Goal: Task Accomplishment & Management: Manage account settings

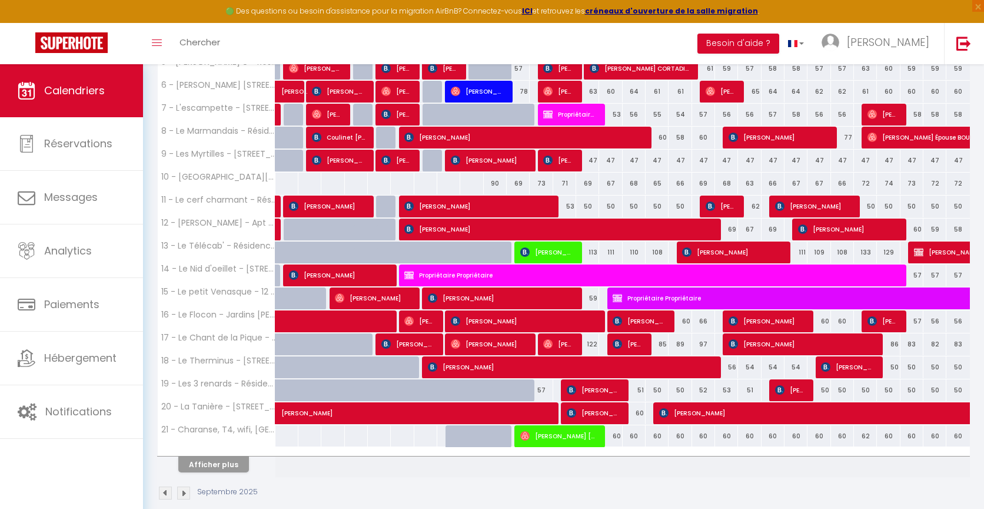
scroll to position [344, 0]
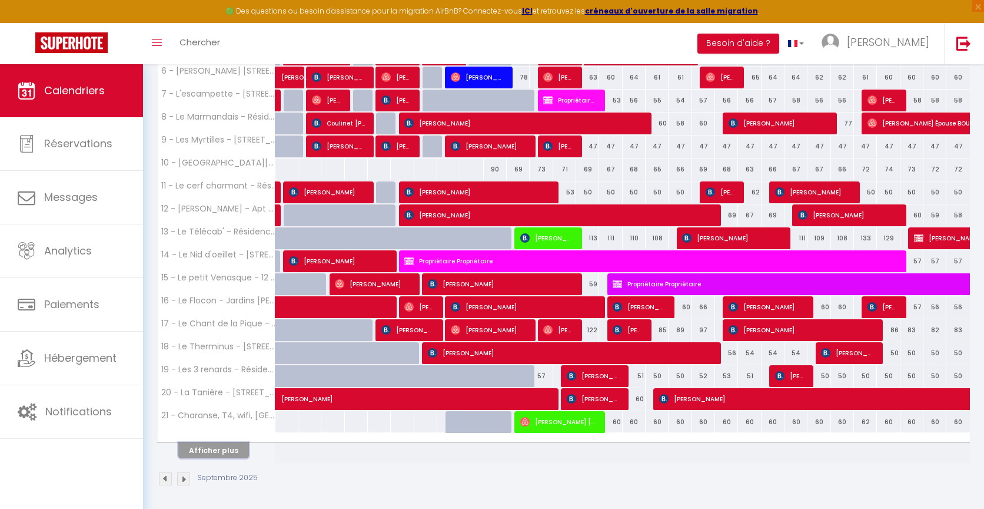
click at [221, 452] on button "Afficher plus" at bounding box center [213, 450] width 71 height 16
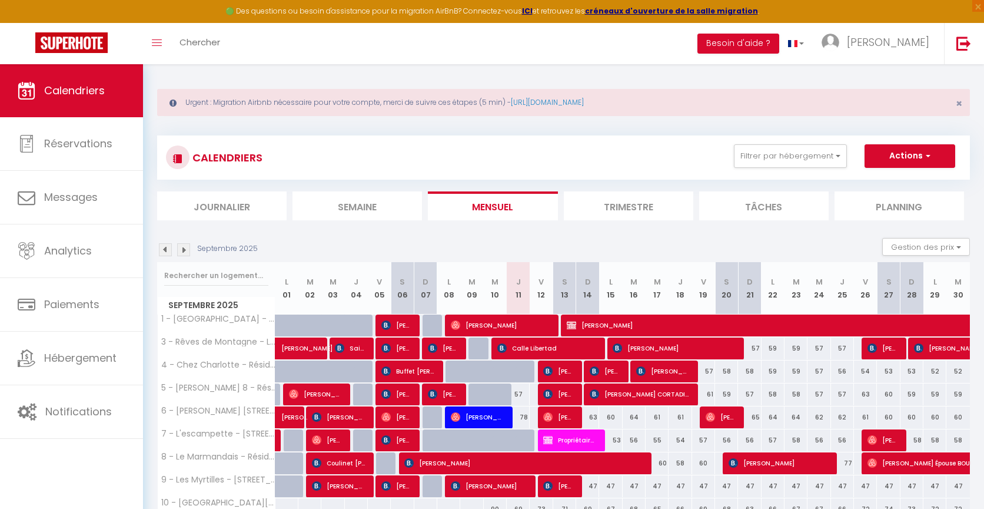
scroll to position [0, 0]
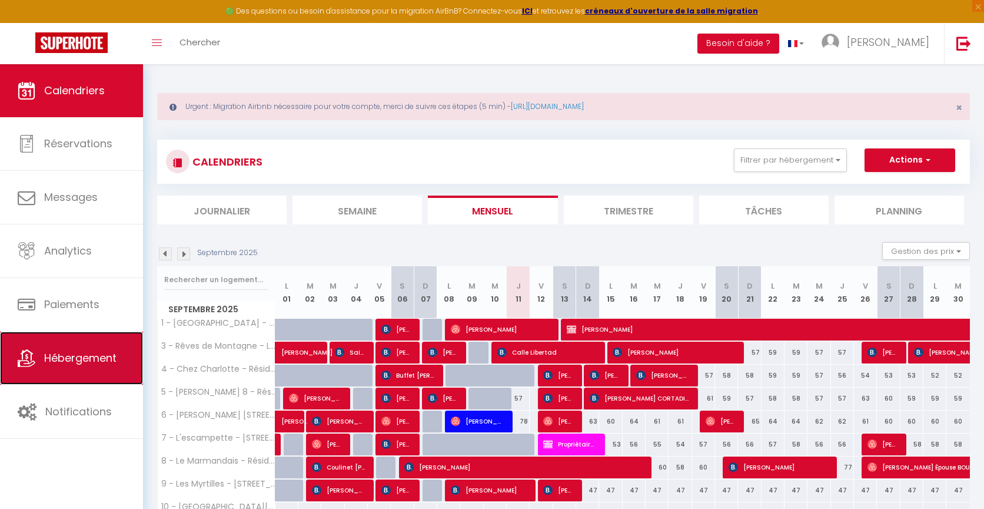
click at [61, 354] on span "Hébergement" at bounding box center [80, 357] width 72 height 15
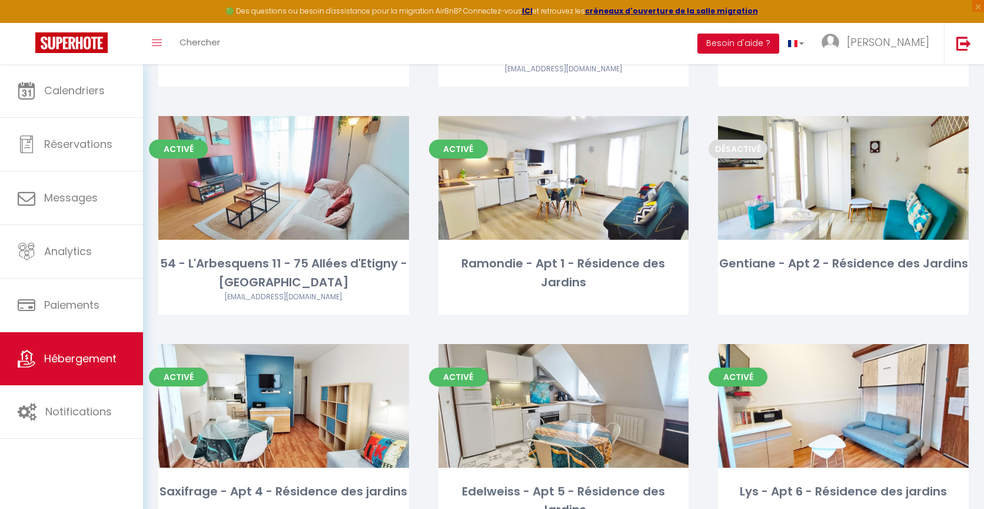
scroll to position [3793, 0]
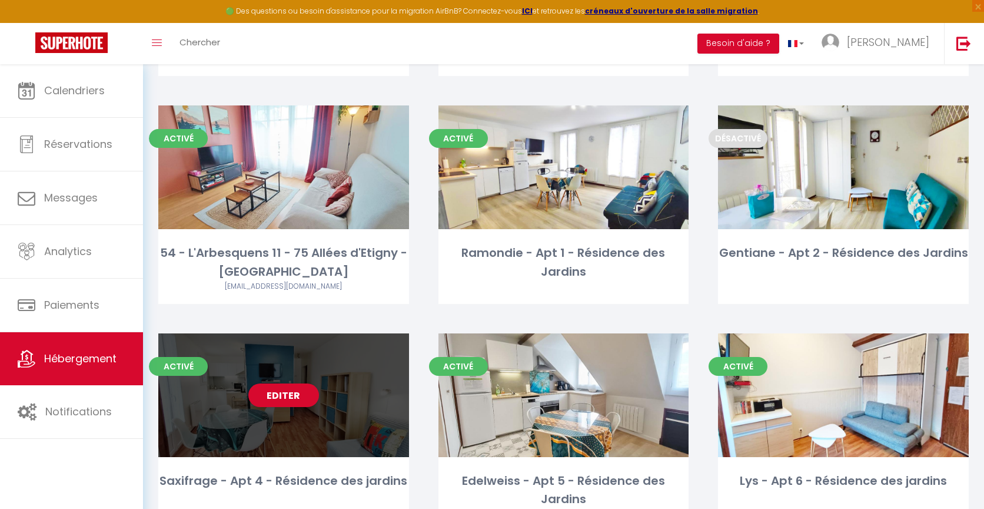
click at [190, 357] on span "Activé" at bounding box center [178, 366] width 59 height 19
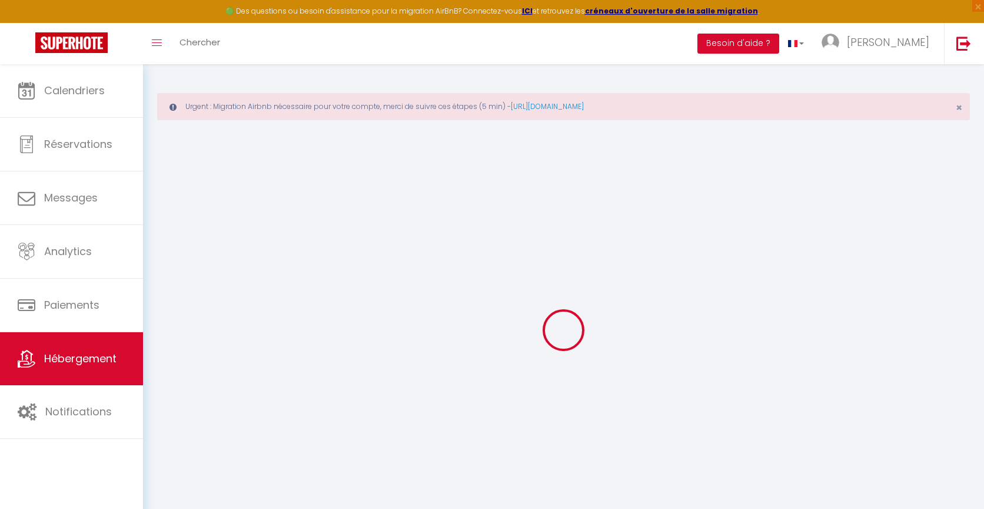
type input "Saxifrage - Apt 4 - Résidence des jardins"
type input "Carole"
type input "MAURO"
type input "3670 Chemin de Couloume"
type input "31600"
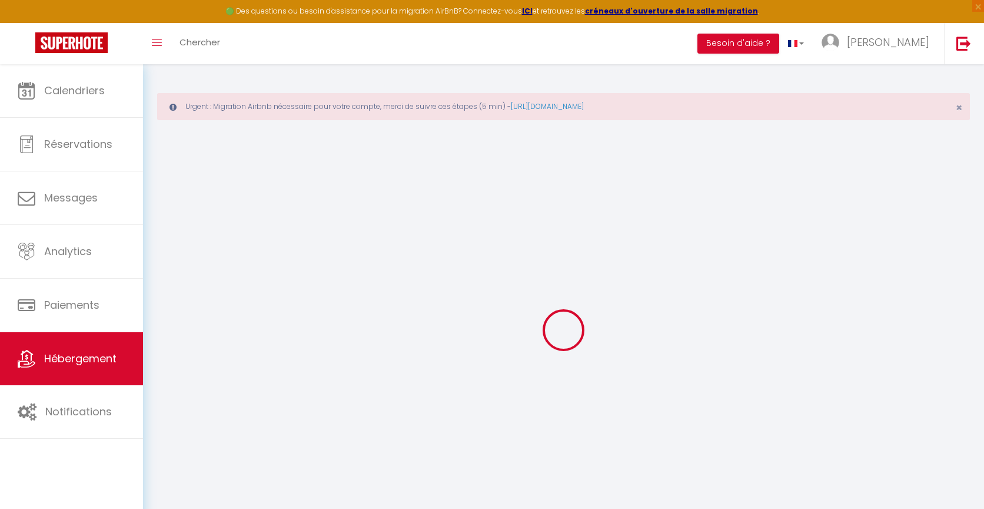
type input "SEYSSES"
select select "condominium"
select select "2"
select select "0"
type input "50"
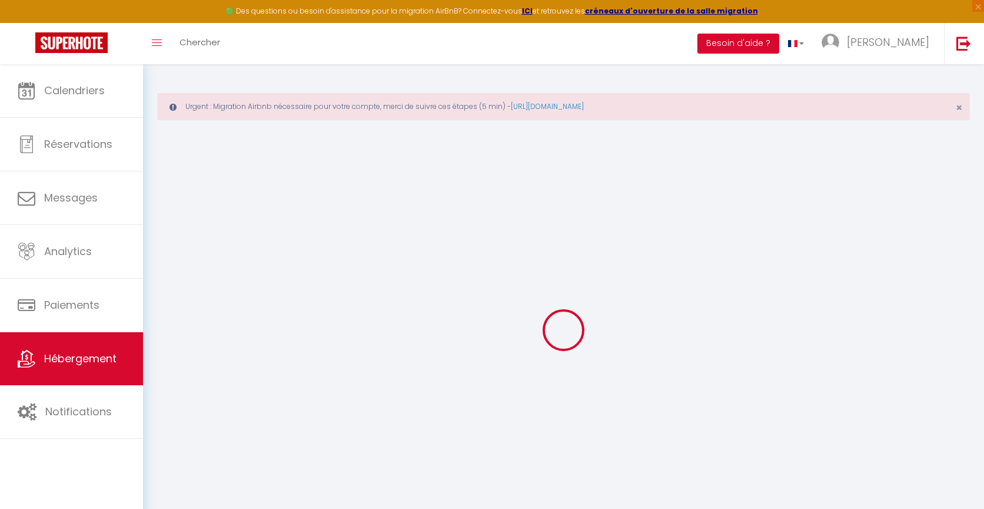
type input "1.44"
type input "300"
select select
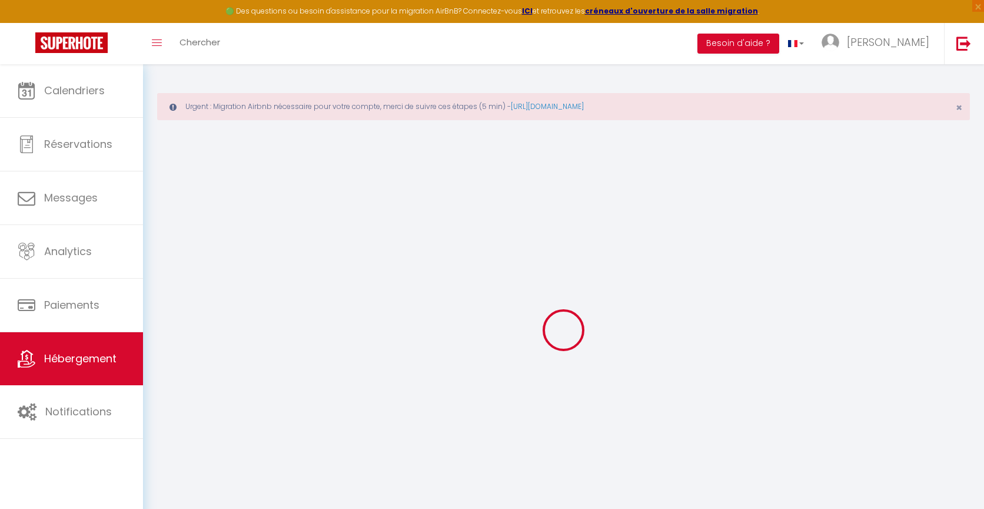
select select
type input "Saxifrage - Apt 4 - Résidence des Jardins - 1 Rue des Jardins"
type input "31110"
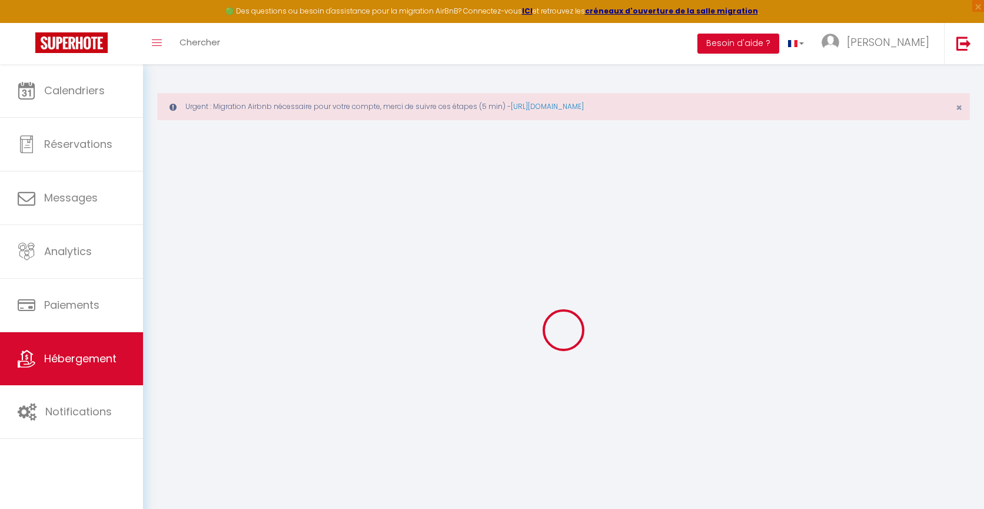
type input "Bagnères-de-Luchon"
type input "[EMAIL_ADDRESS][DOMAIN_NAME]"
select select "2239"
checkbox input "false"
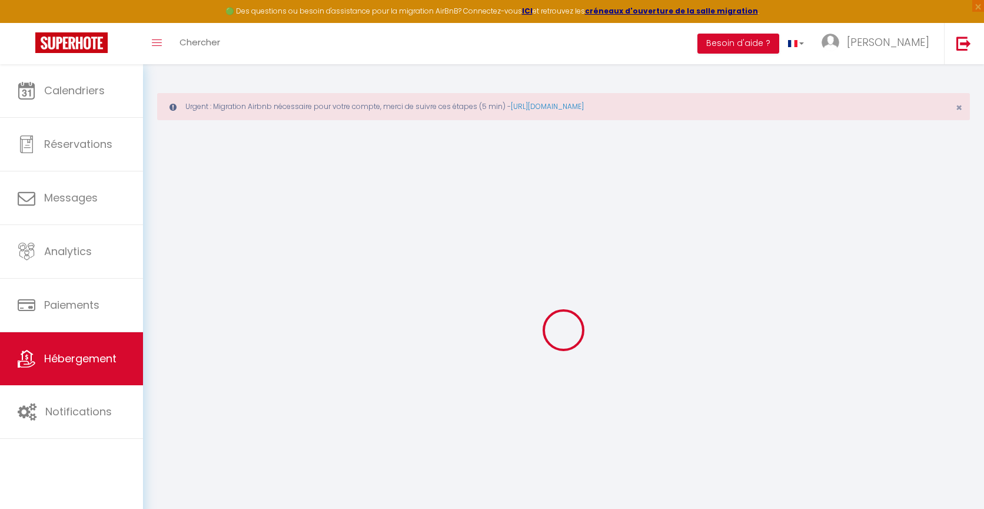
checkbox input "true"
checkbox input "false"
type input "0"
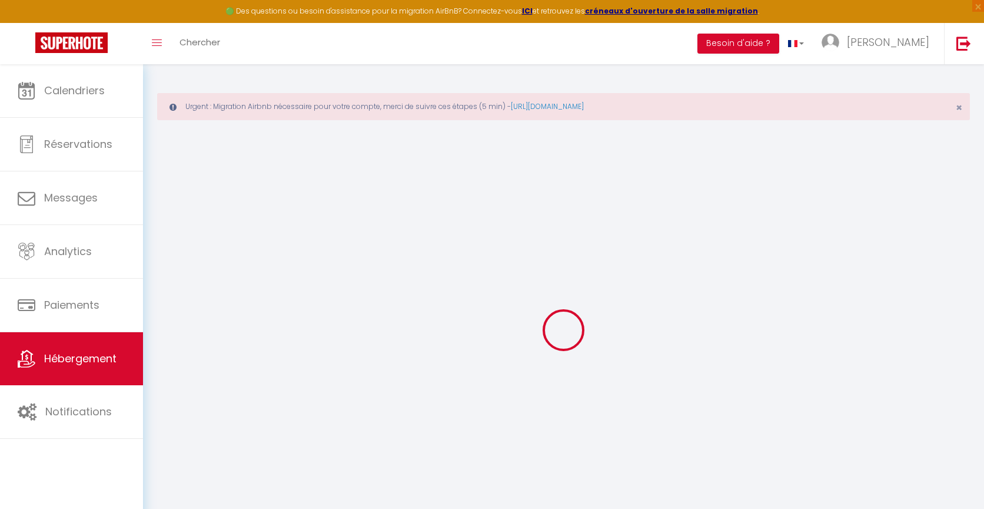
type input "0"
select select
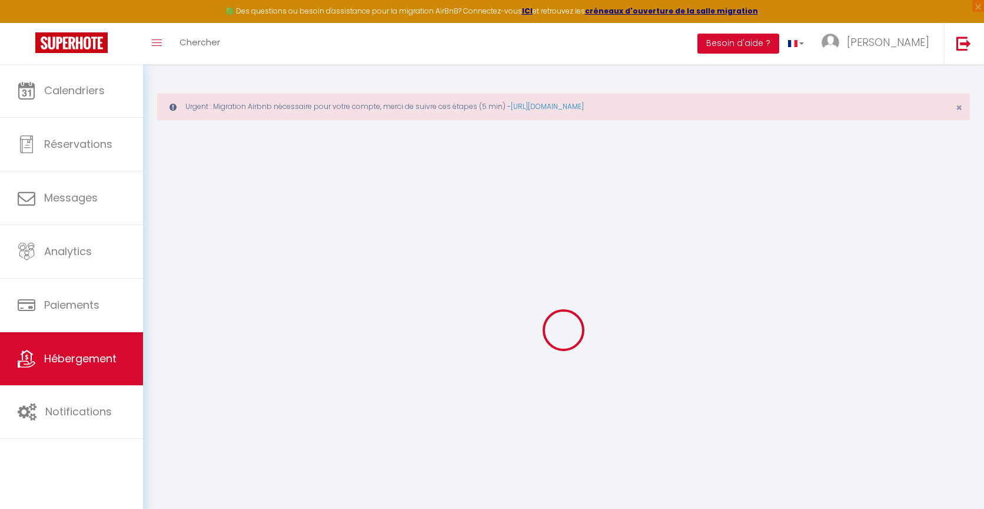
select select
checkbox input "false"
checkbox input "true"
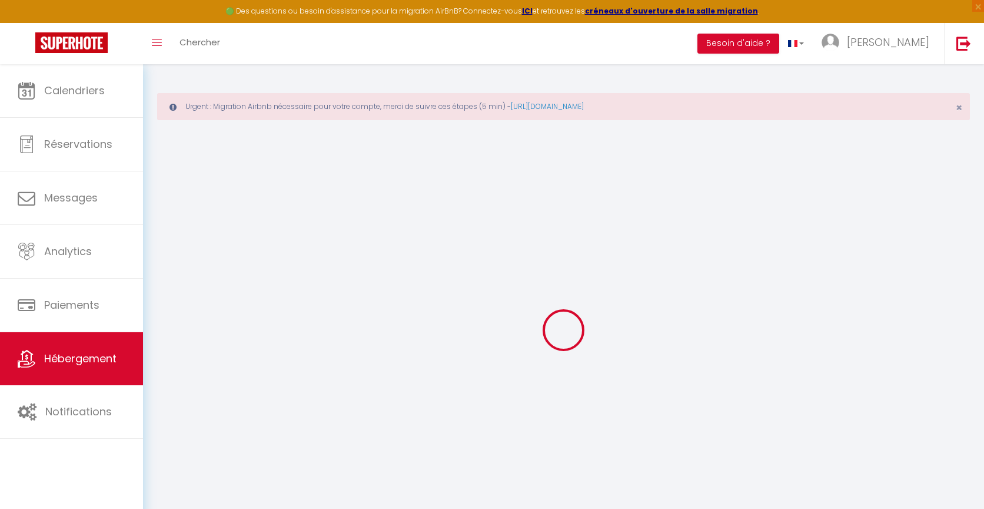
checkbox input "false"
select select "8072"
select select
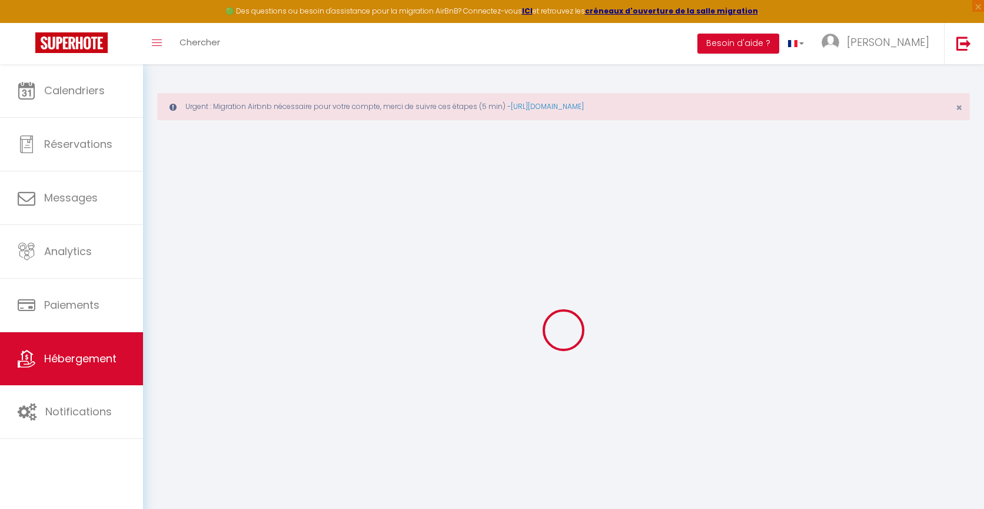
select select
checkbox input "false"
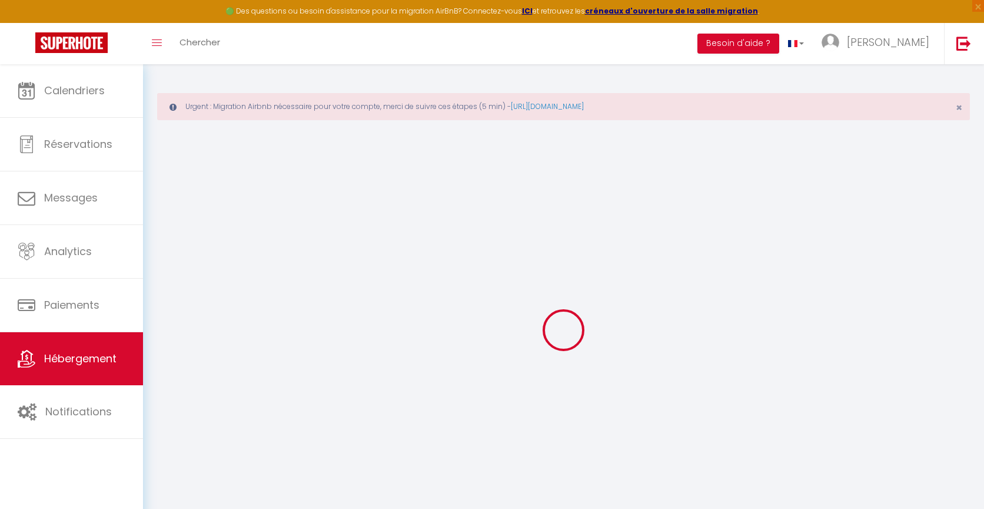
checkbox input "true"
checkbox input "false"
checkbox input "true"
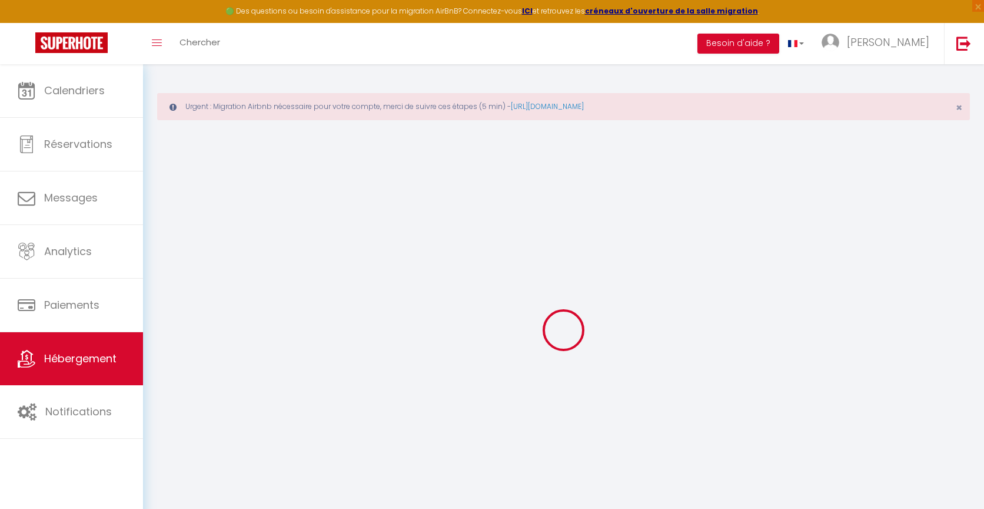
checkbox input "false"
select select "16:00"
select select "23:45"
select select "11:00"
select select "30"
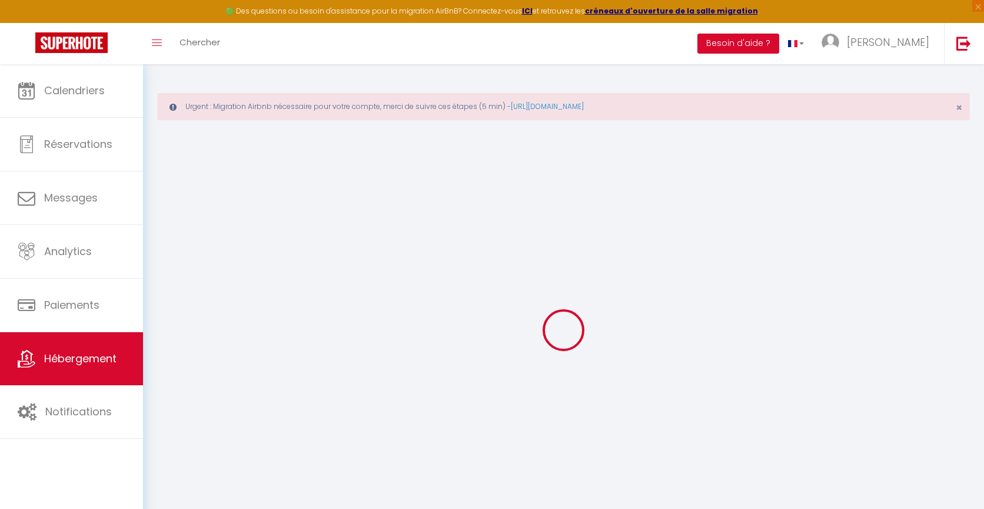
select select "30"
select select "18:00"
checkbox input "false"
checkbox input "true"
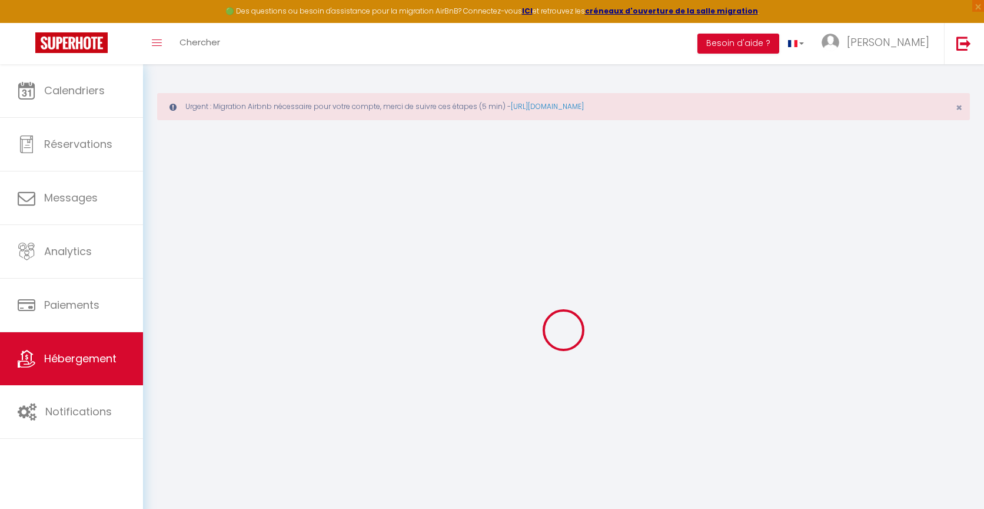
checkbox input "false"
checkbox input "true"
checkbox input "false"
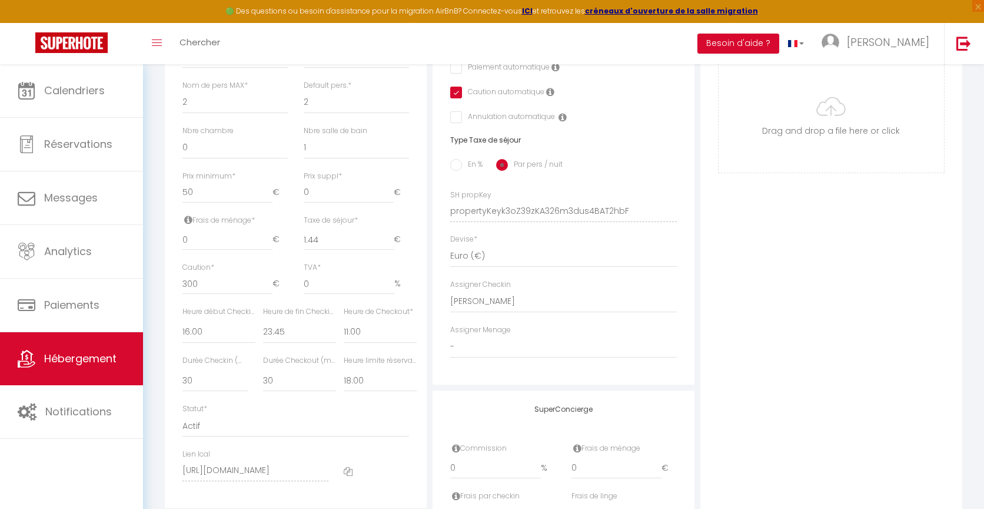
scroll to position [587, 0]
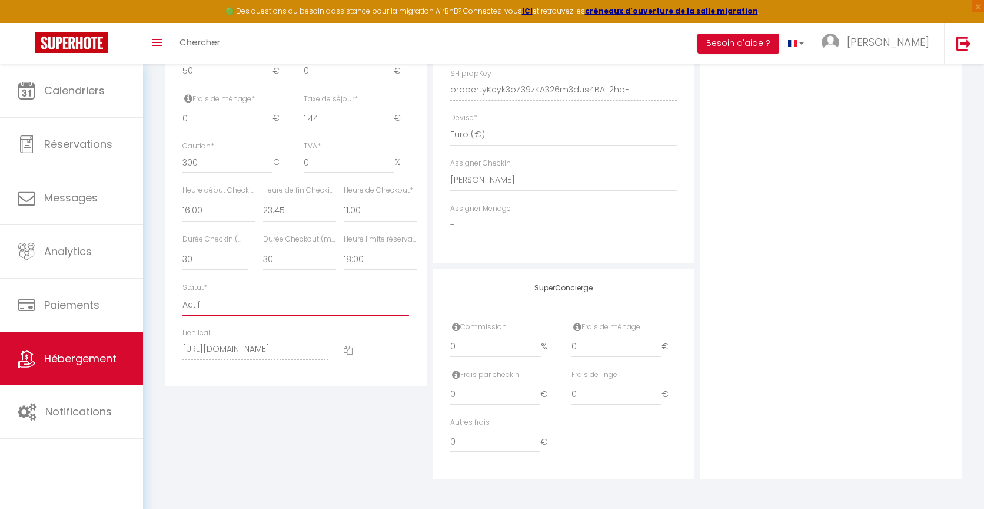
click at [197, 306] on select "Actif Pas actif" at bounding box center [295, 304] width 227 height 22
select select "0"
click at [182, 293] on select "Actif Pas actif" at bounding box center [295, 304] width 227 height 22
checkbox input "false"
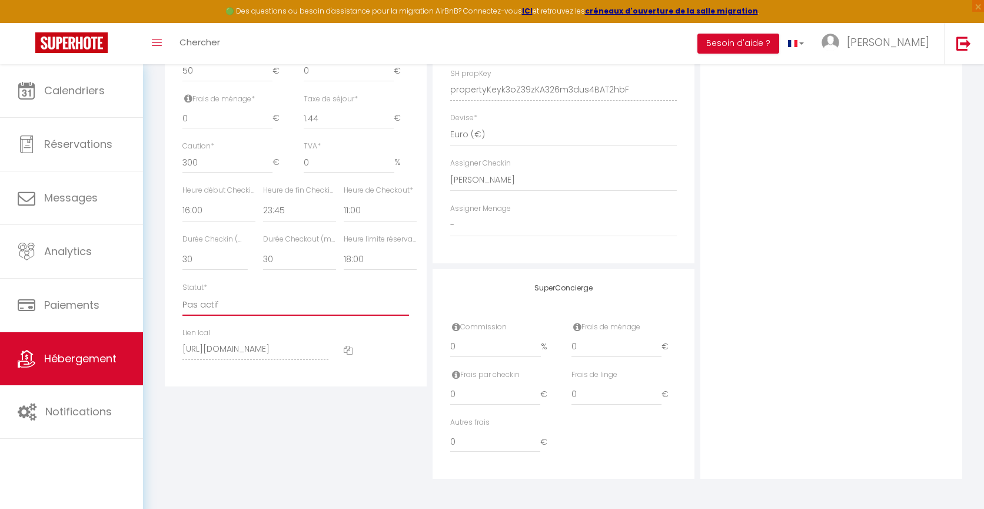
checkbox input "true"
checkbox input "false"
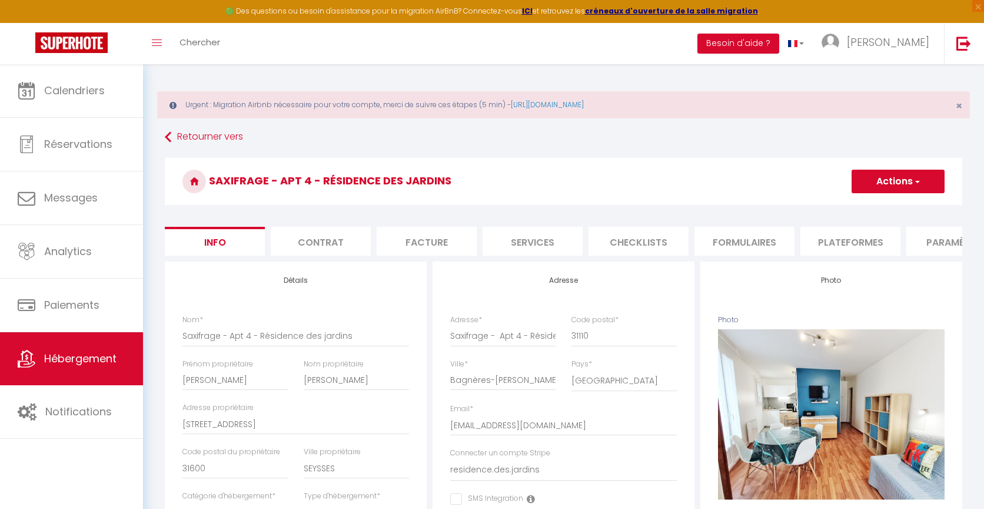
scroll to position [0, 0]
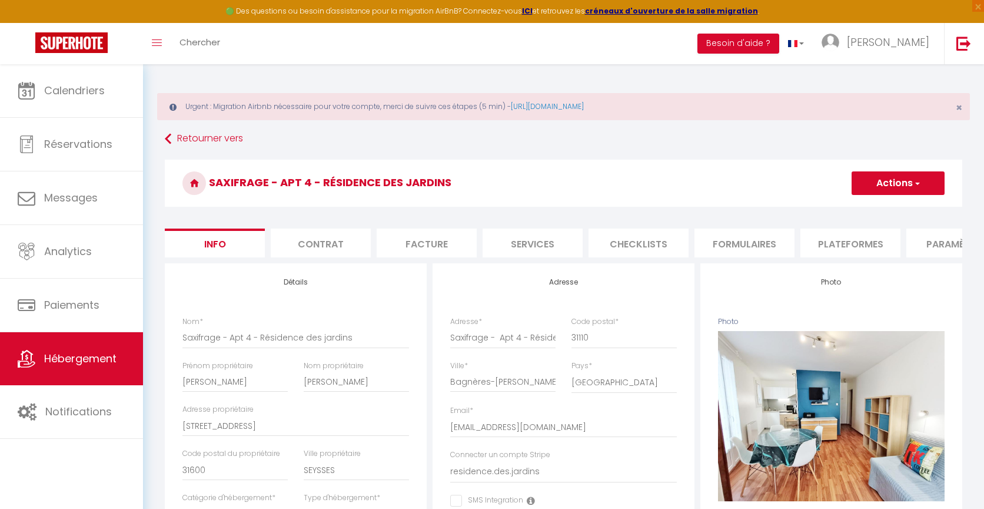
click at [866, 178] on button "Actions" at bounding box center [898, 183] width 93 height 24
click at [851, 207] on input "Enregistrer" at bounding box center [852, 209] width 44 height 12
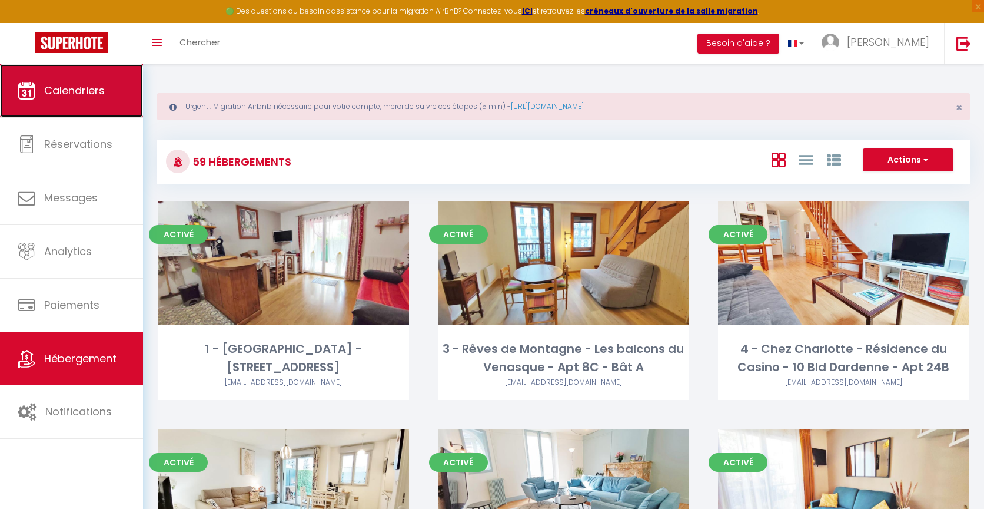
click at [52, 103] on link "Calendriers" at bounding box center [71, 90] width 143 height 53
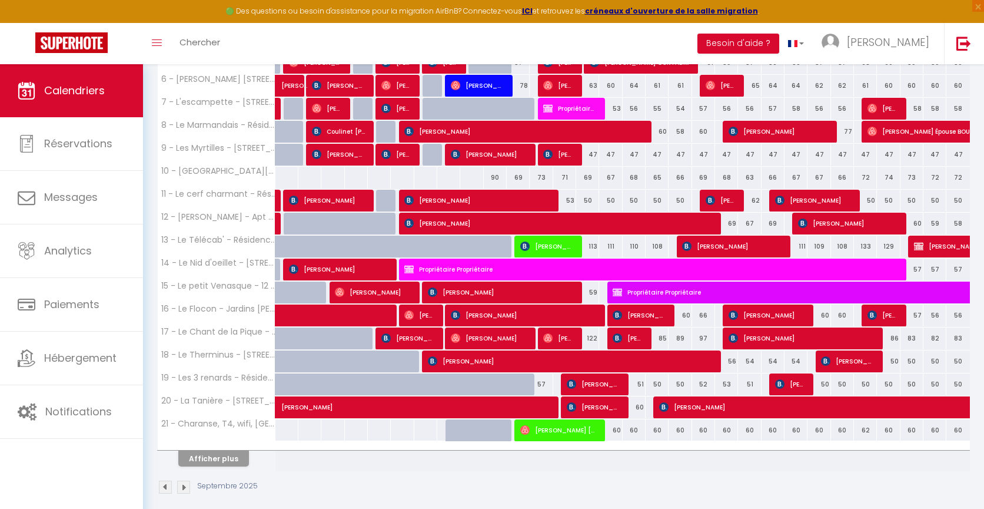
scroll to position [344, 0]
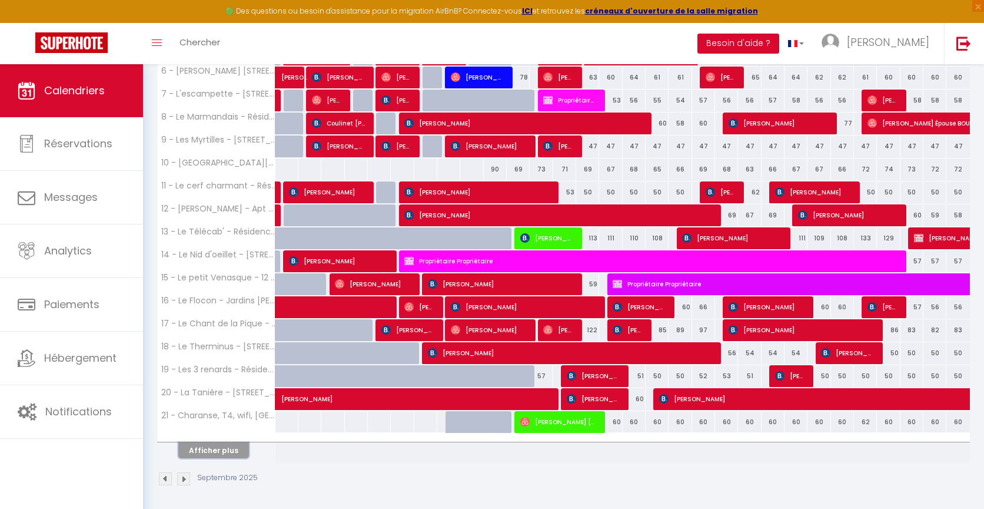
click at [238, 444] on button "Afficher plus" at bounding box center [213, 450] width 71 height 16
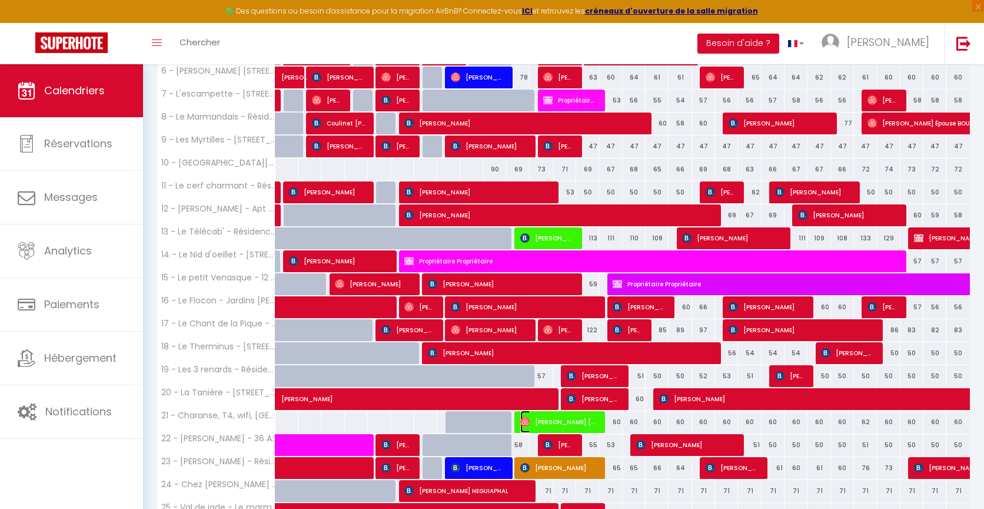
click at [580, 419] on span "[PERSON_NAME]" at bounding box center [558, 421] width 77 height 22
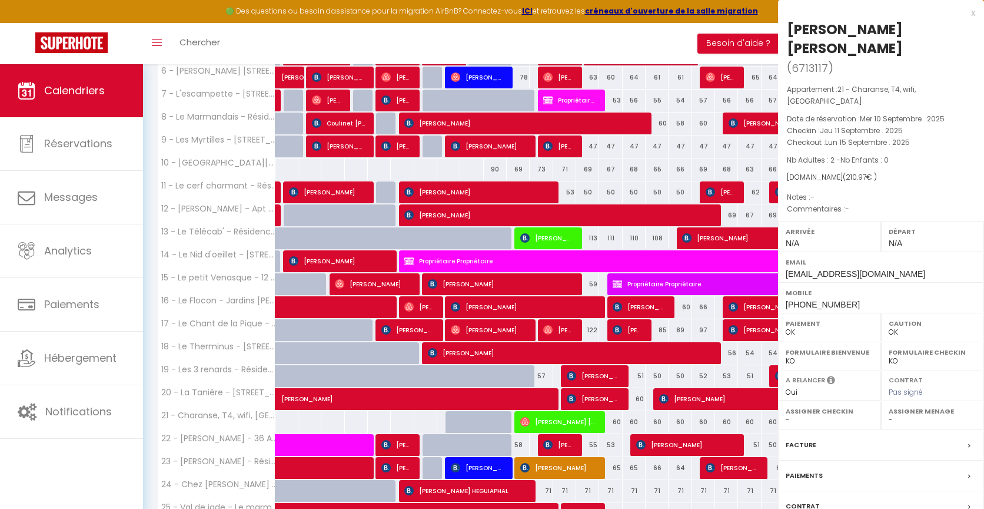
click at [580, 419] on div at bounding box center [492, 254] width 984 height 509
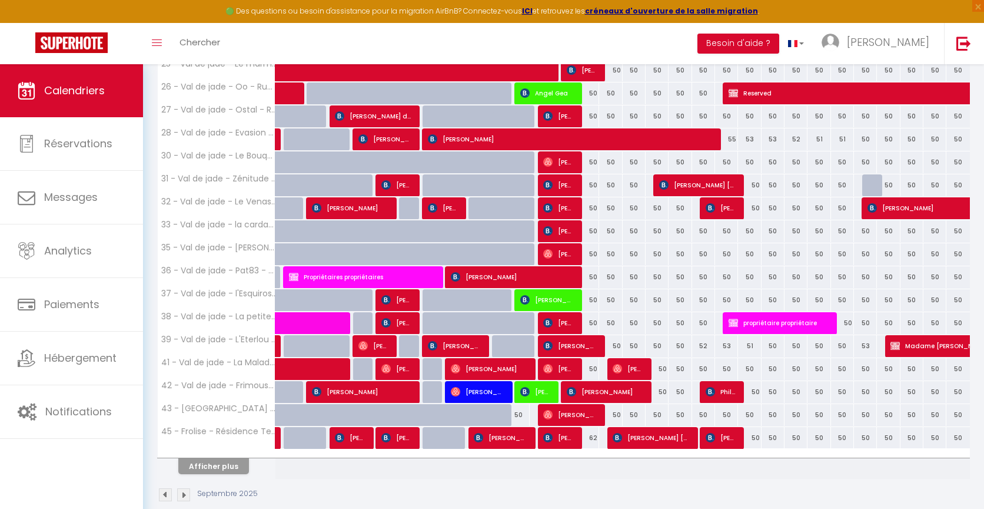
scroll to position [802, 0]
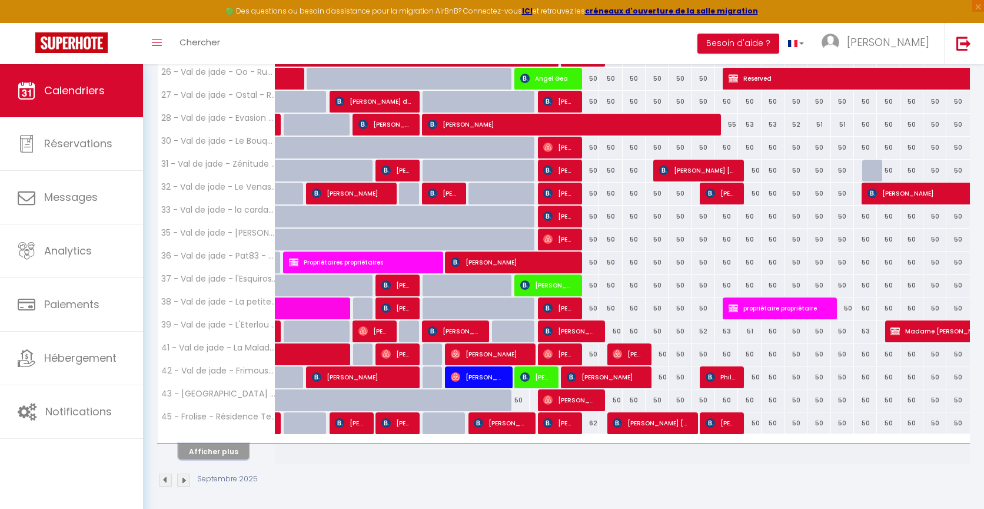
click at [213, 447] on button "Afficher plus" at bounding box center [213, 451] width 71 height 16
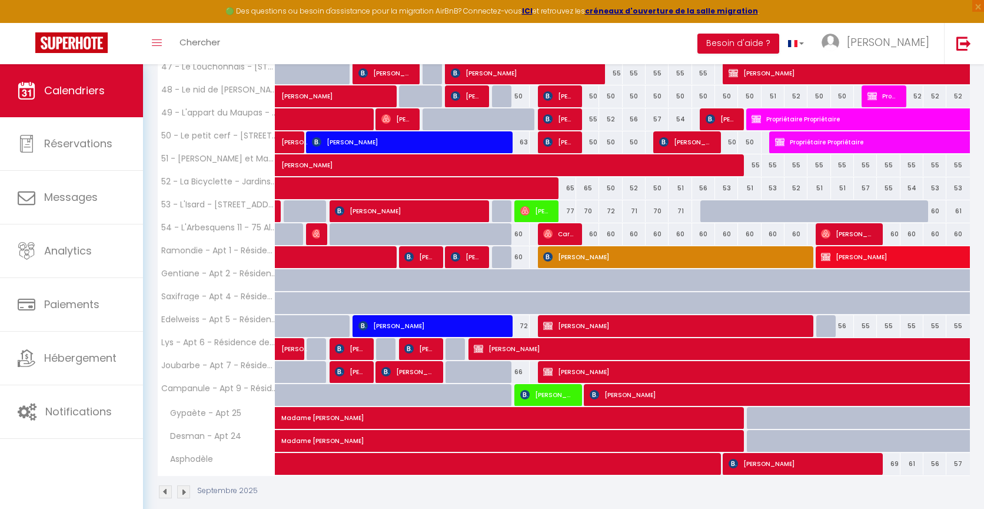
scroll to position [1208, 0]
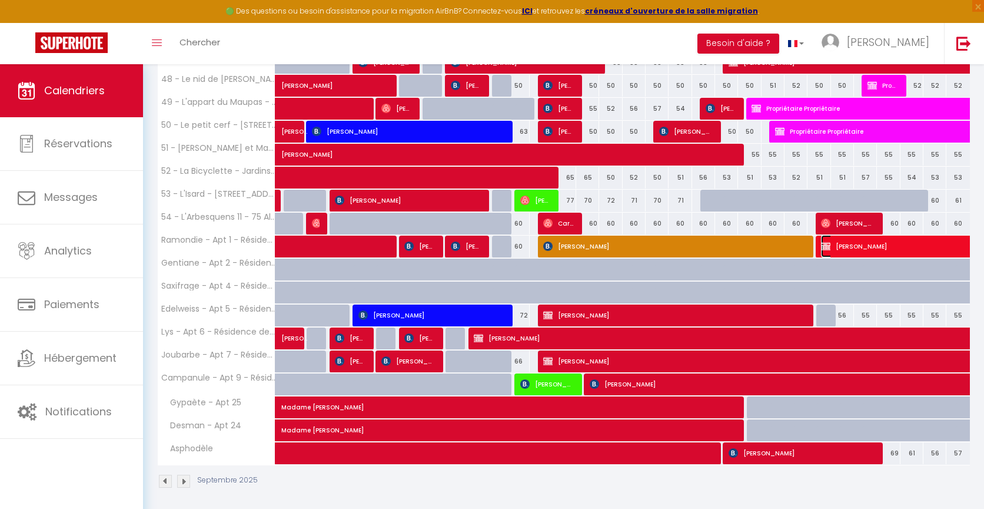
click at [837, 241] on span "[PERSON_NAME]" at bounding box center [956, 246] width 271 height 22
select select "KO"
select select "8072"
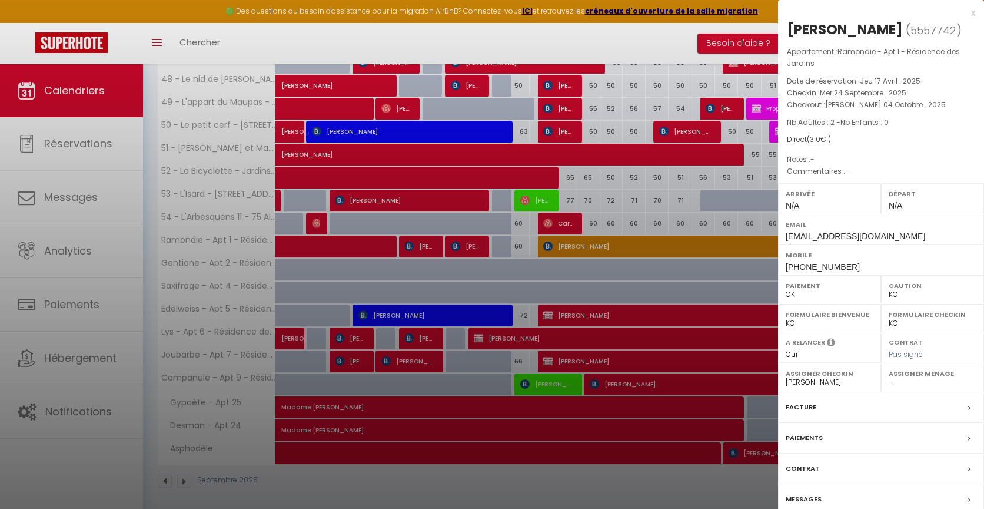
click at [809, 466] on label "Contrat" at bounding box center [803, 468] width 34 height 12
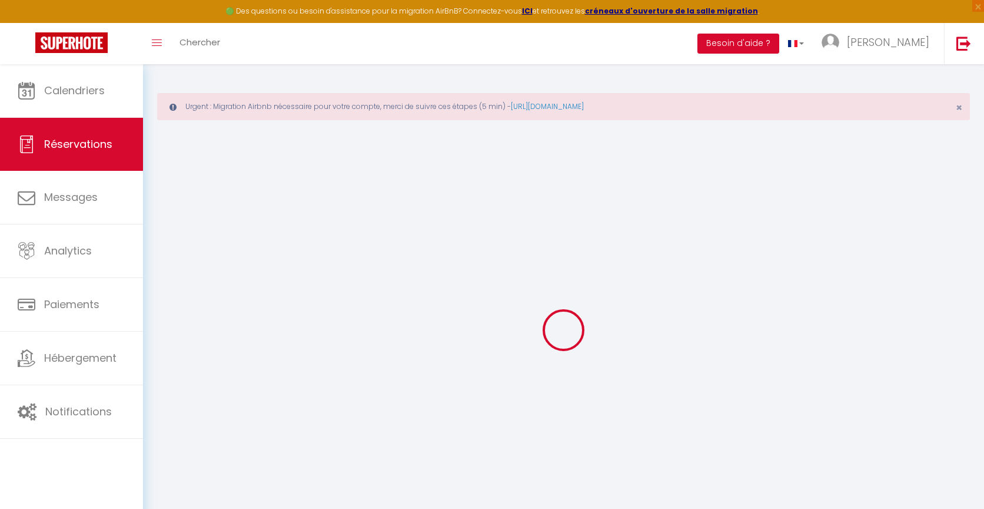
type input "bertrand"
type input "potreau"
type input "[EMAIL_ADDRESS][DOMAIN_NAME]"
type input "[PHONE_NUMBER]"
type input "79000"
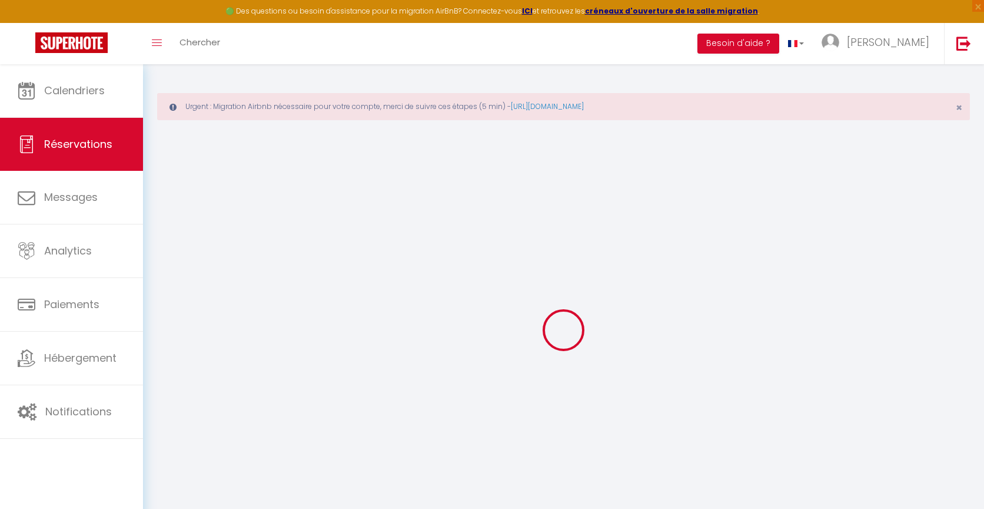
type input "9 rue dominico scarlatti"
type input "niort"
select select "FR"
select select "18020"
select select "1"
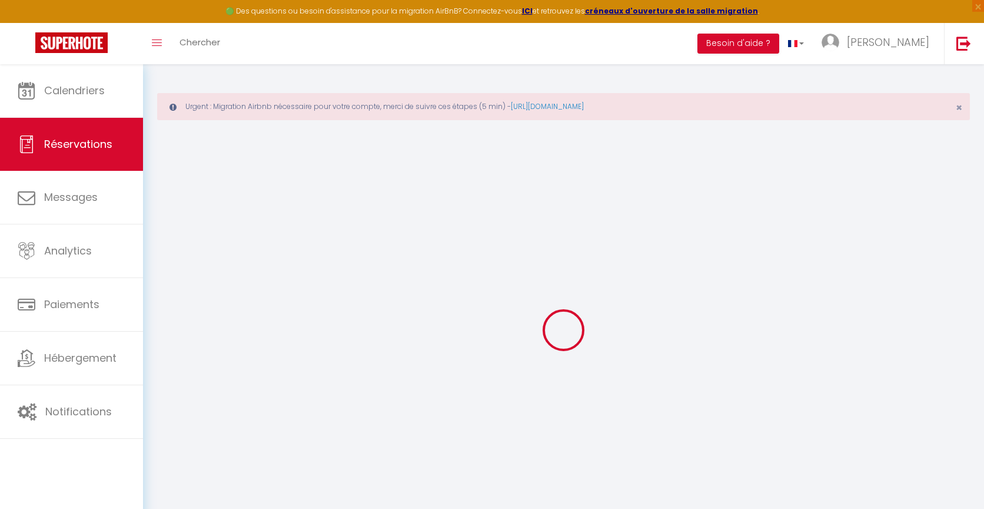
type input "Mer 24 Septembre 2025"
select select
type input "Sam 04 Octobre 2025"
select select
type input "2"
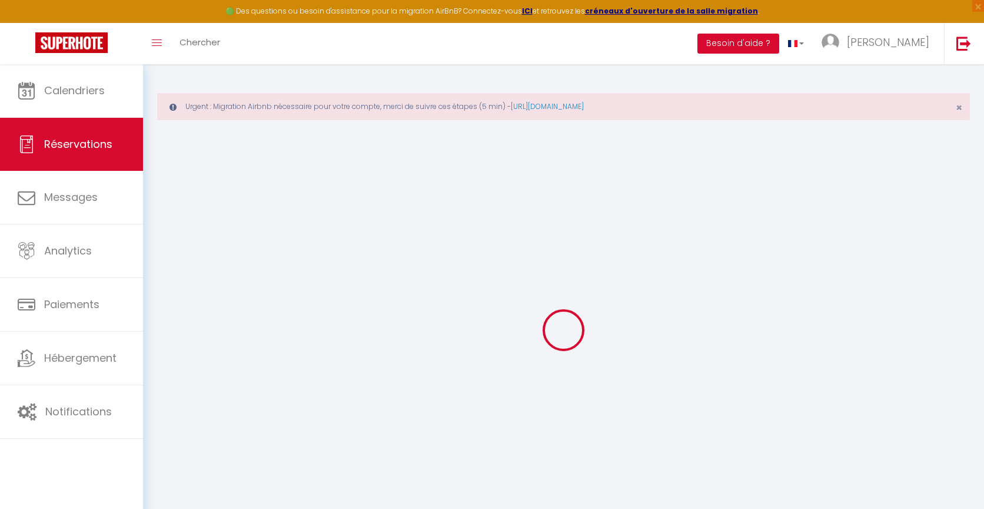
select select "12"
select select
type input "310"
checkbox input "true"
type input "0"
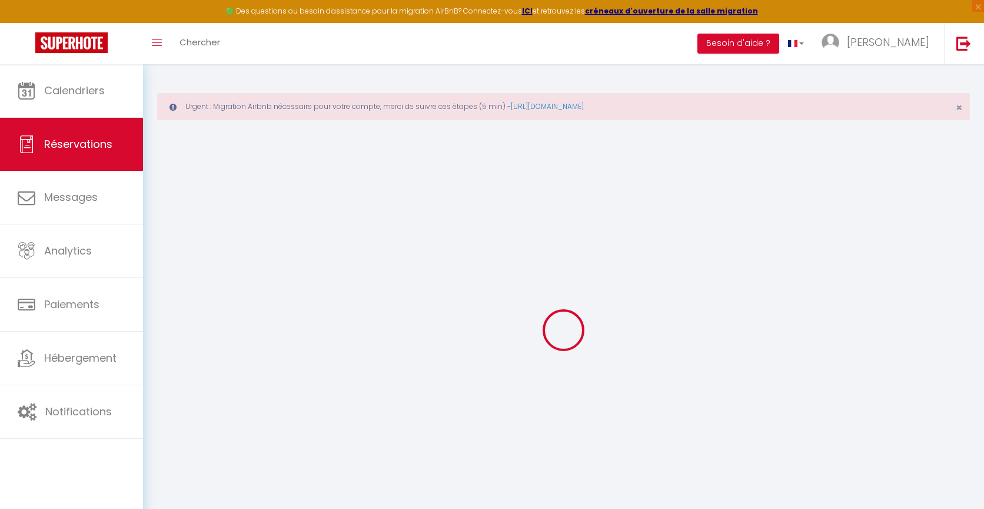
type input "0"
select select
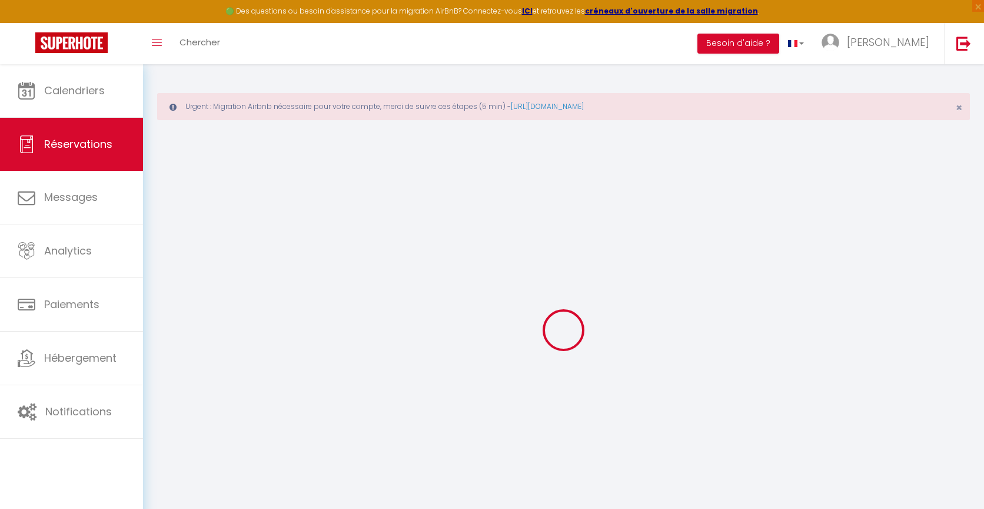
select select "14"
checkbox input "true"
select select
checkbox input "true"
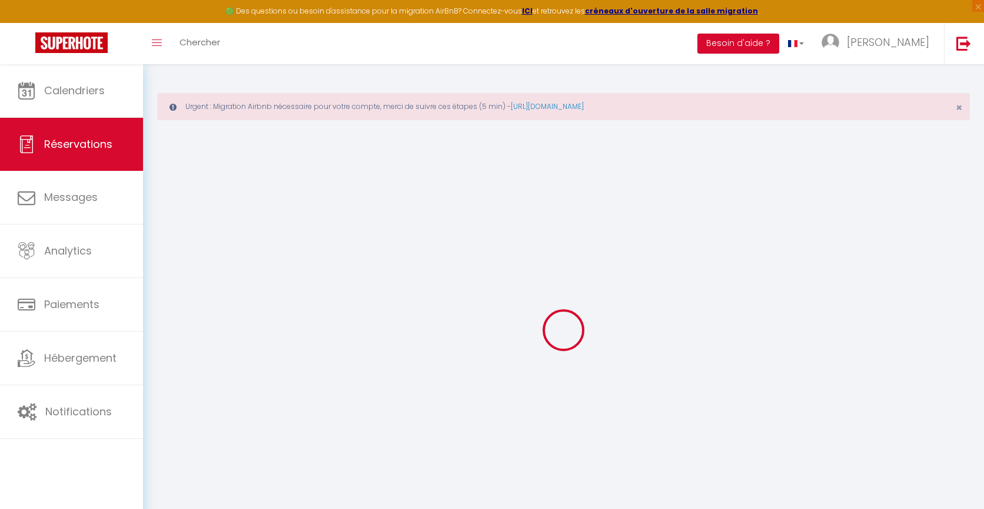
select select
checkbox input "true"
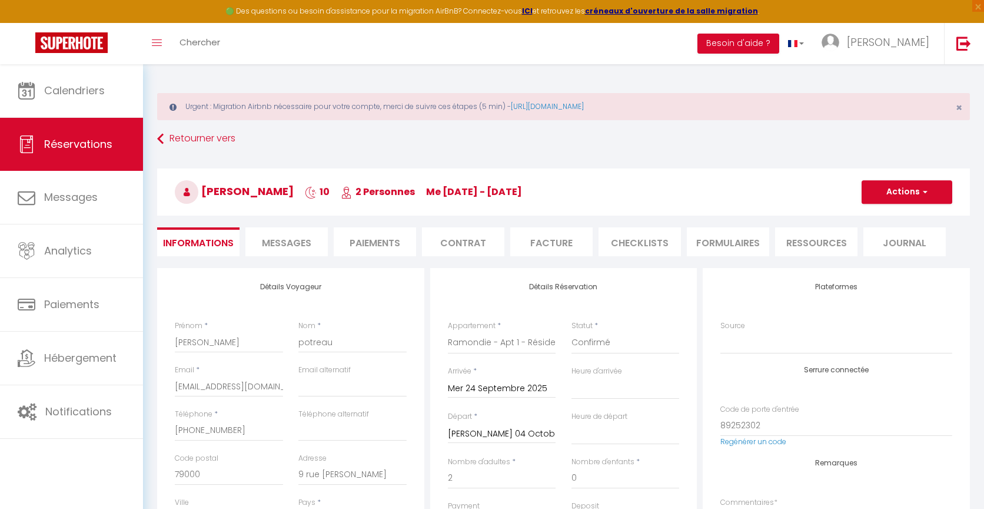
click at [298, 238] on span "Messages" at bounding box center [286, 243] width 49 height 14
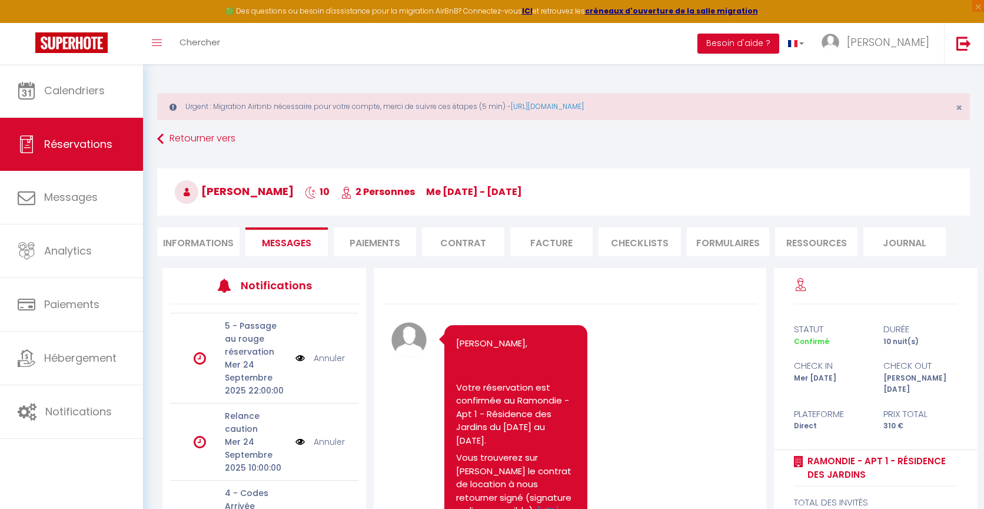
scroll to position [2906, 0]
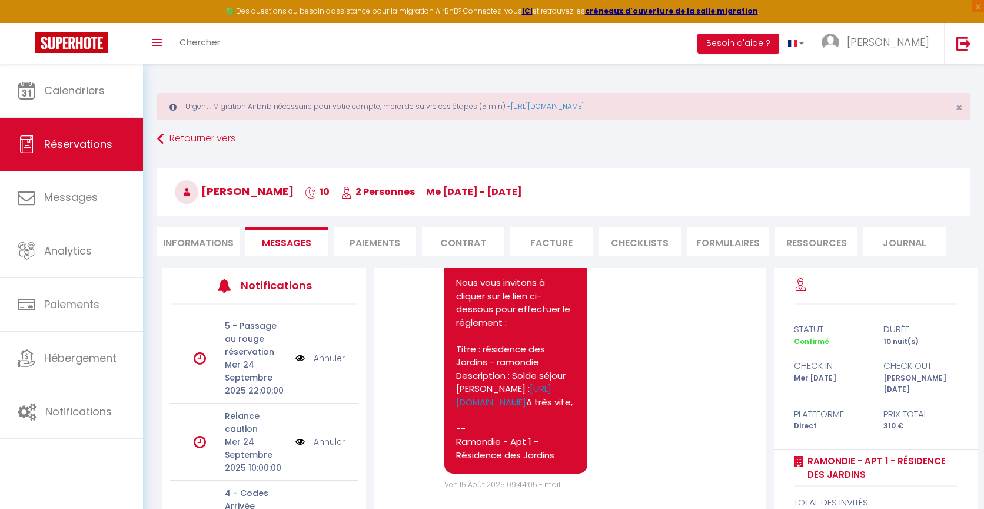
click at [320, 439] on link "Annuler" at bounding box center [329, 441] width 31 height 13
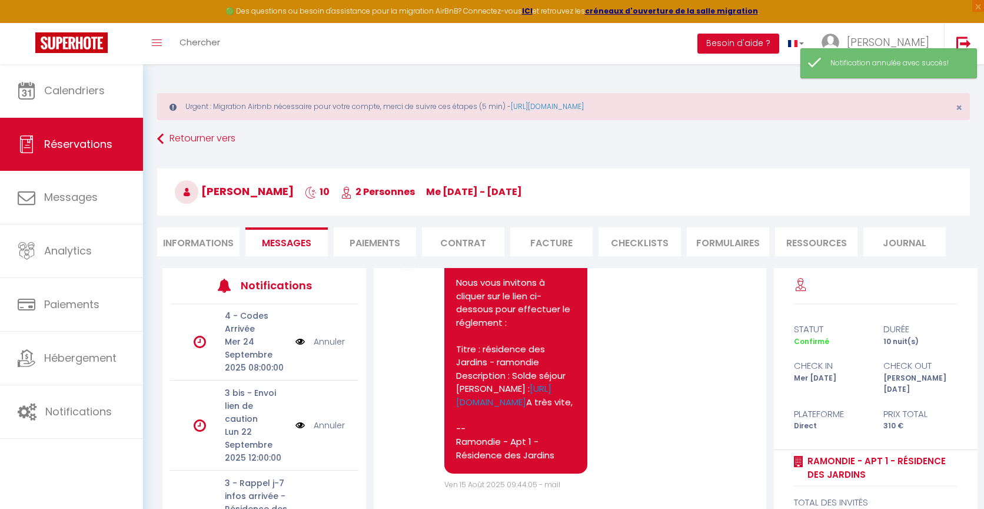
scroll to position [392, 0]
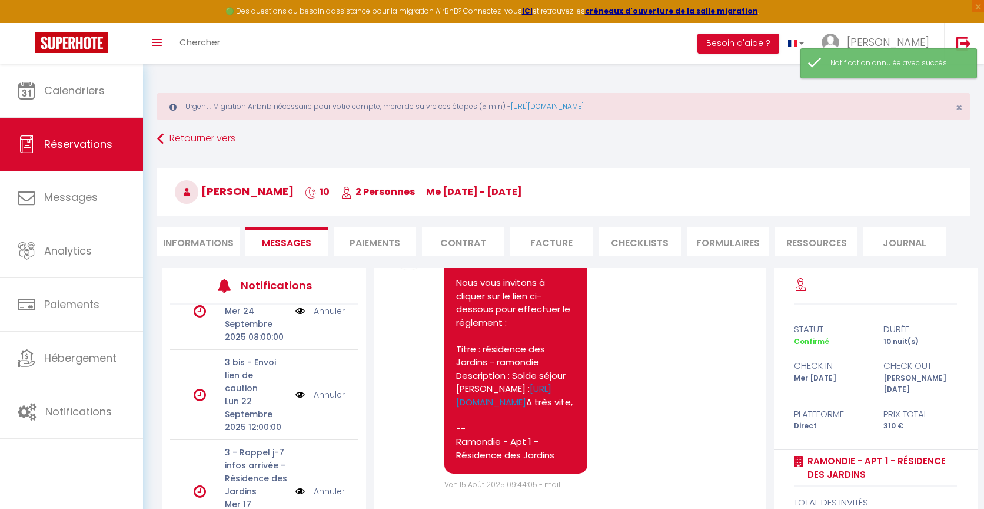
click at [321, 391] on link "Annuler" at bounding box center [329, 394] width 31 height 13
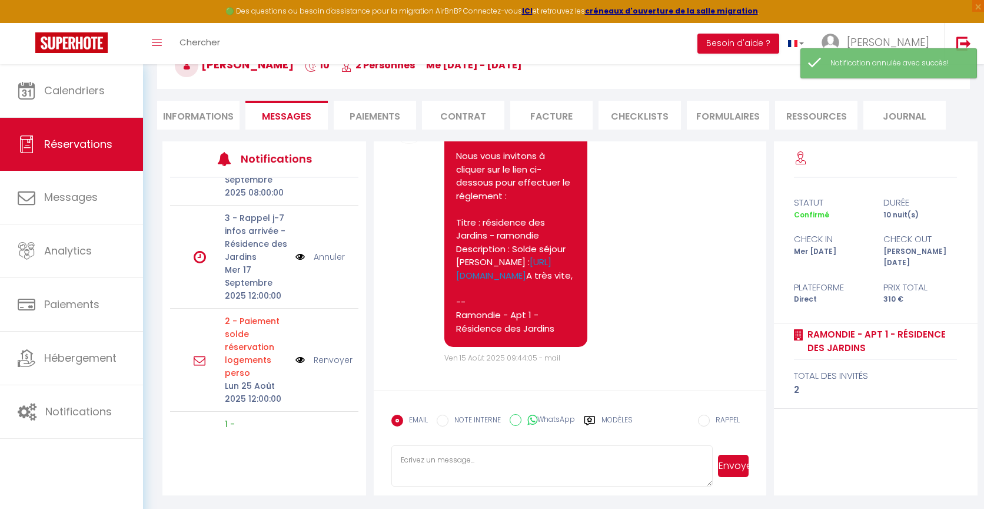
scroll to position [391, 0]
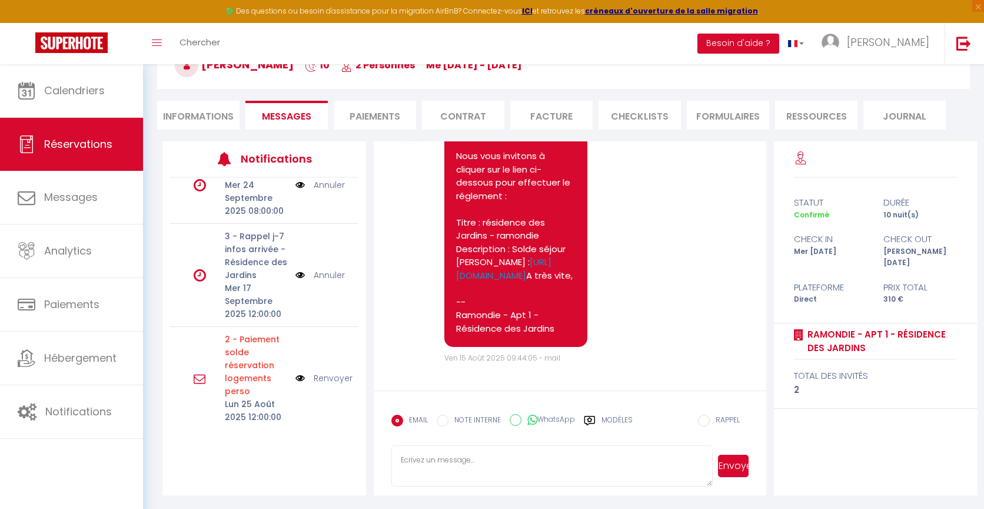
click at [329, 274] on link "Annuler" at bounding box center [329, 274] width 31 height 13
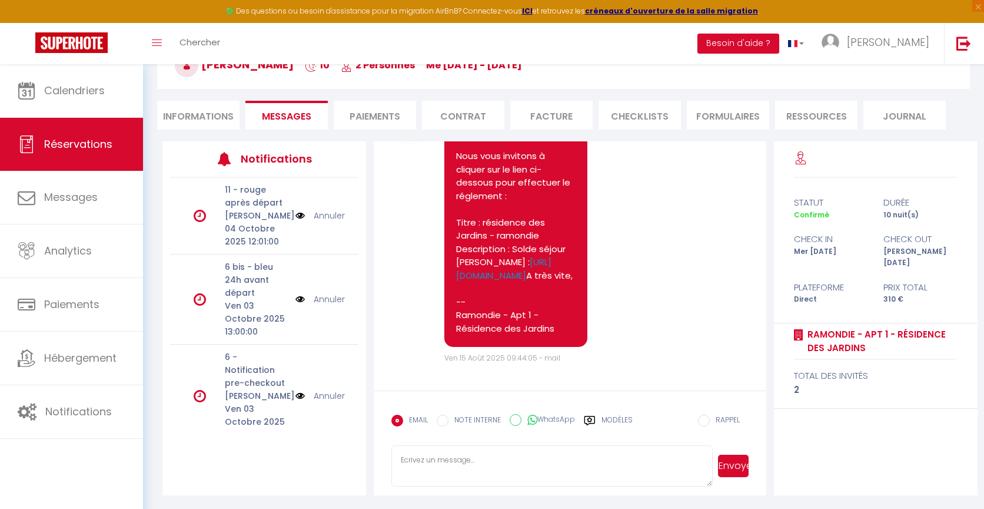
scroll to position [0, 0]
click at [208, 119] on li "Informations" at bounding box center [198, 115] width 82 height 29
select select
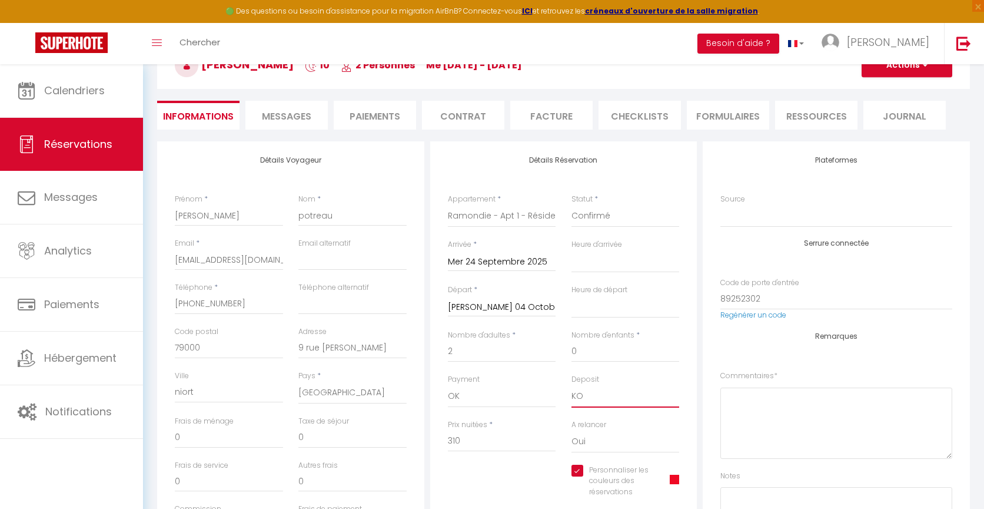
click at [574, 392] on select "OK KO" at bounding box center [626, 396] width 108 height 22
select select "15"
click at [572, 385] on select "OK KO" at bounding box center [626, 396] width 108 height 22
select select
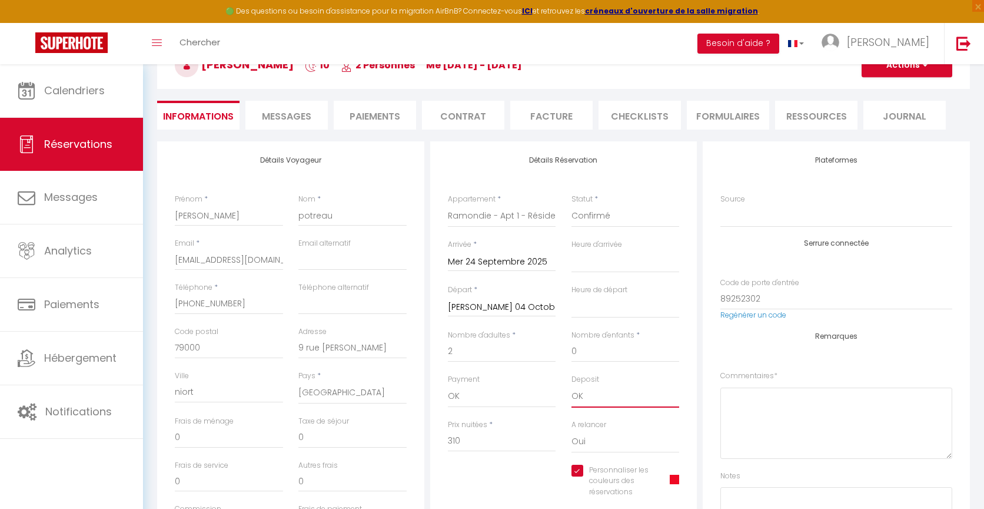
checkbox input "true"
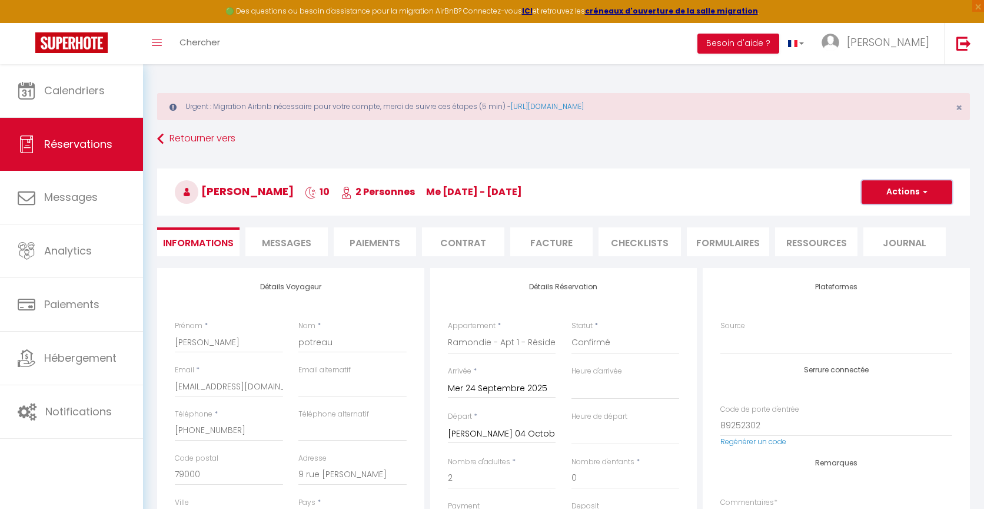
click at [878, 192] on button "Actions" at bounding box center [907, 192] width 91 height 24
click at [864, 220] on link "Enregistrer" at bounding box center [895, 217] width 93 height 15
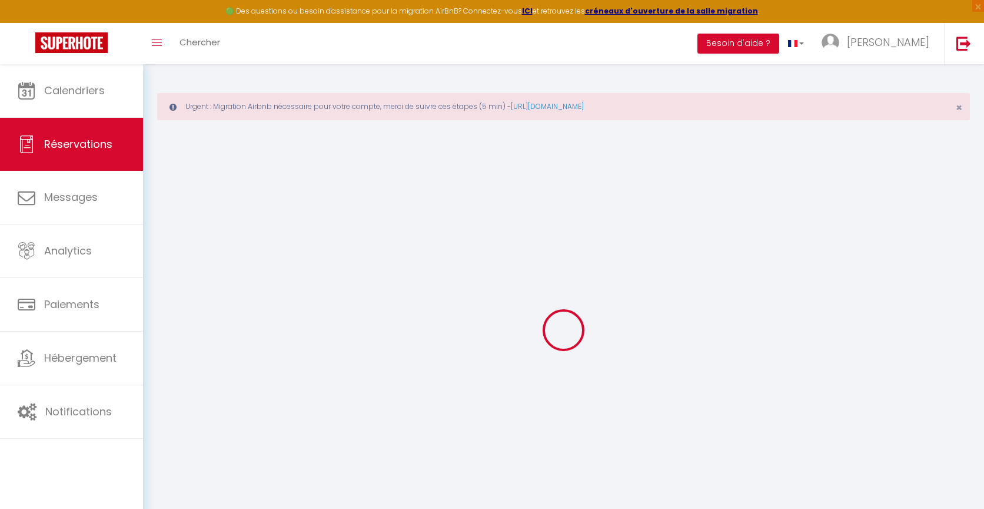
select select "not_cancelled"
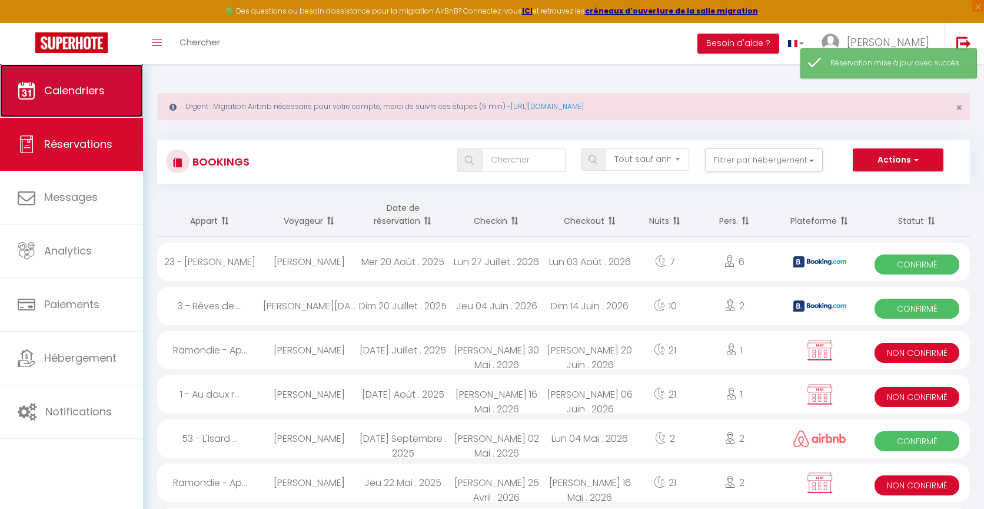
click at [104, 87] on span "Calendriers" at bounding box center [74, 90] width 61 height 15
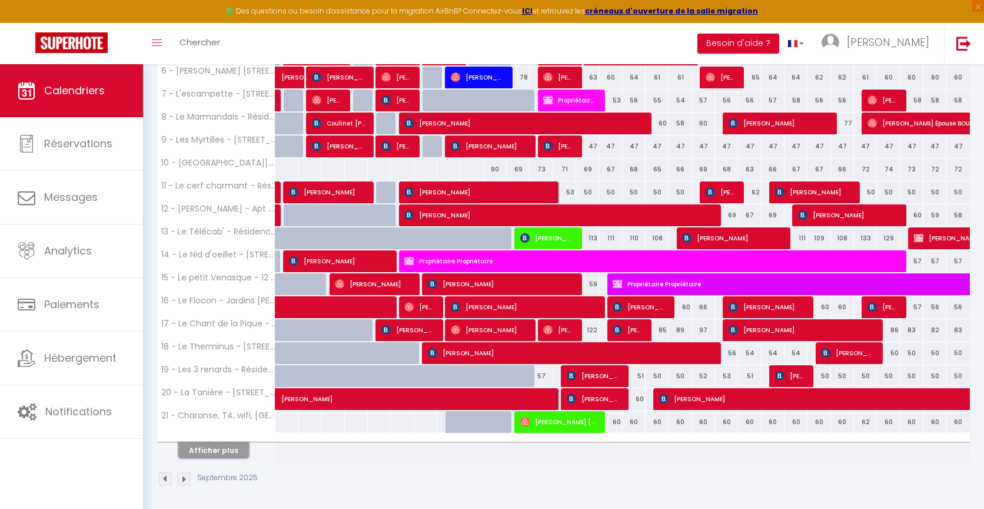
click at [225, 446] on button "Afficher plus" at bounding box center [213, 450] width 71 height 16
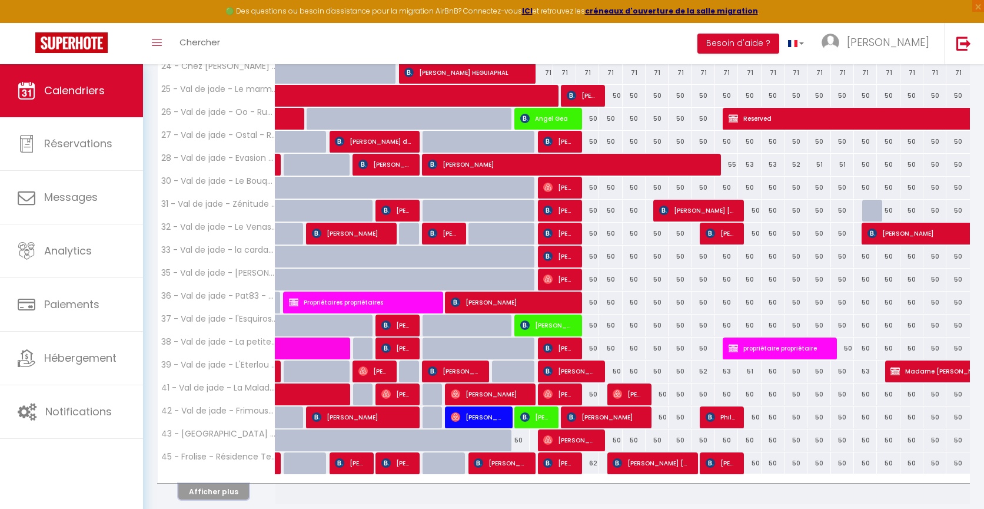
scroll to position [802, 0]
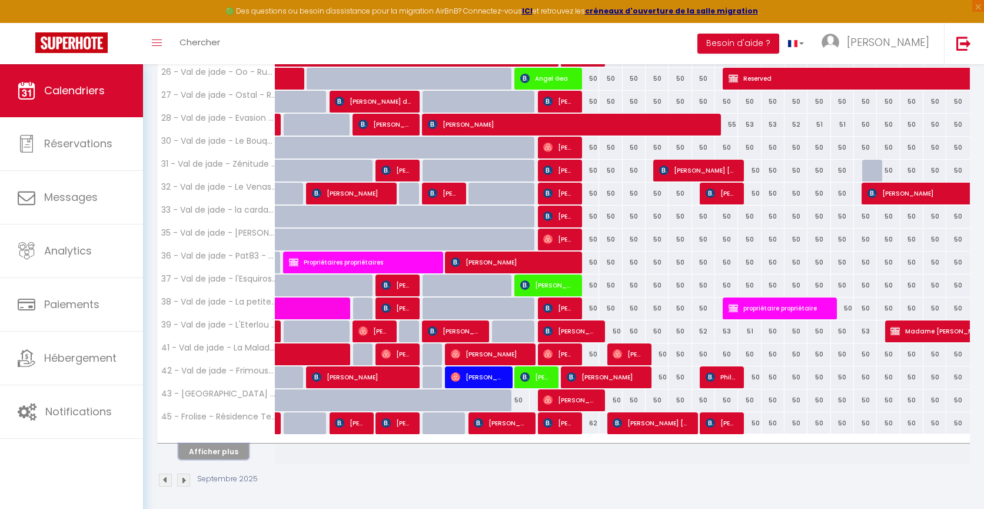
click at [225, 446] on button "Afficher plus" at bounding box center [213, 451] width 71 height 16
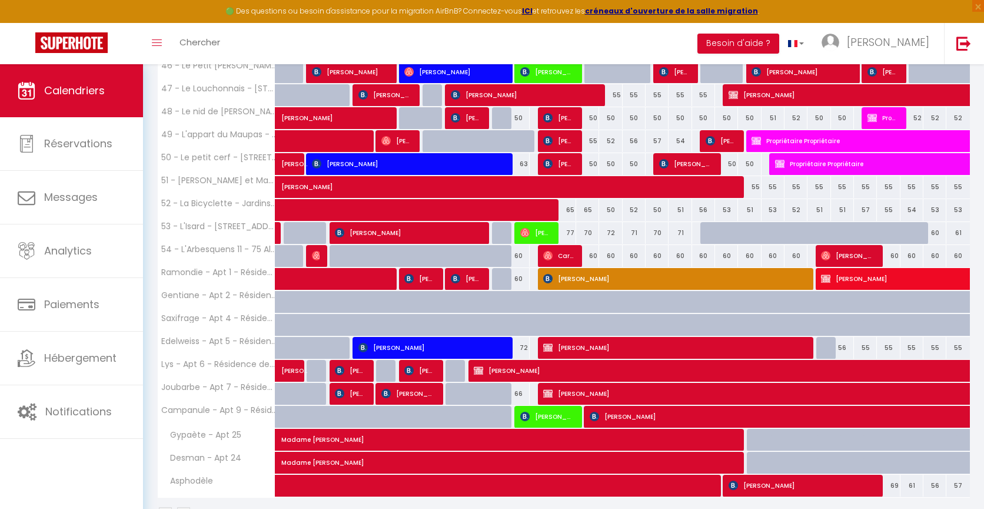
scroll to position [1208, 0]
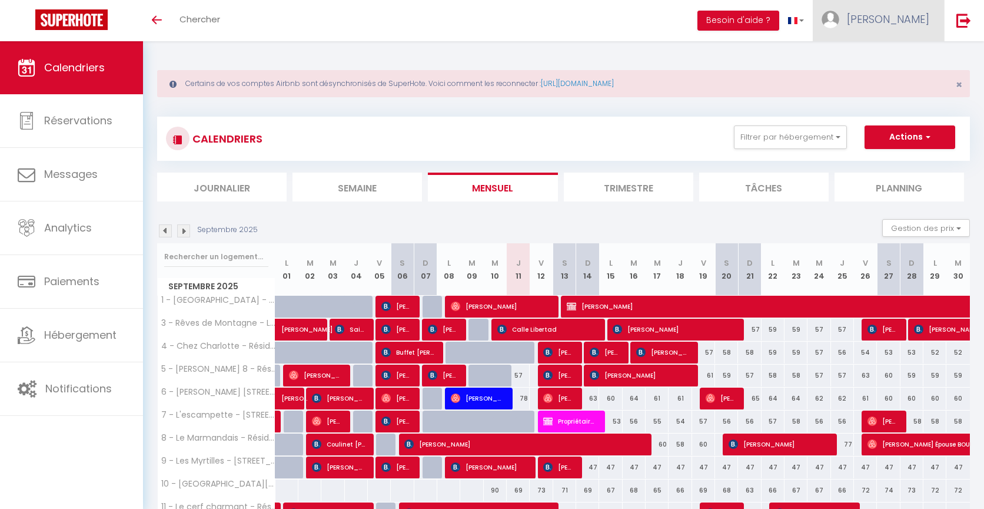
click at [909, 25] on span "[PERSON_NAME]" at bounding box center [888, 19] width 82 height 15
click at [889, 61] on link "Paramètres" at bounding box center [896, 59] width 87 height 20
select select "fr"
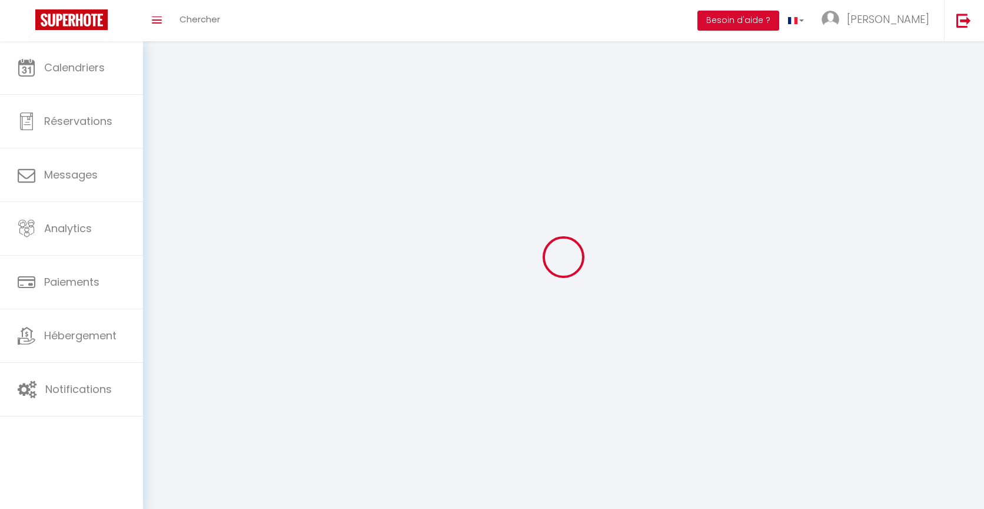
type input "[PERSON_NAME]"
type input "0685331028"
type input "[STREET_ADDRESS]"
type input "31110"
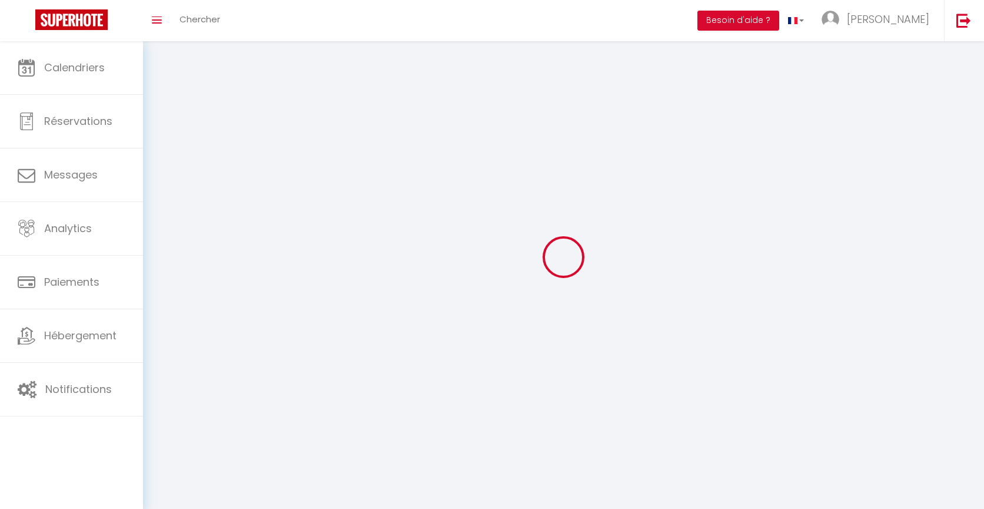
type input "BAGNERES-DE-LUCHON"
type input "Zz96eDpw8kYYhfEPkAdX0mCsG"
type input "5UDna2yeeZFUeGUiupyf5BtKL"
type input "[URL][DOMAIN_NAME]"
type input "FO27250"
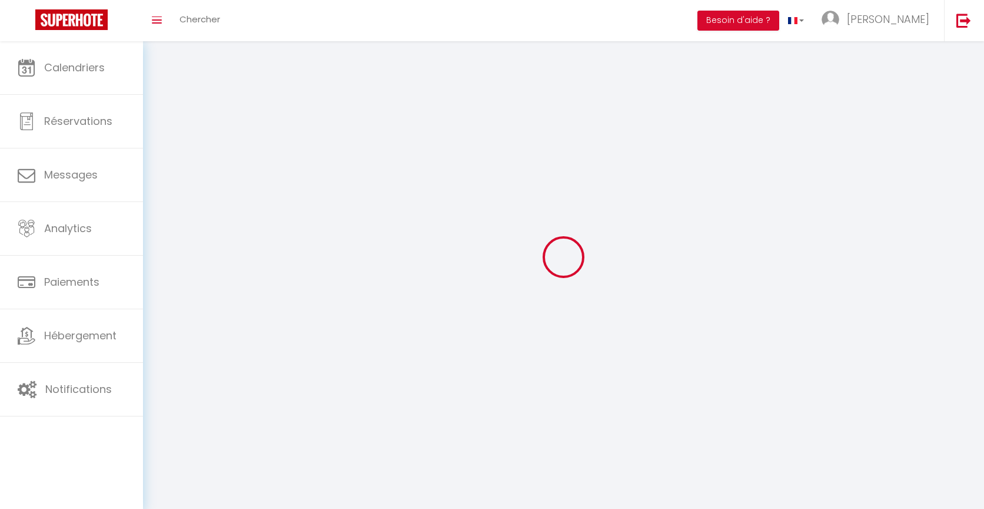
select select "28"
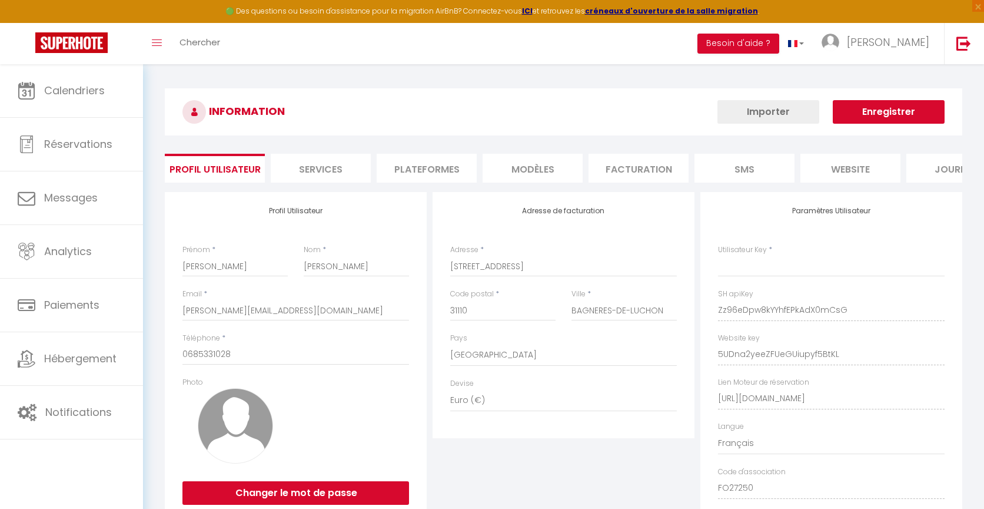
type input "Zz96eDpw8kYYhfEPkAdX0mCsG"
type input "5UDna2yeeZFUeGUiupyf5BtKL"
type input "[URL][DOMAIN_NAME]"
select select "fr"
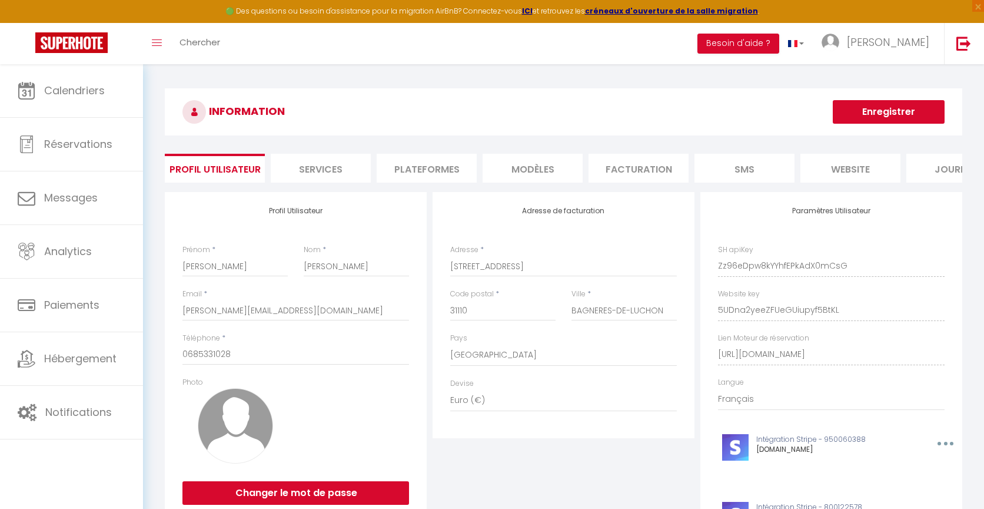
click at [427, 179] on li "Plateformes" at bounding box center [427, 168] width 100 height 29
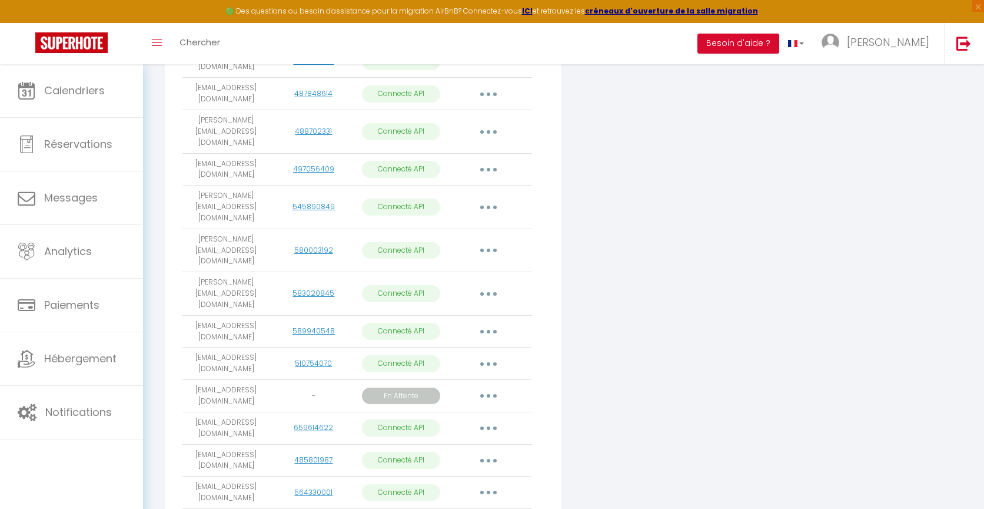
scroll to position [1439, 0]
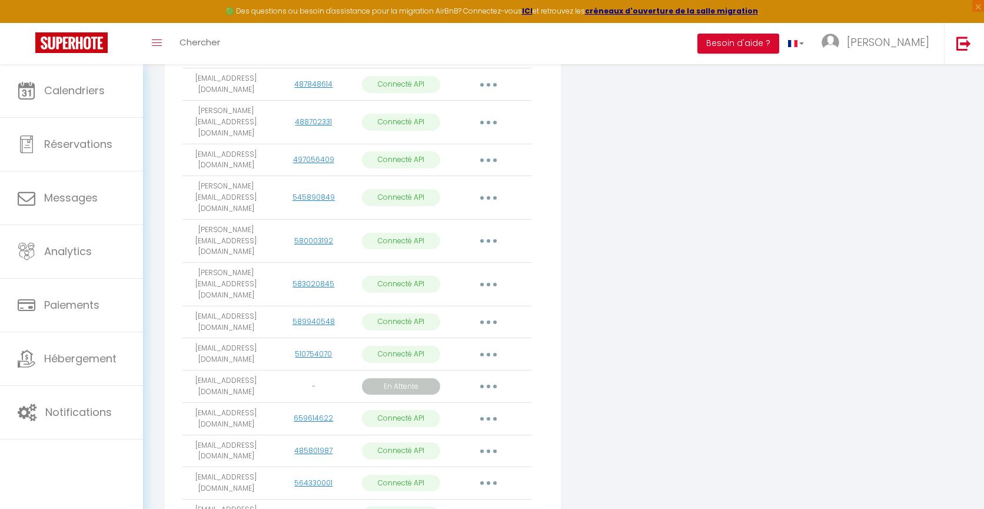
click at [484, 377] on button "button" at bounding box center [488, 386] width 33 height 19
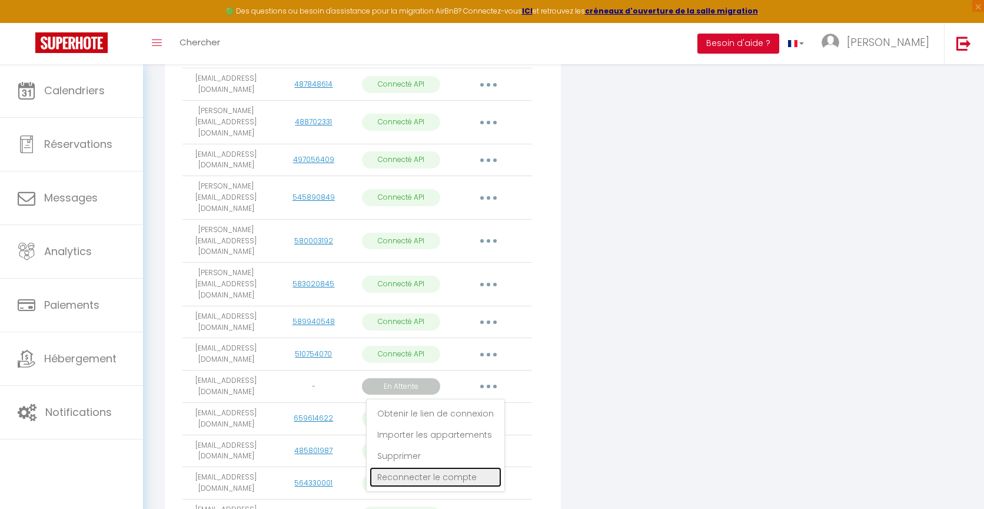
click at [419, 467] on link "Reconnecter le compte" at bounding box center [436, 477] width 132 height 20
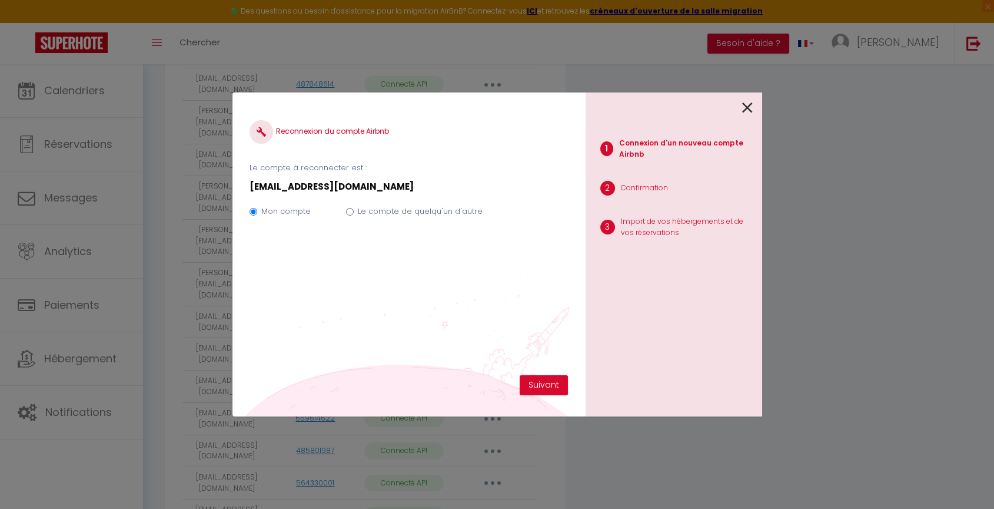
click at [350, 212] on input "Le compte de quelqu'un d'autre" at bounding box center [350, 212] width 8 height 8
radio input "true"
radio input "false"
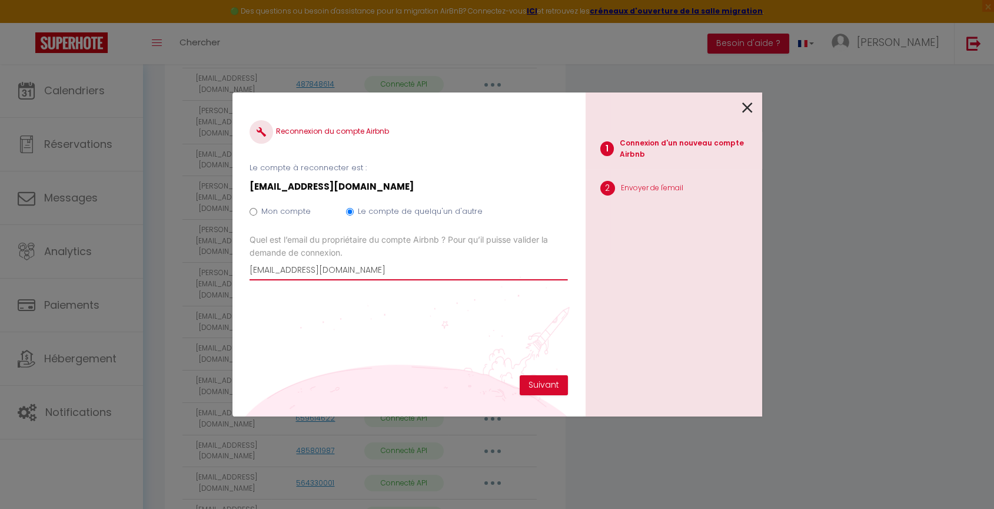
click at [330, 266] on input "[EMAIL_ADDRESS][DOMAIN_NAME]" at bounding box center [409, 269] width 318 height 21
click at [288, 268] on input "[EMAIL_ADDRESS][DOMAIN_NAME]" at bounding box center [409, 269] width 318 height 21
click at [288, 270] on input "[EMAIL_ADDRESS][DOMAIN_NAME]" at bounding box center [409, 269] width 318 height 21
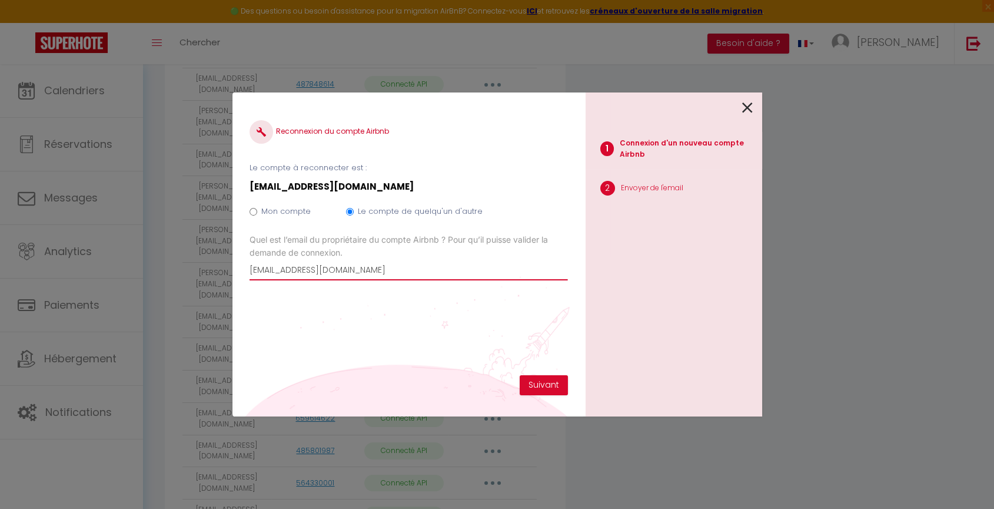
drag, startPoint x: 339, startPoint y: 269, endPoint x: 452, endPoint y: 279, distance: 113.5
click at [452, 279] on input "[EMAIL_ADDRESS][DOMAIN_NAME]" at bounding box center [409, 269] width 318 height 21
type input "[EMAIL_ADDRESS][DOMAIN_NAME]"
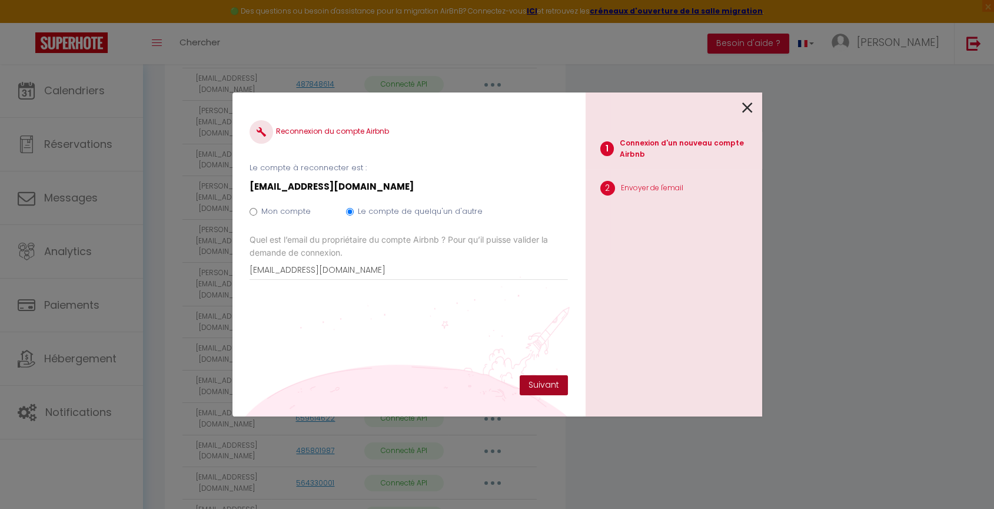
click at [526, 375] on button "Suivant" at bounding box center [544, 385] width 48 height 20
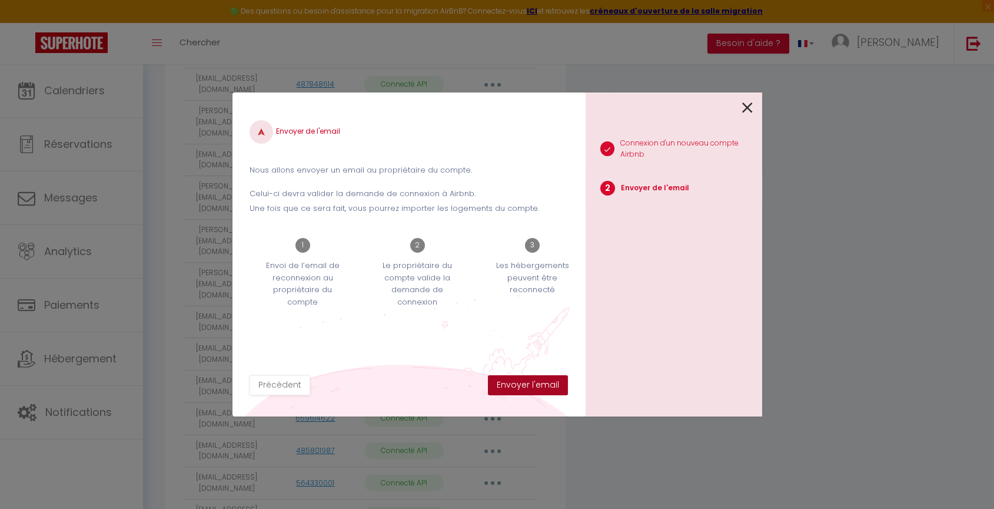
click at [522, 381] on button "Envoyer l'email" at bounding box center [528, 385] width 80 height 20
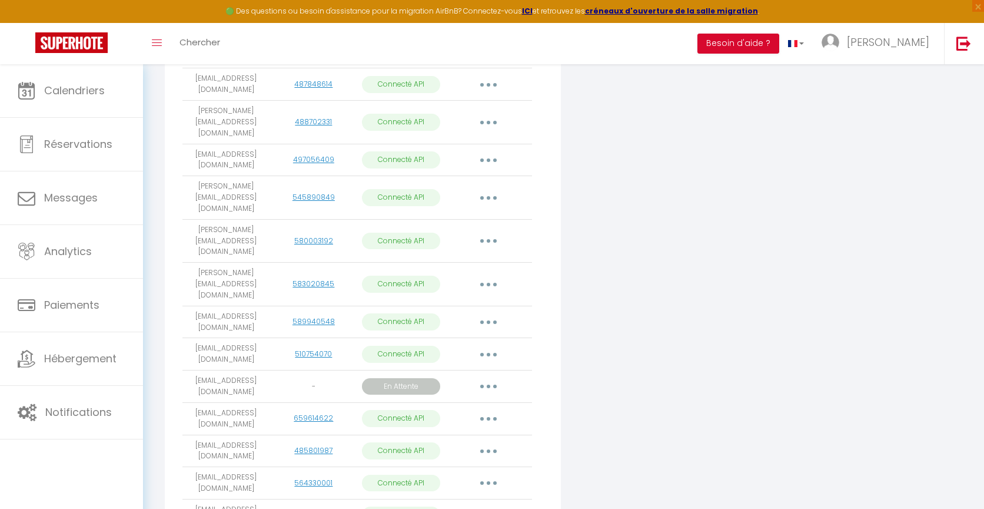
click at [486, 377] on button "button" at bounding box center [488, 386] width 33 height 19
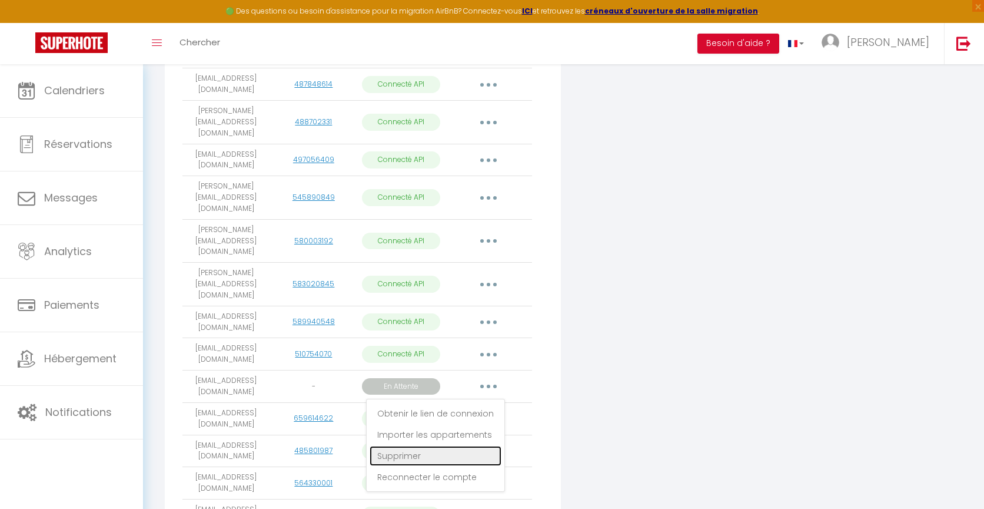
click at [396, 446] on link "Supprimer" at bounding box center [436, 456] width 132 height 20
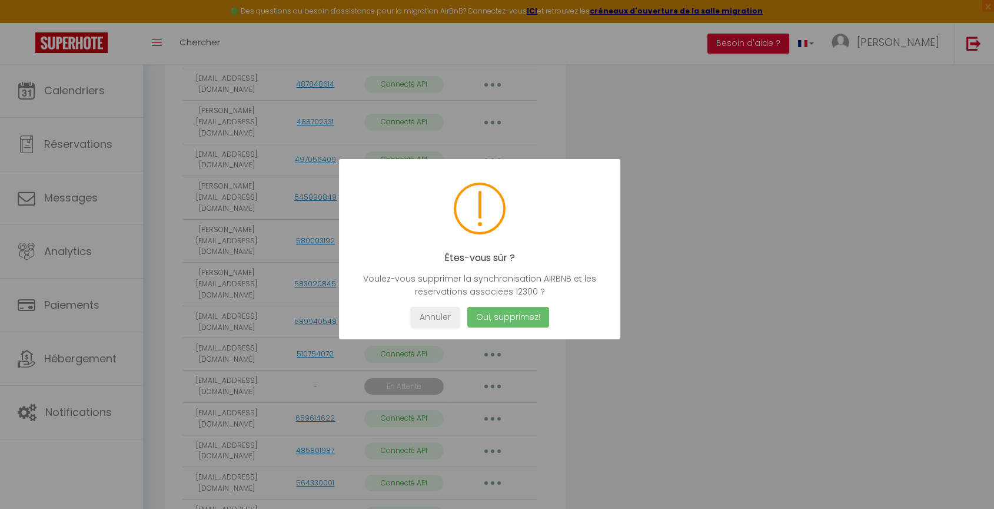
click at [485, 315] on button "Oui, supprimez!" at bounding box center [508, 317] width 82 height 21
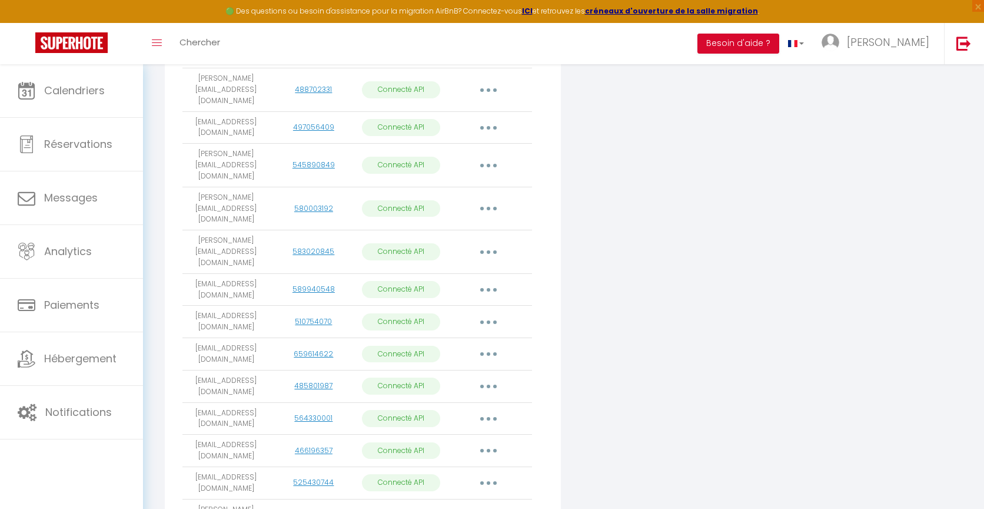
scroll to position [1275, 0]
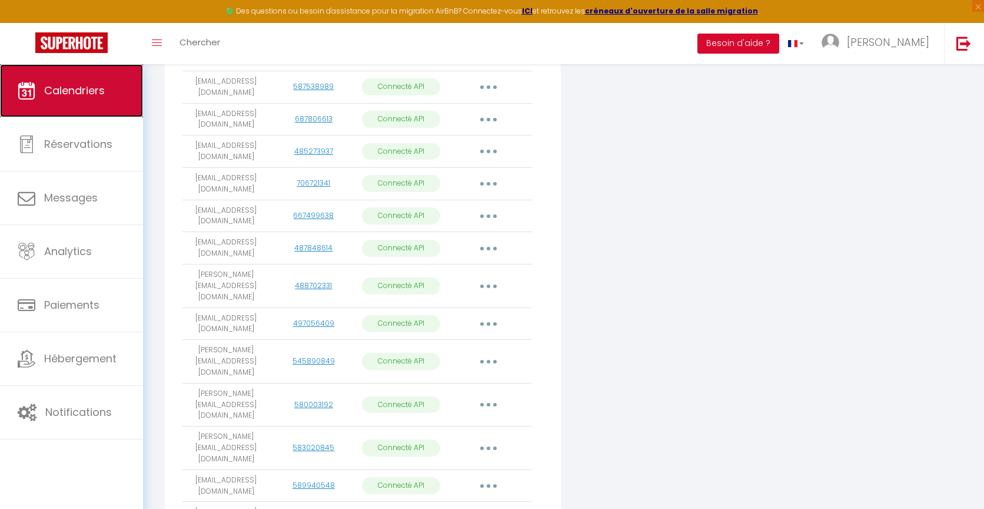
click at [106, 99] on link "Calendriers" at bounding box center [71, 90] width 143 height 53
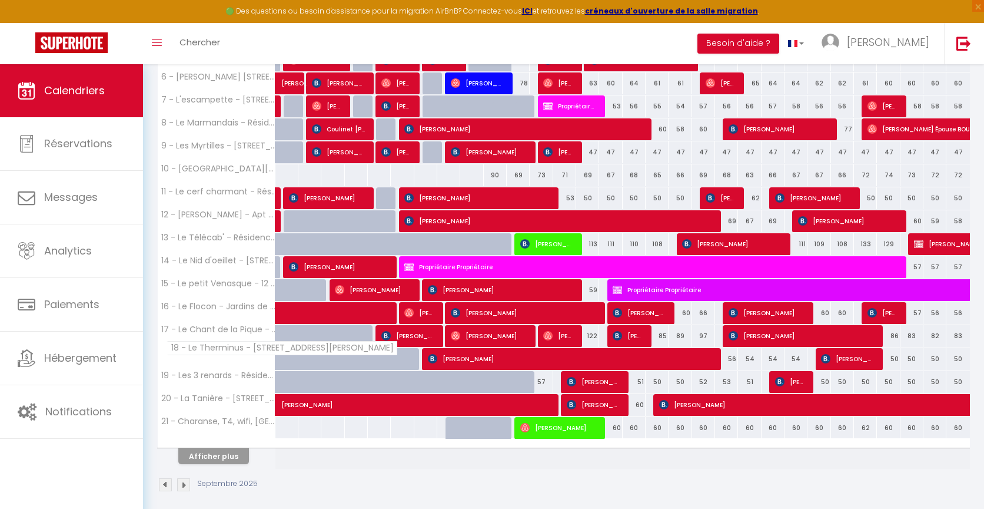
scroll to position [344, 0]
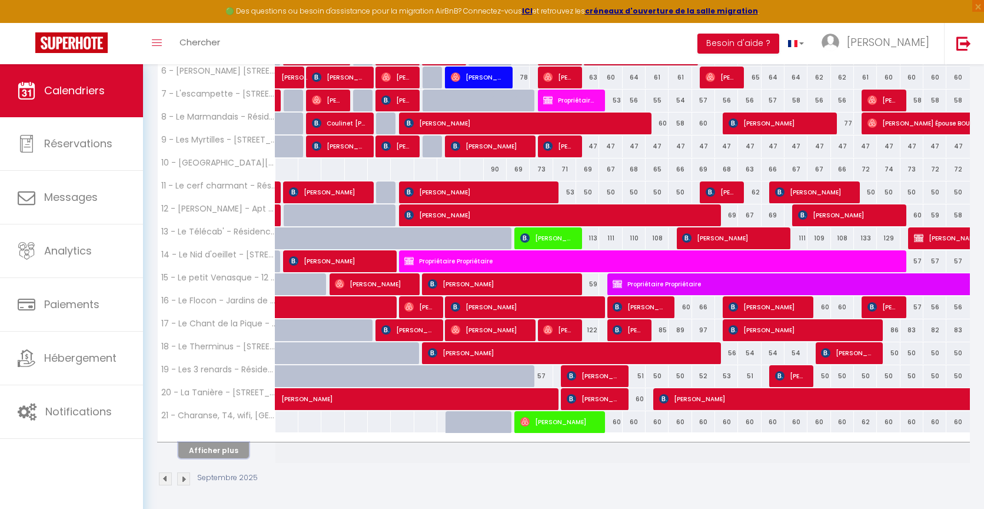
click at [218, 447] on button "Afficher plus" at bounding box center [213, 450] width 71 height 16
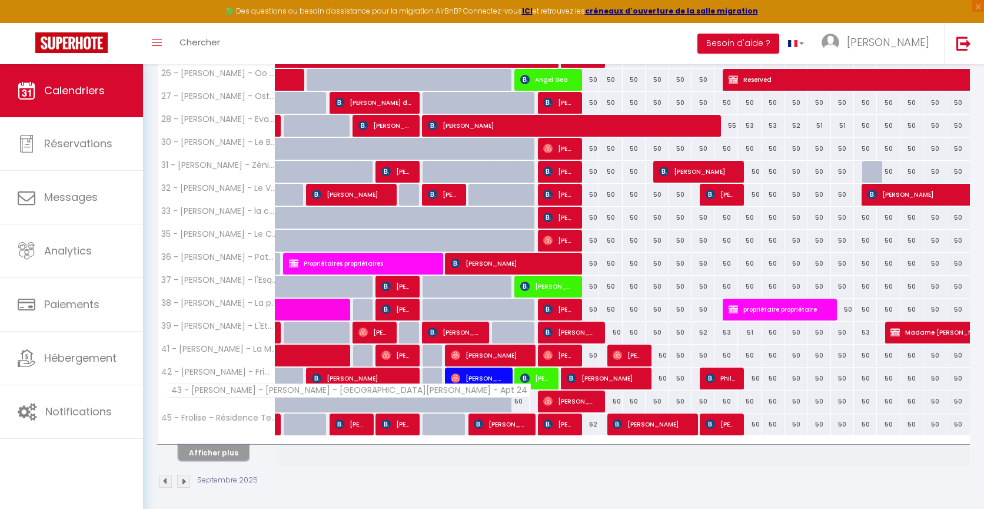
scroll to position [802, 0]
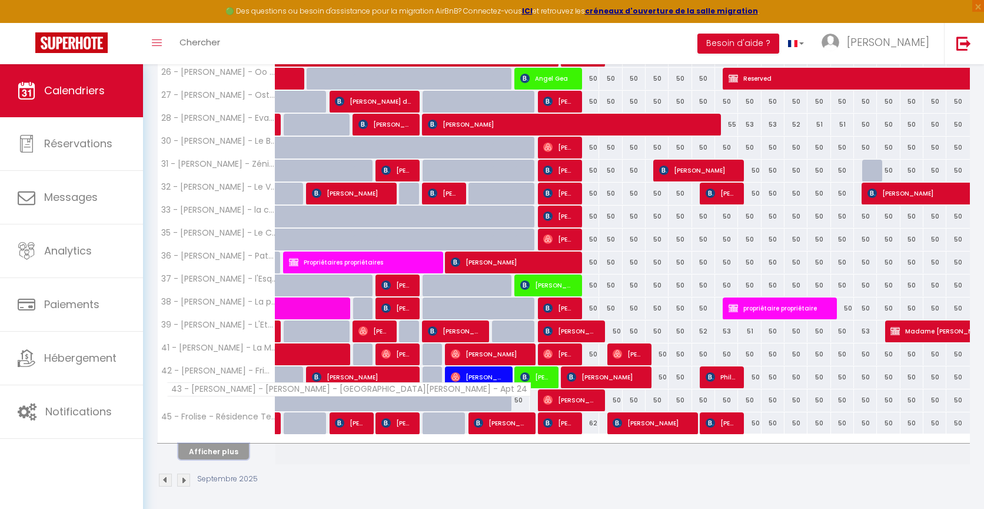
click at [219, 446] on button "Afficher plus" at bounding box center [213, 451] width 71 height 16
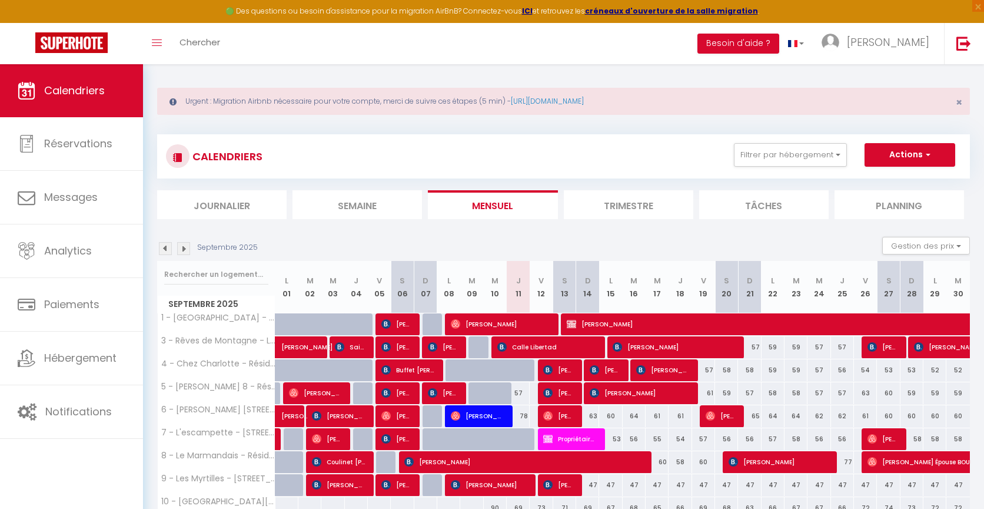
scroll to position [0, 0]
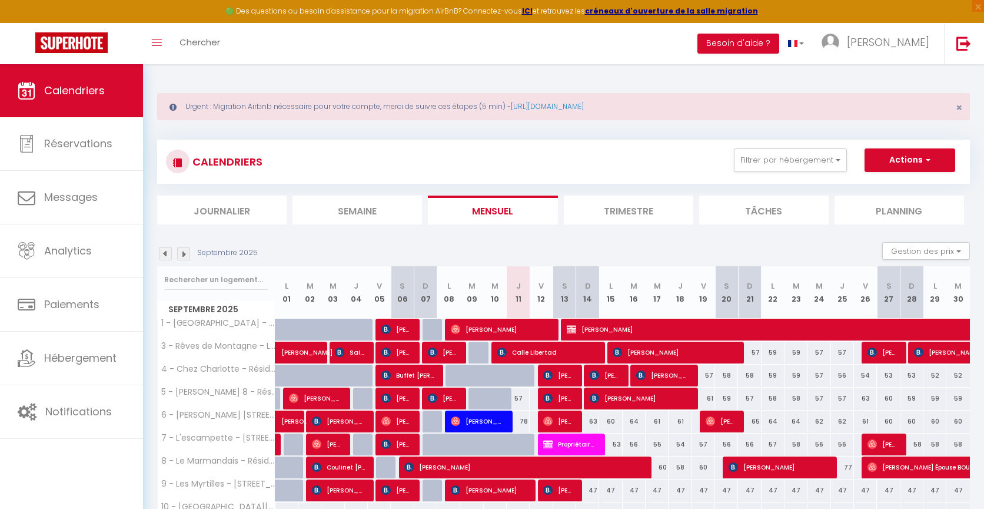
click at [182, 256] on img at bounding box center [183, 253] width 13 height 13
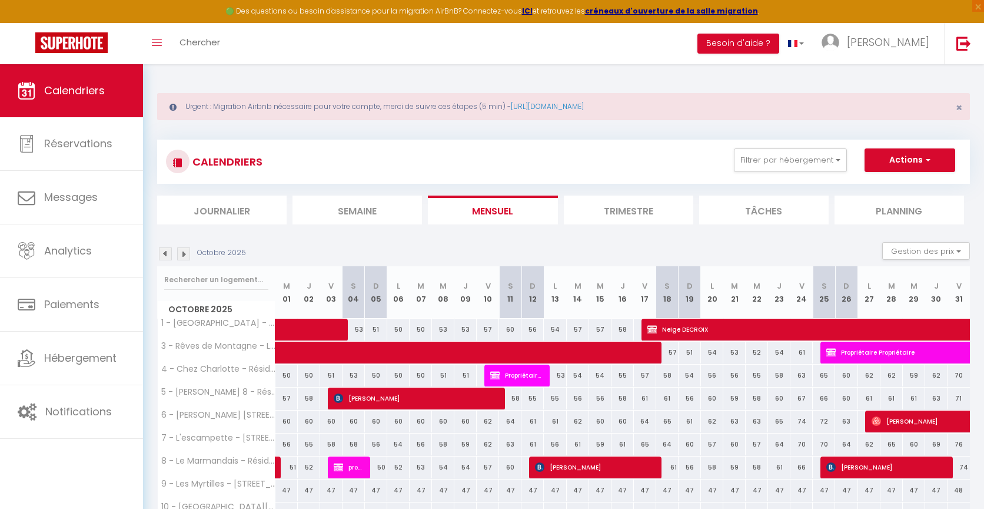
click at [182, 256] on img at bounding box center [183, 253] width 13 height 13
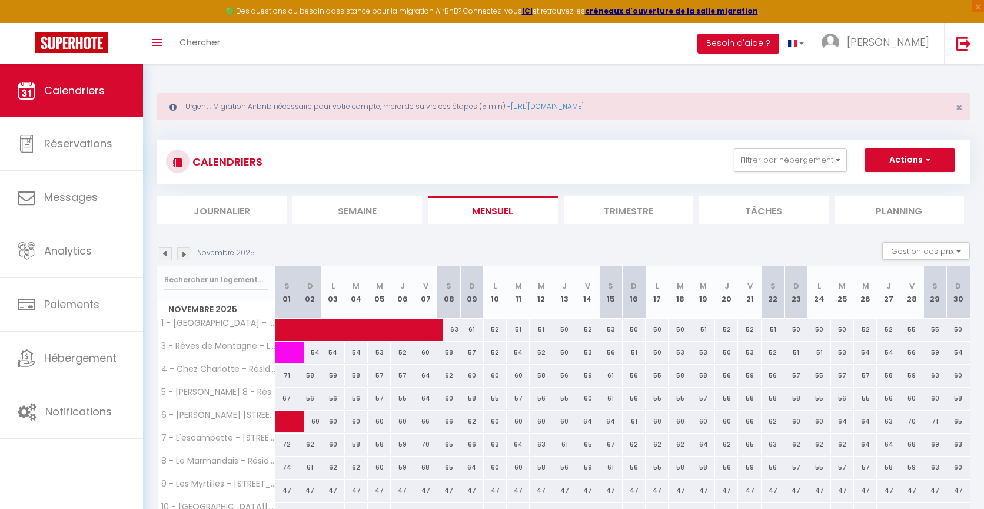
click at [182, 256] on img at bounding box center [183, 253] width 13 height 13
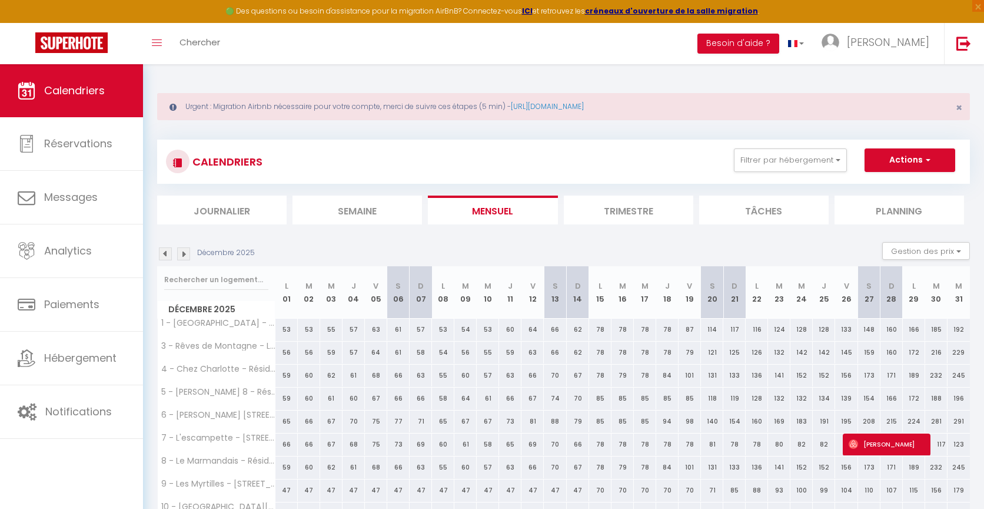
click at [182, 256] on img at bounding box center [183, 253] width 13 height 13
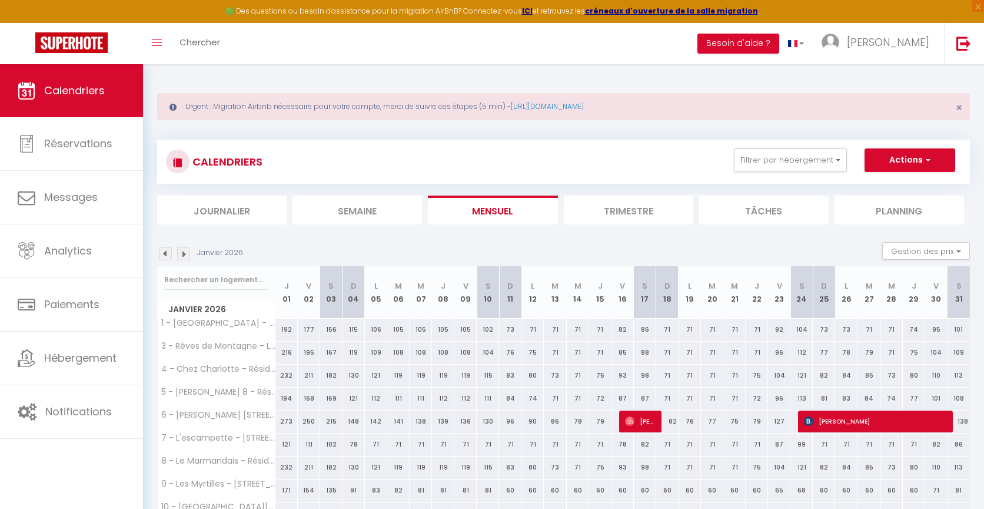
click at [182, 256] on img at bounding box center [183, 253] width 13 height 13
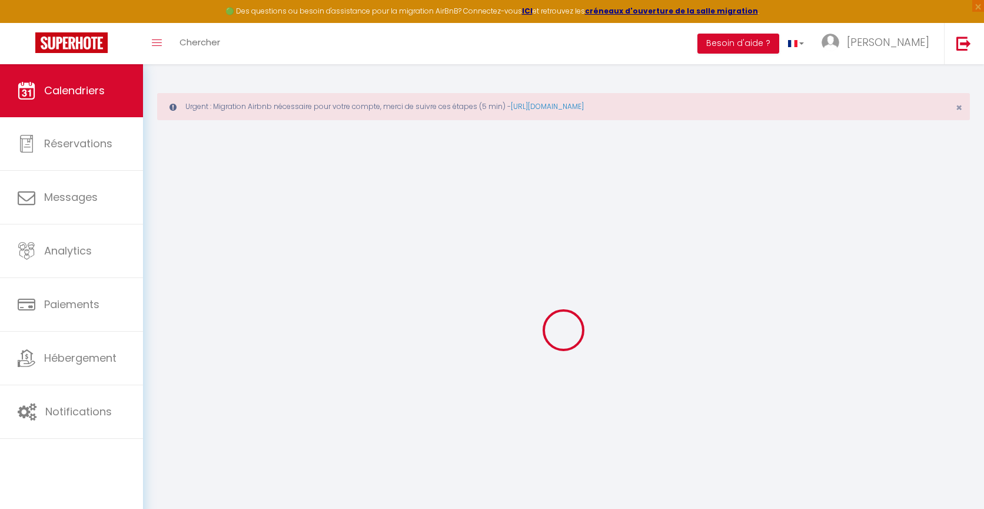
select select
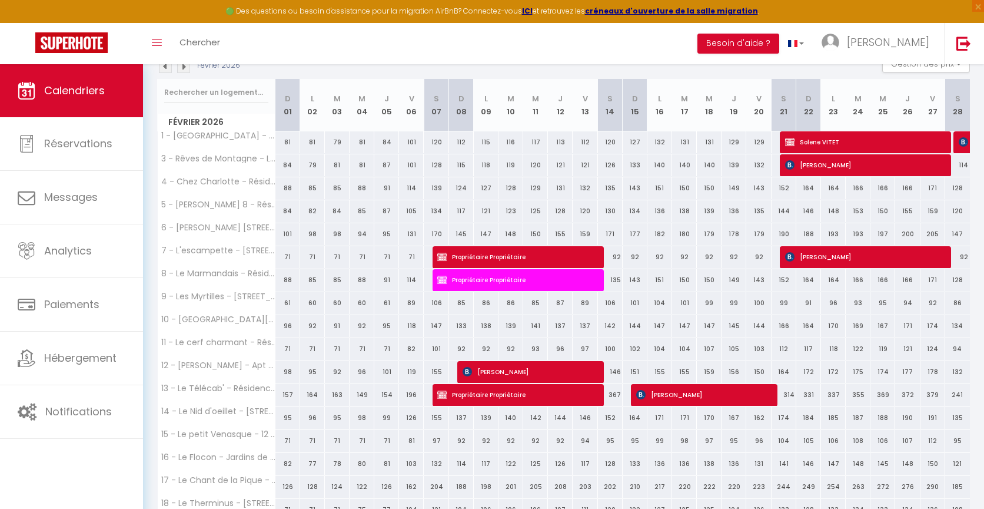
scroll to position [196, 0]
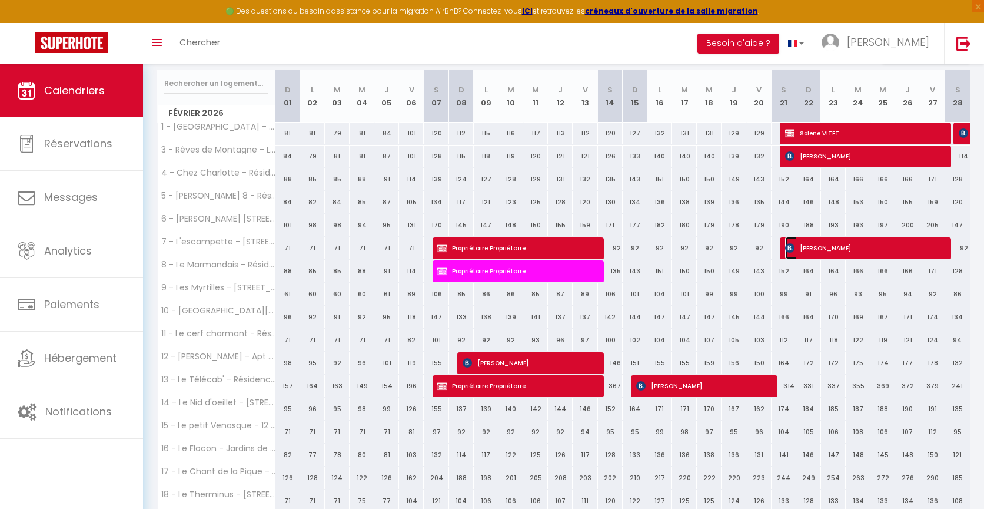
click at [829, 249] on span "[PERSON_NAME]" at bounding box center [863, 248] width 157 height 22
select select "OK"
select select "0"
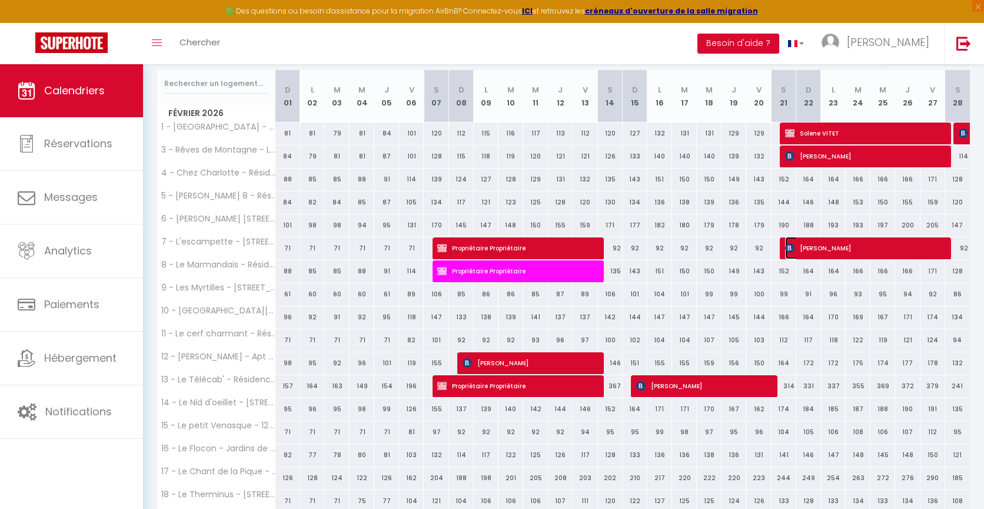
select select "1"
select select
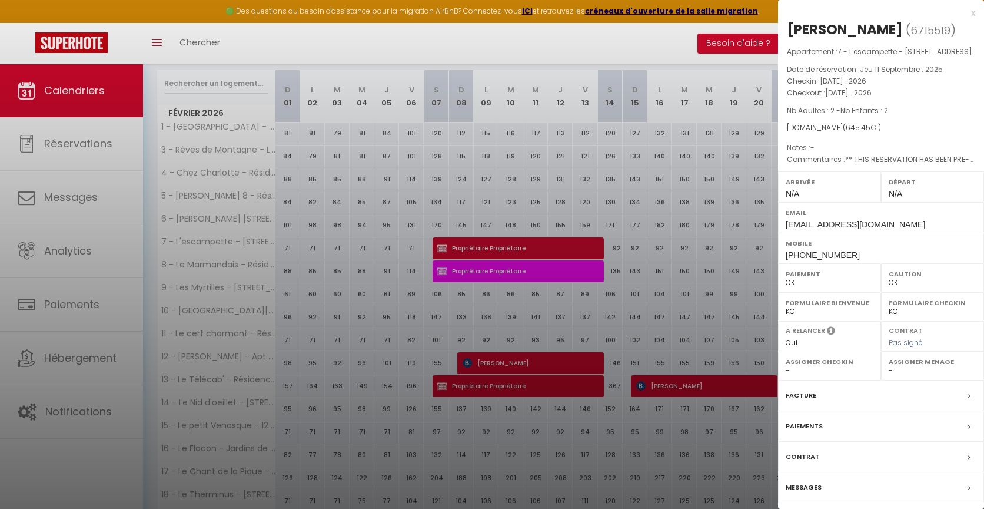
select select "6328"
click at [970, 14] on div "x" at bounding box center [876, 13] width 197 height 14
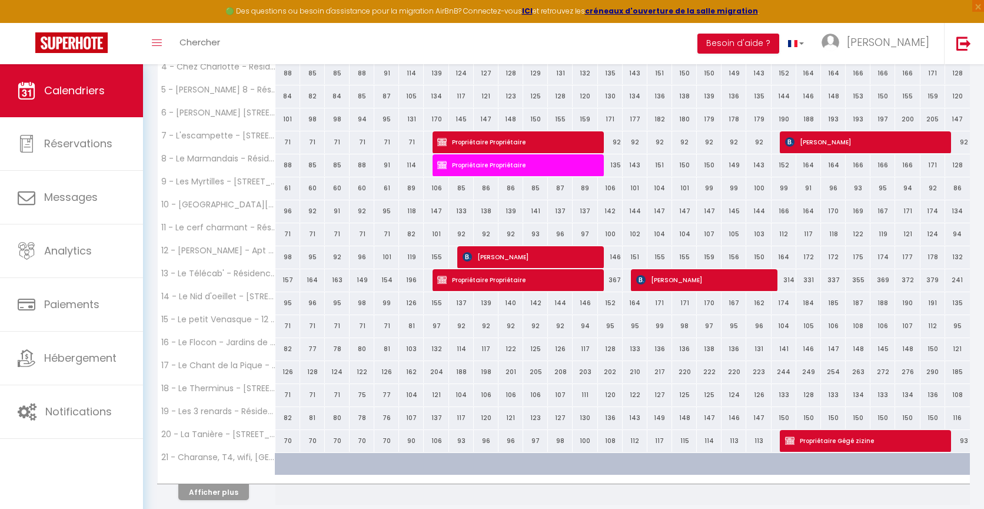
scroll to position [327, 0]
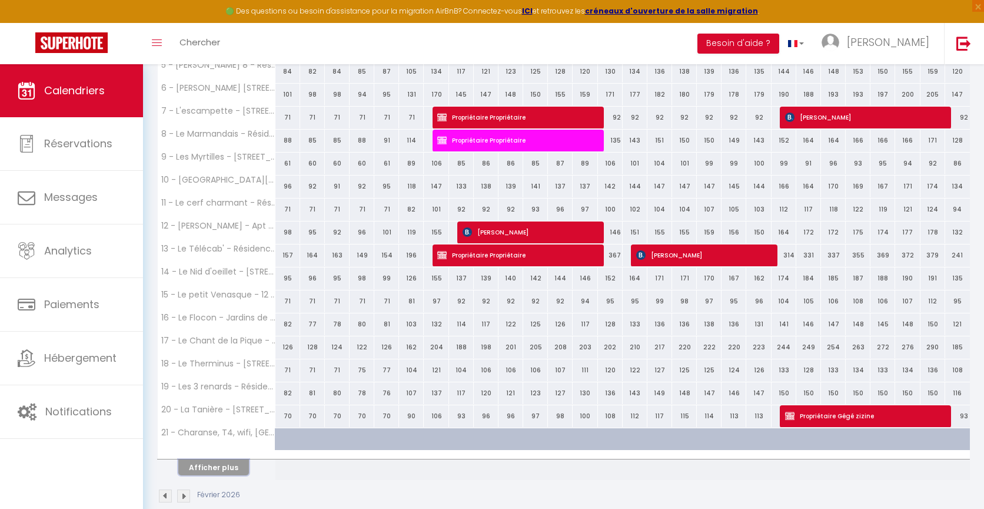
click at [223, 465] on button "Afficher plus" at bounding box center [213, 467] width 71 height 16
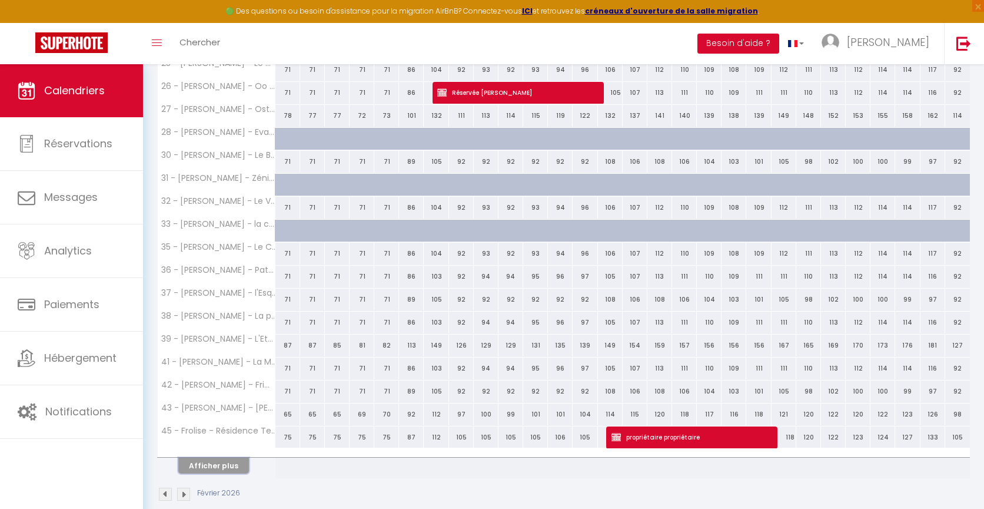
scroll to position [802, 0]
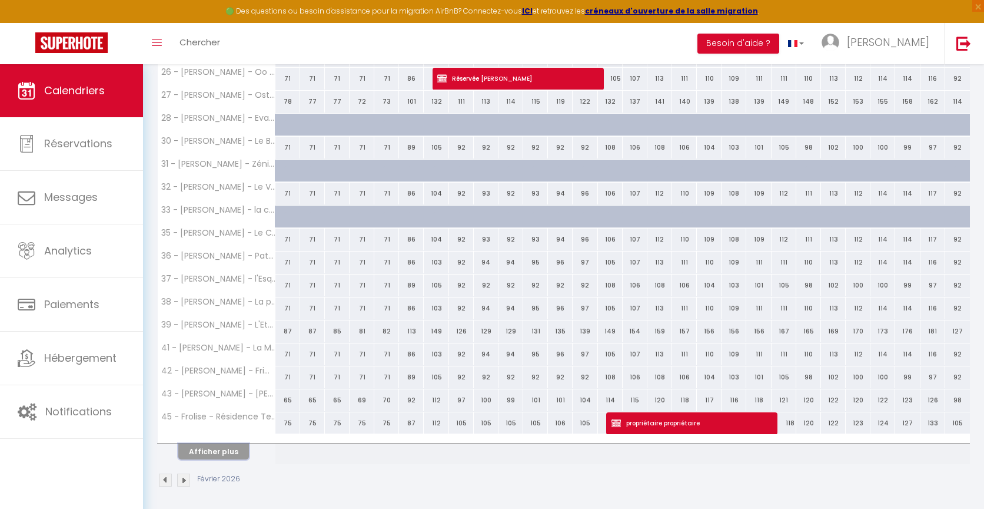
click at [232, 449] on button "Afficher plus" at bounding box center [213, 451] width 71 height 16
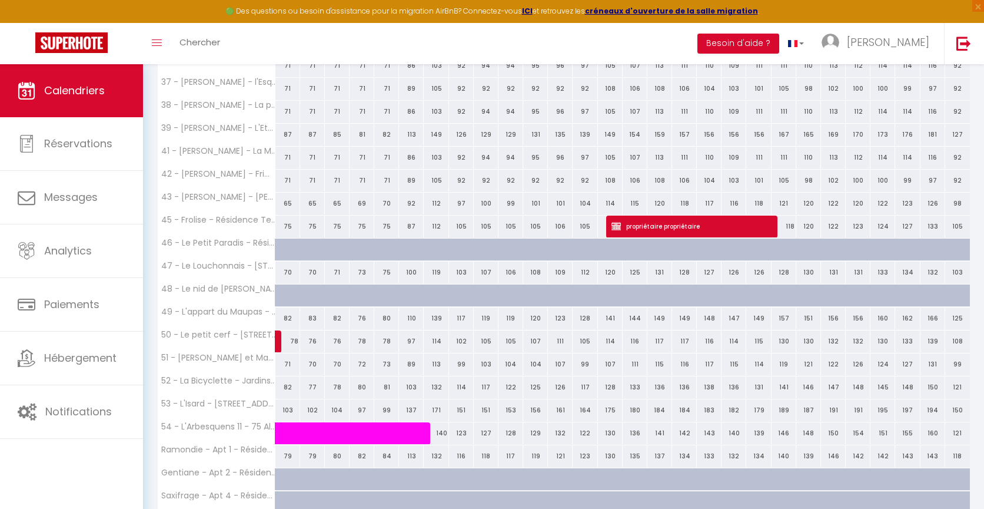
scroll to position [1194, 0]
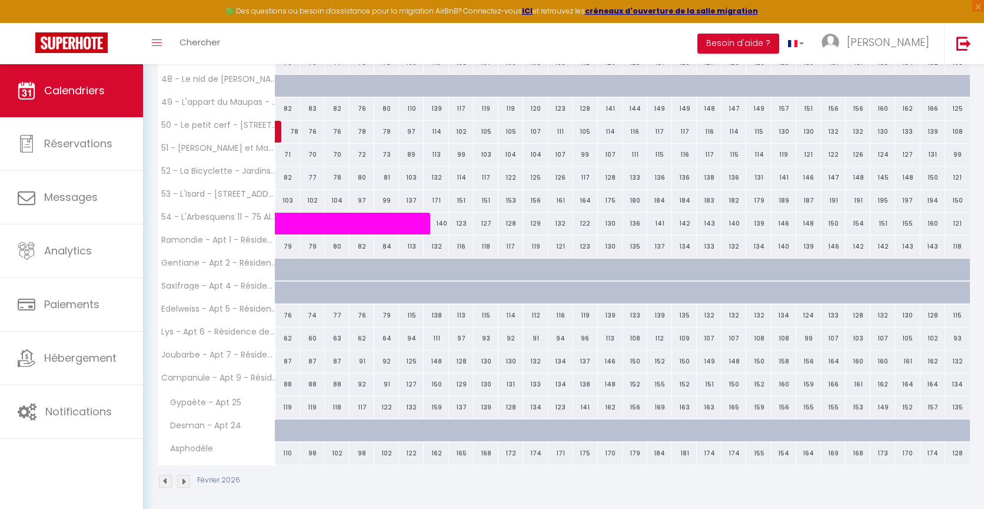
click at [167, 476] on img at bounding box center [165, 480] width 13 height 13
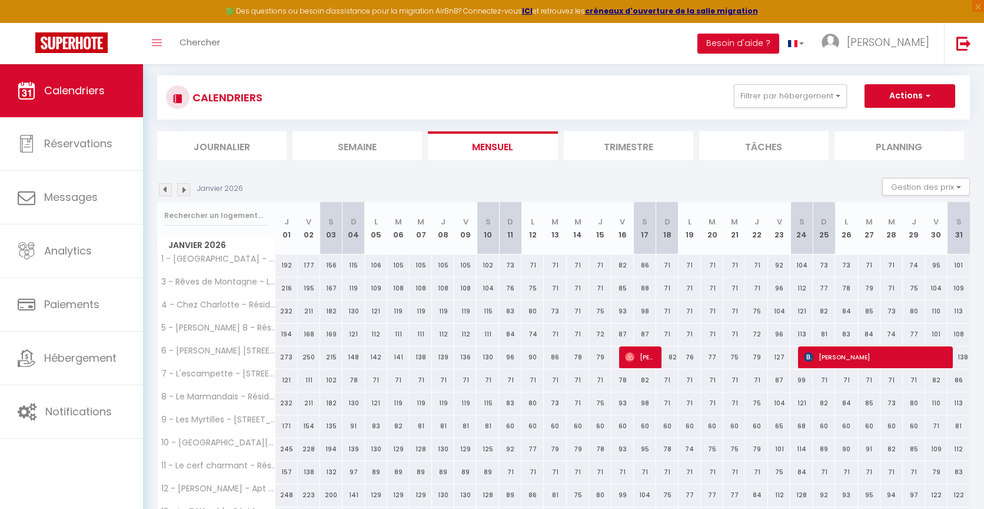
scroll to position [344, 0]
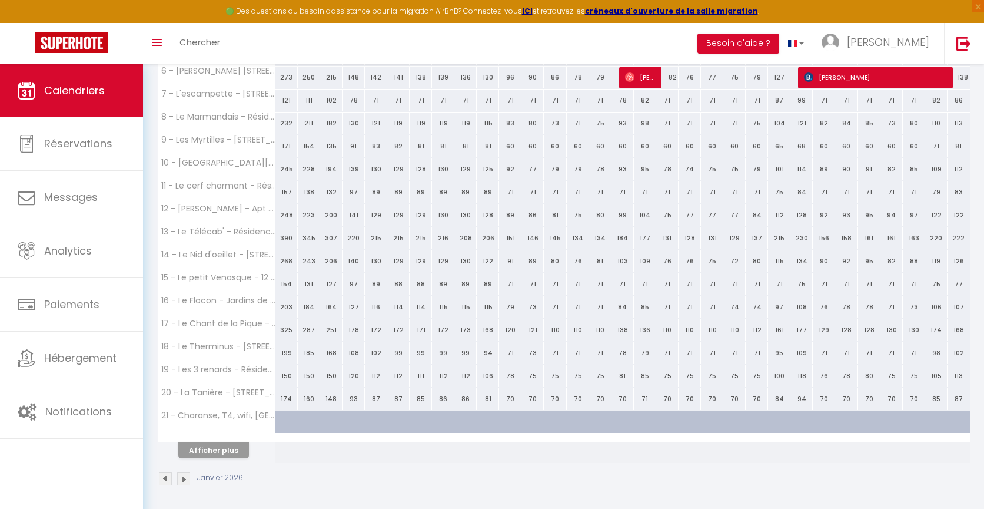
click at [161, 478] on img at bounding box center [165, 478] width 13 height 13
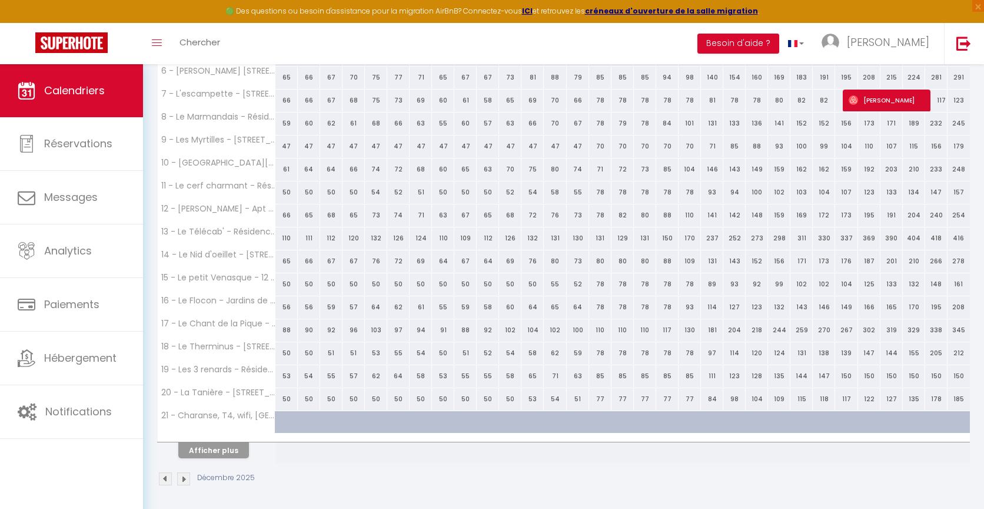
click at [161, 478] on img at bounding box center [165, 478] width 13 height 13
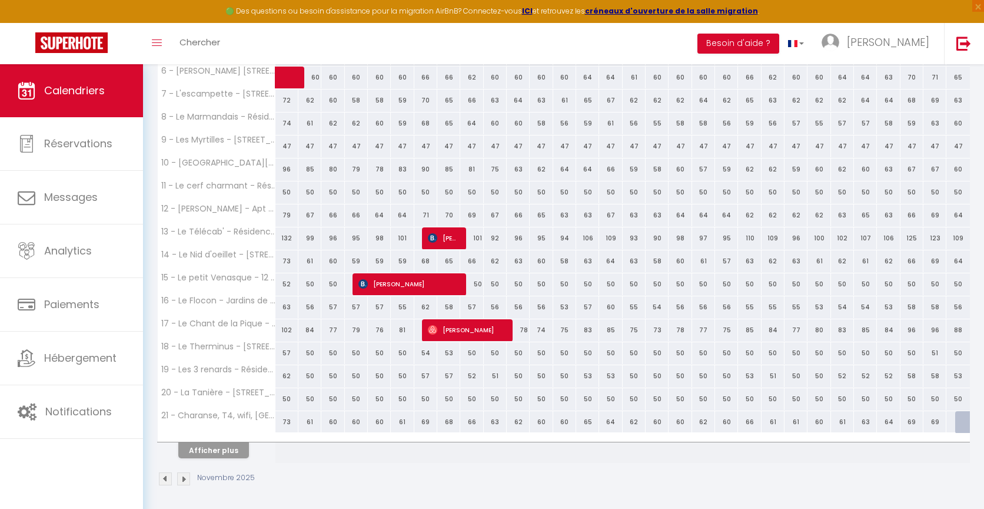
click at [964, 418] on div at bounding box center [967, 422] width 24 height 22
type input "65"
select select "1"
type input "Dim 30 Novembre 2025"
type input "Lun 01 Décembre 2025"
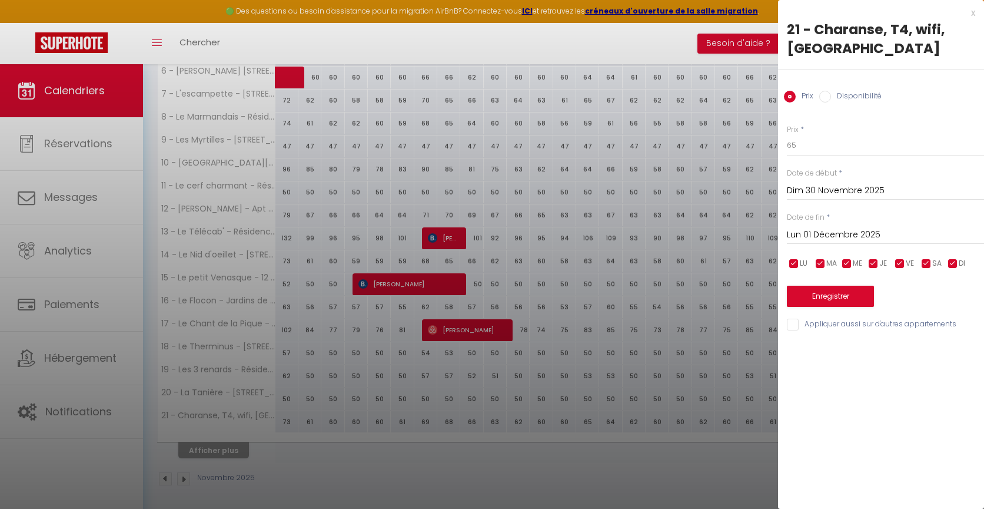
click at [822, 95] on input "Disponibilité" at bounding box center [825, 97] width 12 height 12
radio input "true"
radio input "false"
click at [823, 187] on input "Dim 30 Novembre 2025" at bounding box center [885, 191] width 197 height 15
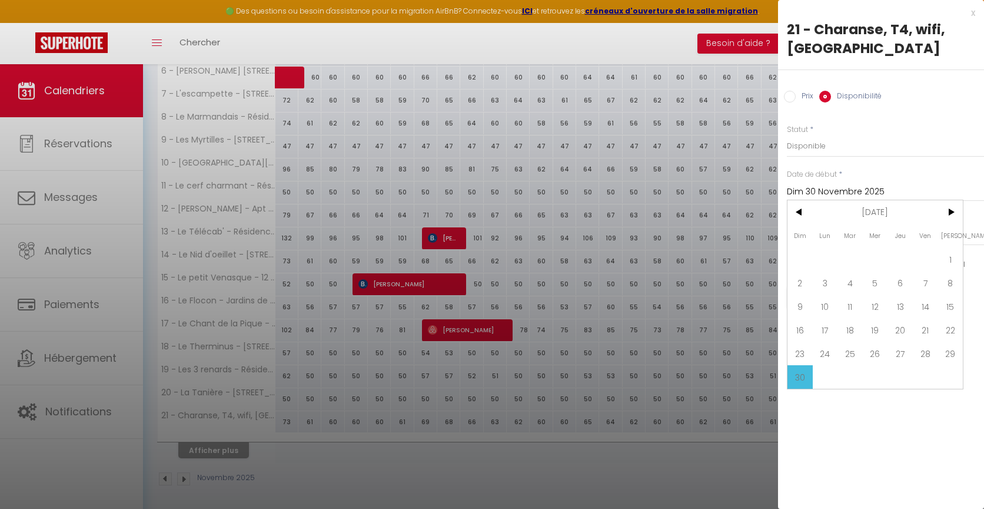
click at [910, 167] on div "Prix * 65 Statut * Disponible Indisponible Date de début * [DATE] < [DATE] > Di…" at bounding box center [881, 221] width 206 height 224
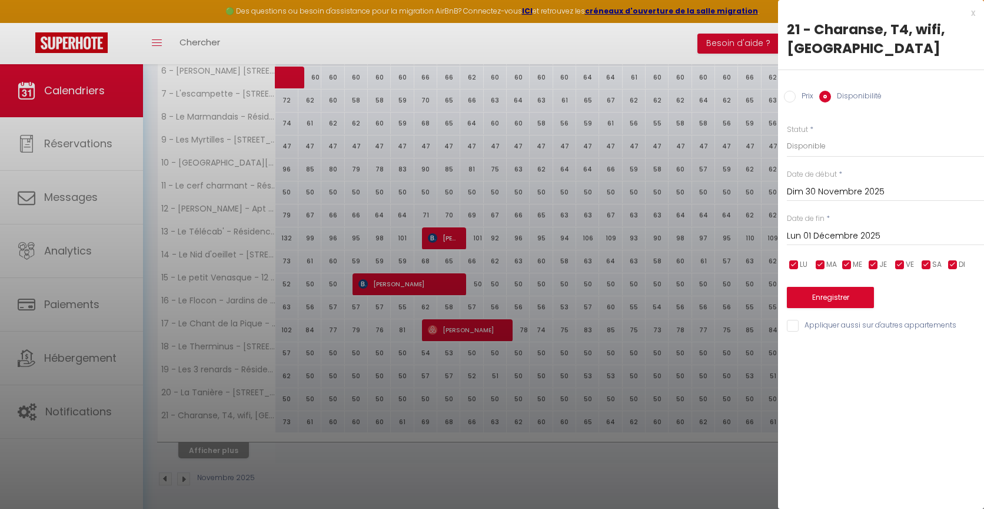
click at [831, 240] on input "Lun 01 Décembre 2025" at bounding box center [885, 235] width 197 height 15
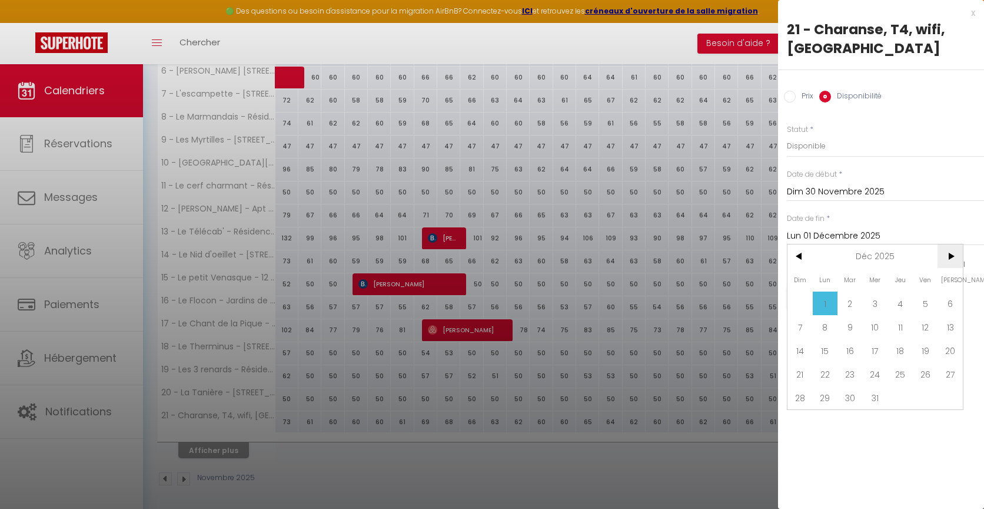
click at [958, 258] on span ">" at bounding box center [950, 256] width 25 height 24
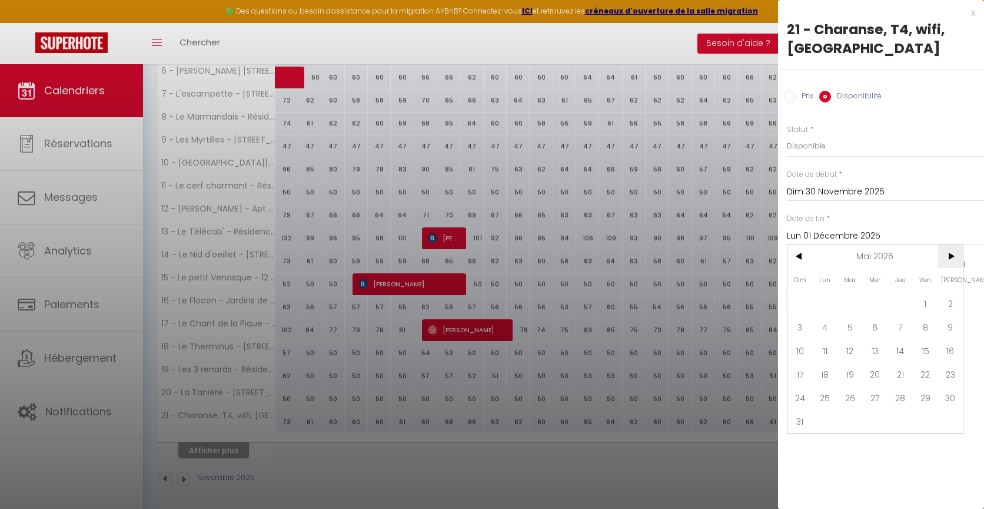
click at [958, 258] on span ">" at bounding box center [950, 256] width 25 height 24
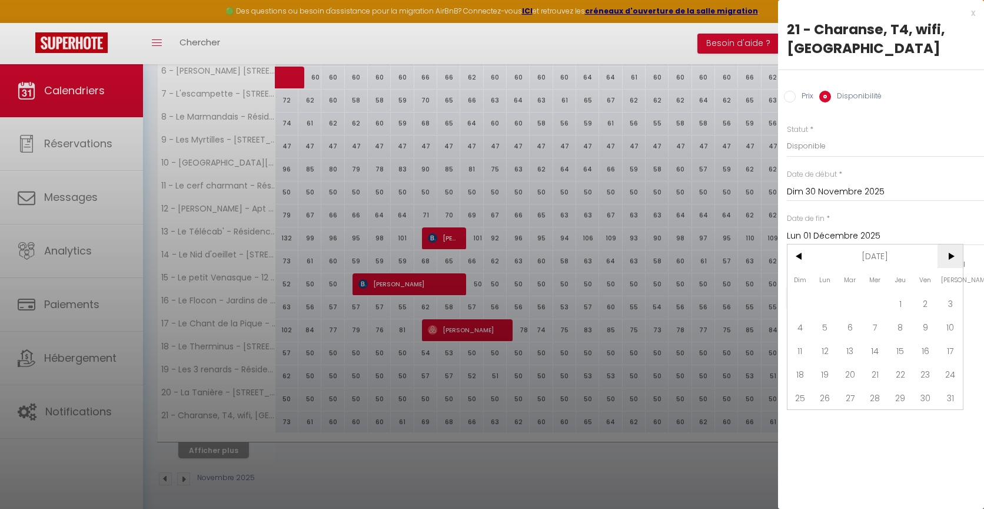
click at [958, 258] on span ">" at bounding box center [950, 256] width 25 height 24
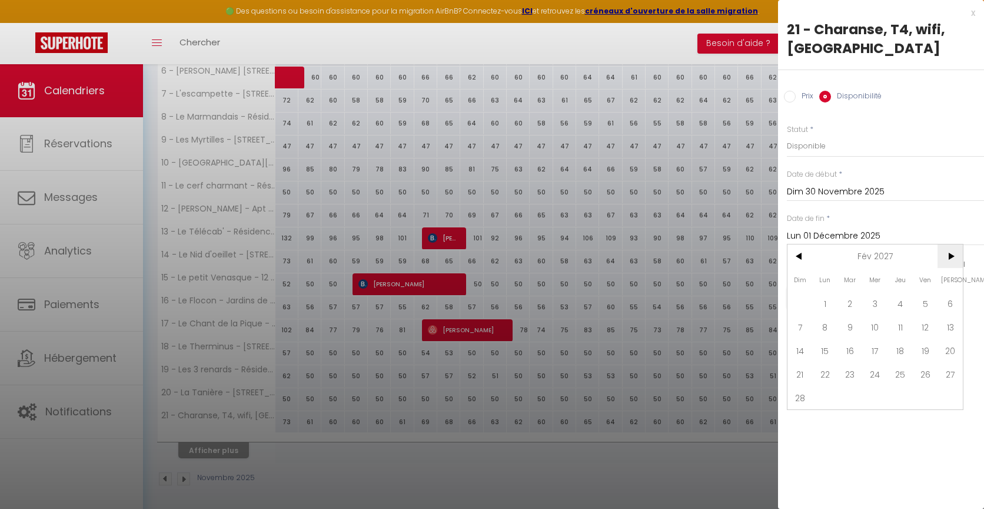
click at [958, 258] on span ">" at bounding box center [950, 256] width 25 height 24
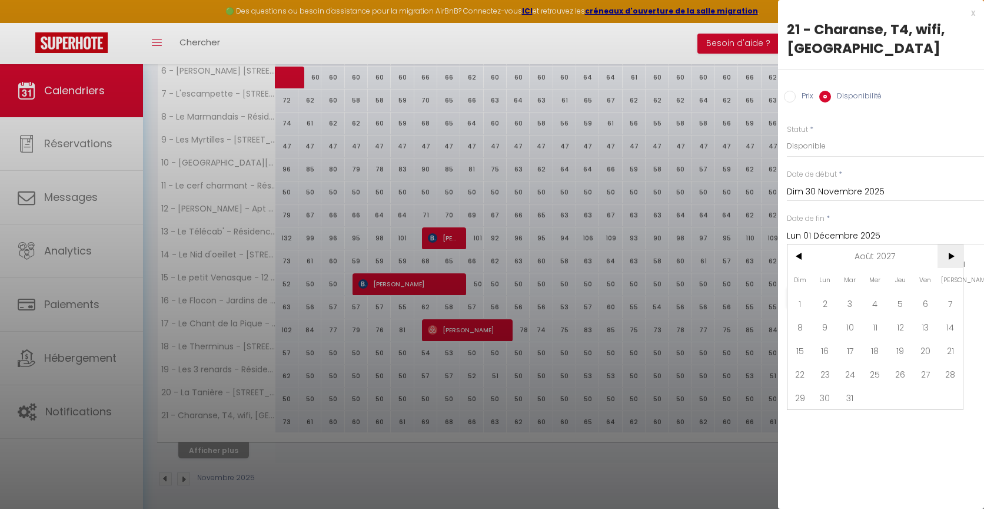
click at [958, 258] on span ">" at bounding box center [950, 256] width 25 height 24
click at [946, 324] on span "11" at bounding box center [950, 327] width 25 height 24
type input "[DATE]"
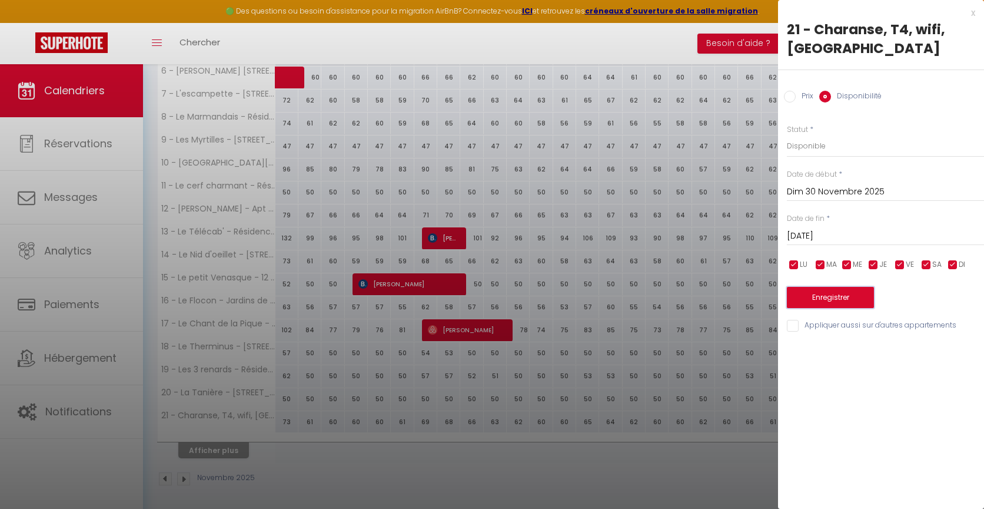
click at [831, 295] on button "Enregistrer" at bounding box center [830, 297] width 87 height 21
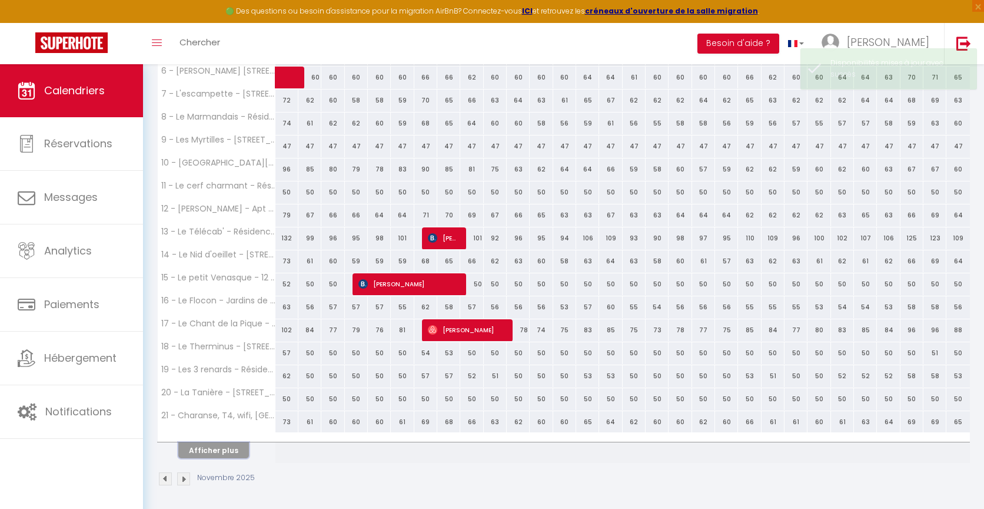
click at [221, 451] on button "Afficher plus" at bounding box center [213, 450] width 71 height 16
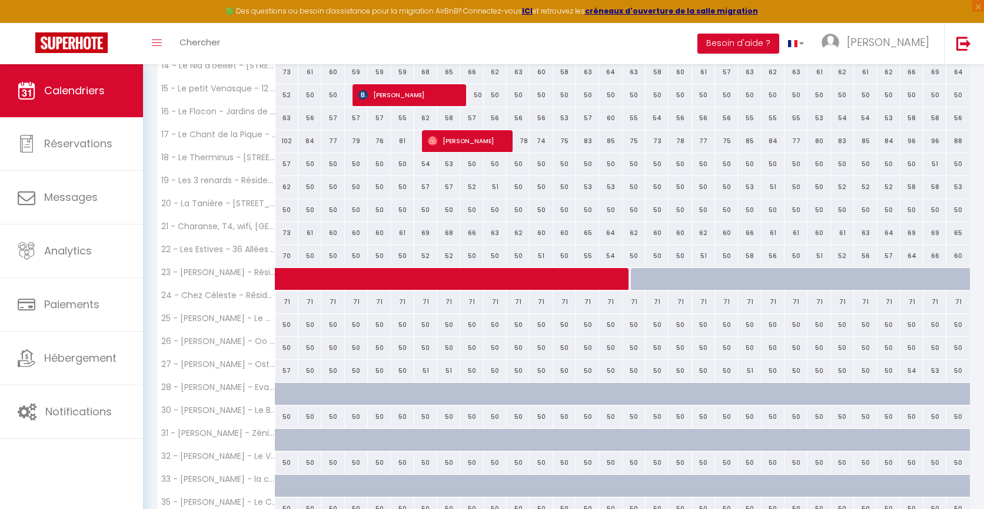
scroll to position [540, 0]
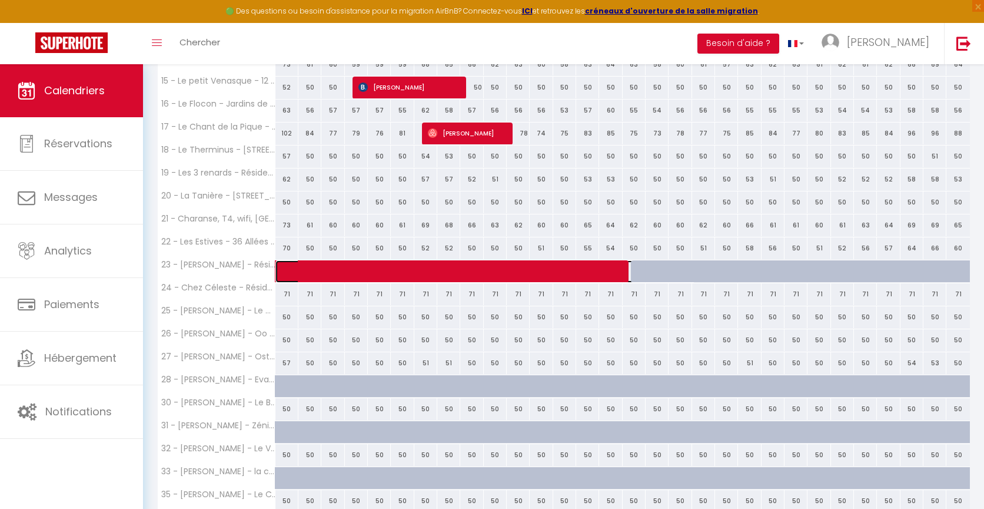
click at [544, 268] on span at bounding box center [492, 271] width 406 height 22
select select "KO"
select select "8072"
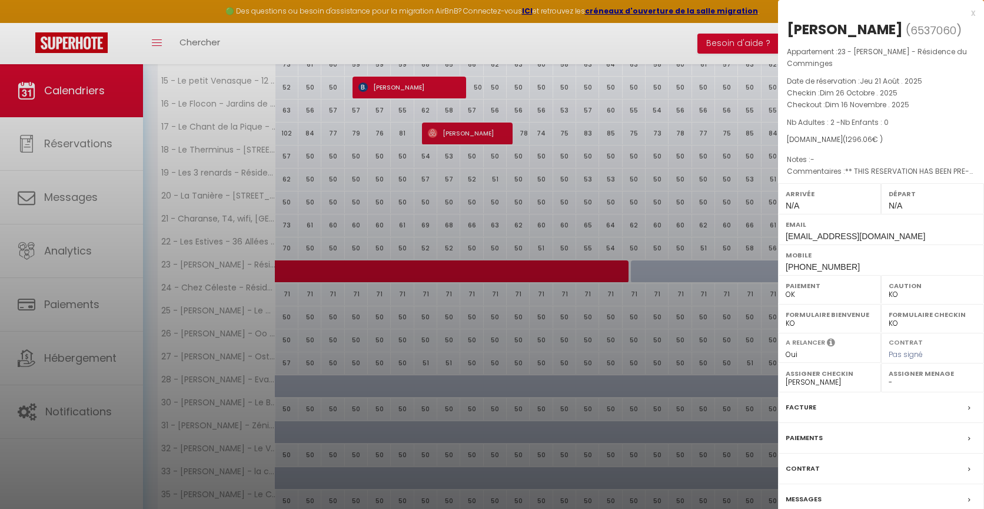
click at [973, 15] on div "x" at bounding box center [876, 13] width 197 height 14
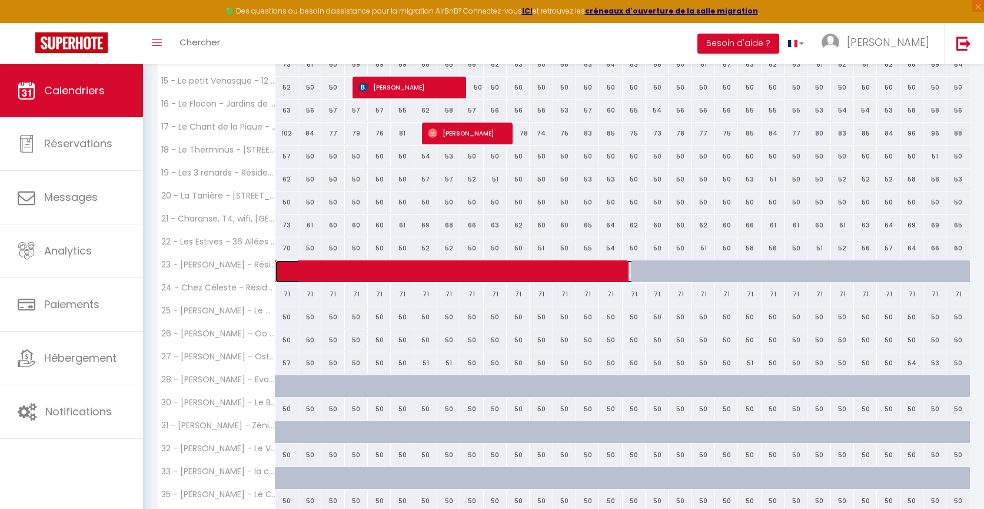
click at [546, 268] on span at bounding box center [492, 271] width 406 height 22
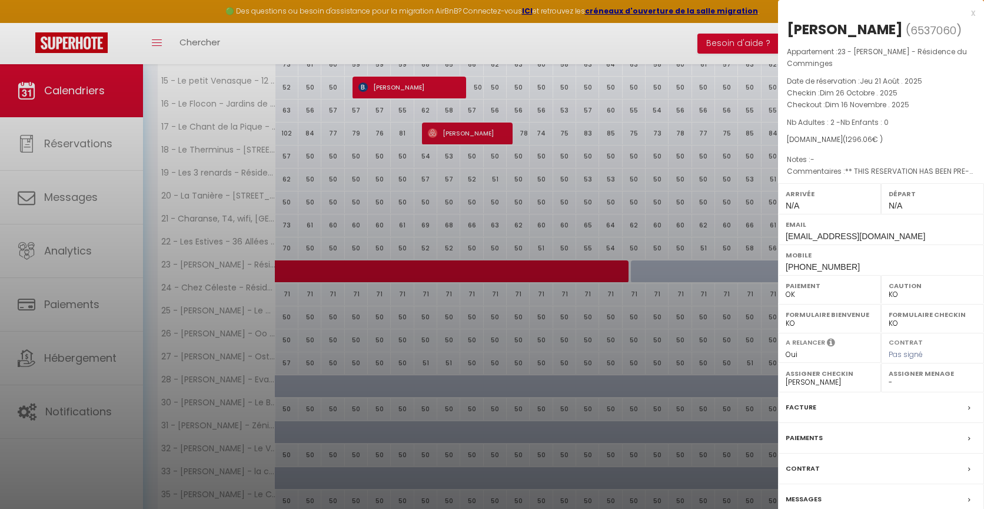
click at [974, 11] on div "x" at bounding box center [876, 13] width 197 height 14
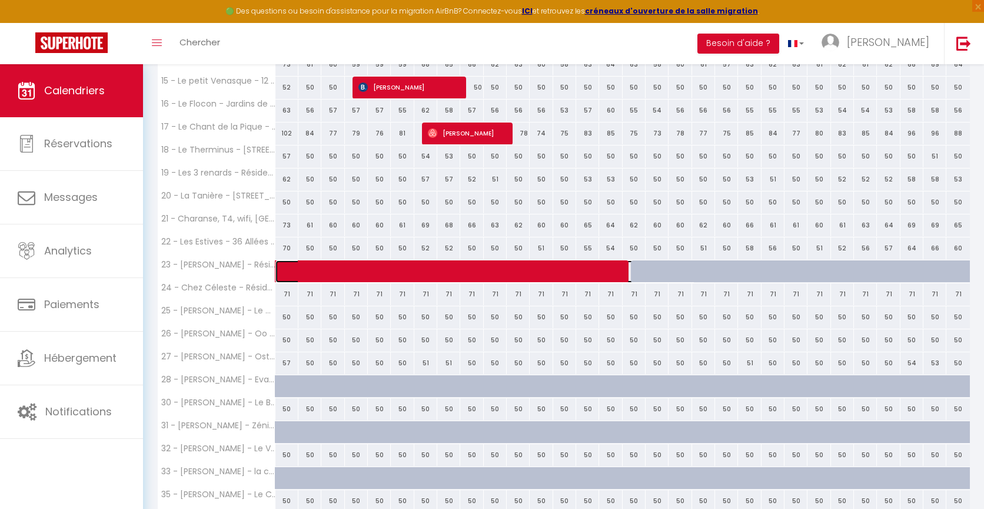
click at [338, 263] on span at bounding box center [492, 271] width 406 height 22
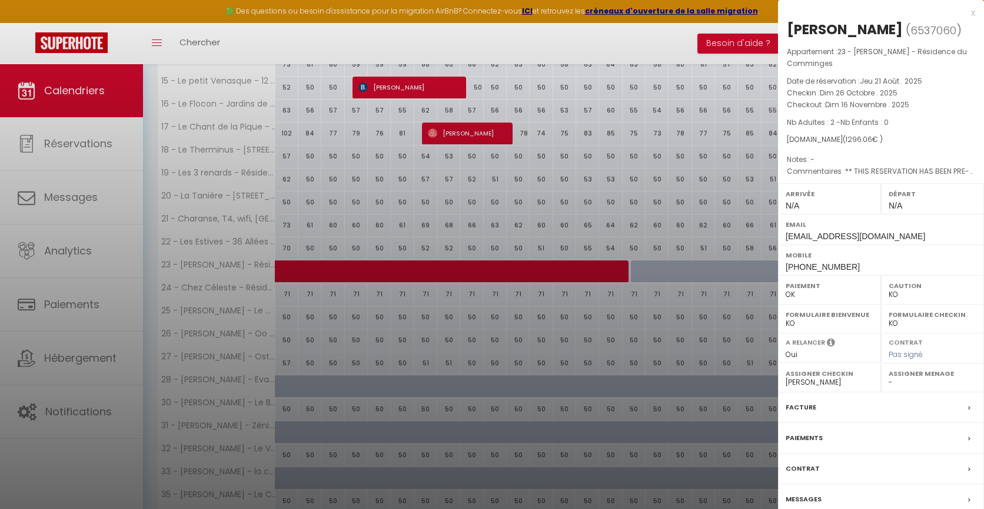
click at [970, 12] on div "x" at bounding box center [876, 13] width 197 height 14
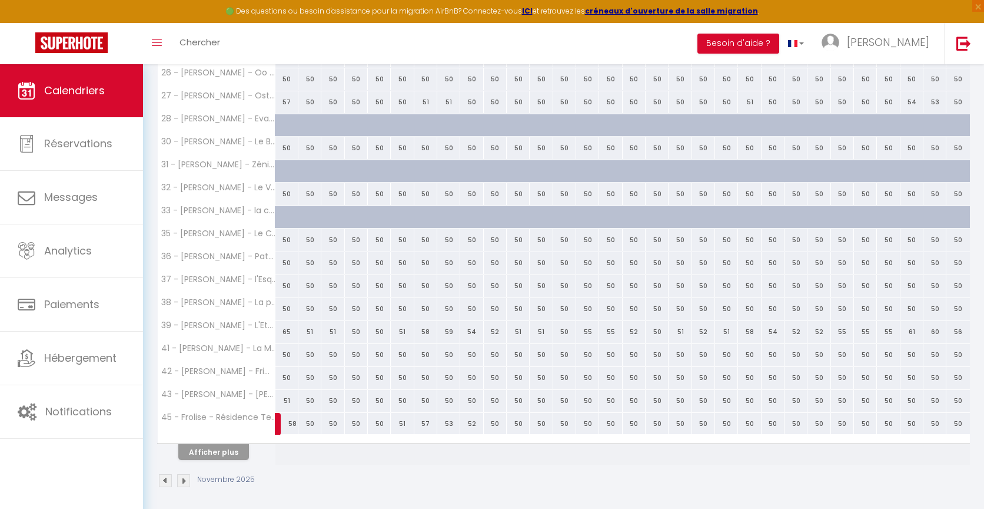
scroll to position [802, 0]
click at [165, 475] on img at bounding box center [165, 479] width 13 height 13
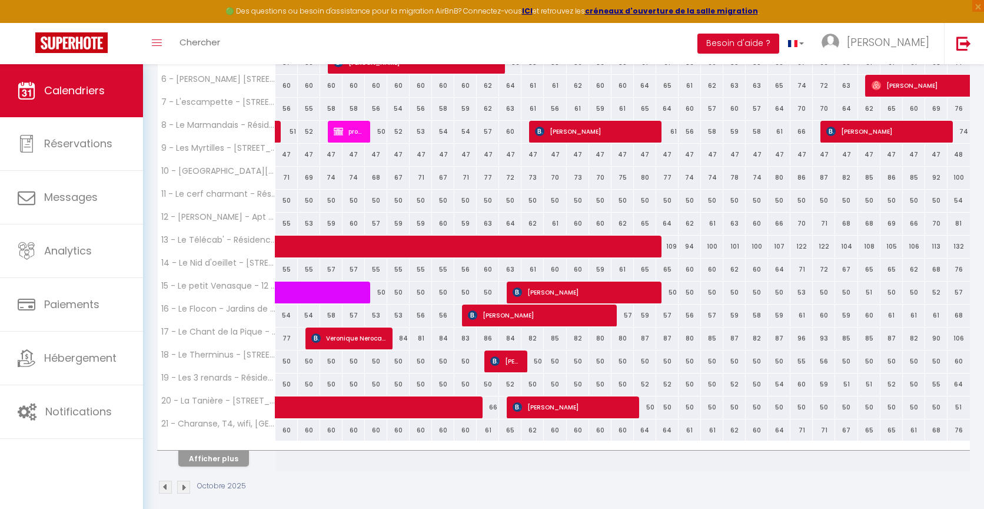
scroll to position [344, 0]
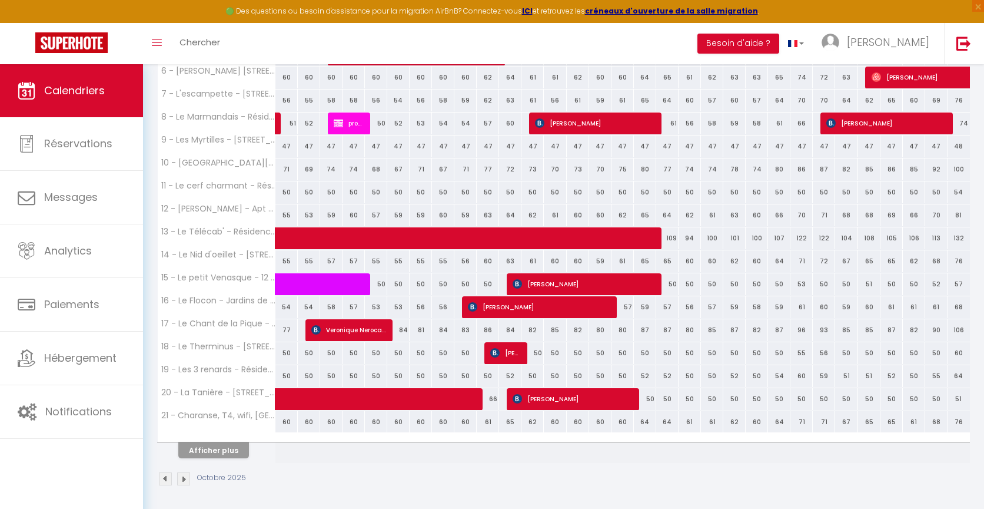
click at [805, 171] on div "86" at bounding box center [801, 169] width 22 height 22
select select "1"
type input "Ven 24 Octobre 2025"
type input "[DATE]"
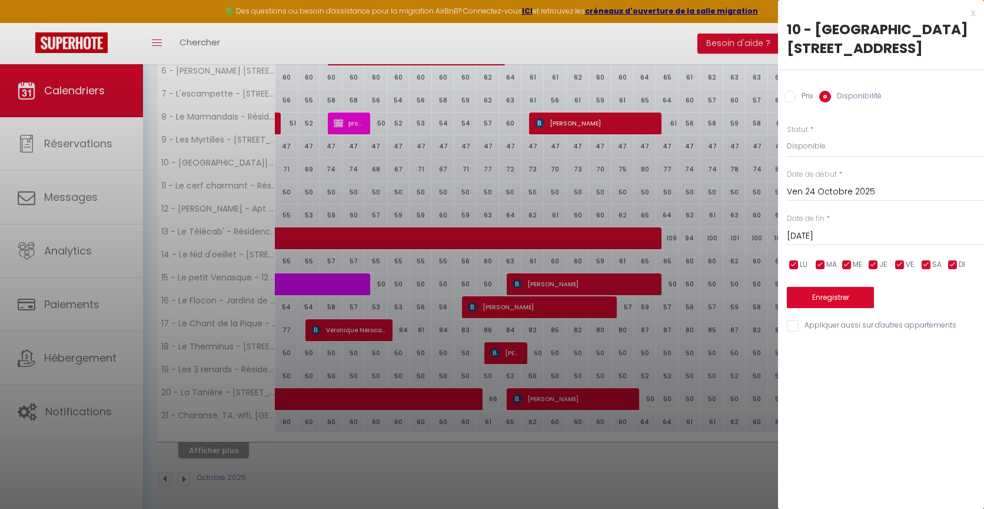
click at [677, 50] on div at bounding box center [492, 254] width 984 height 509
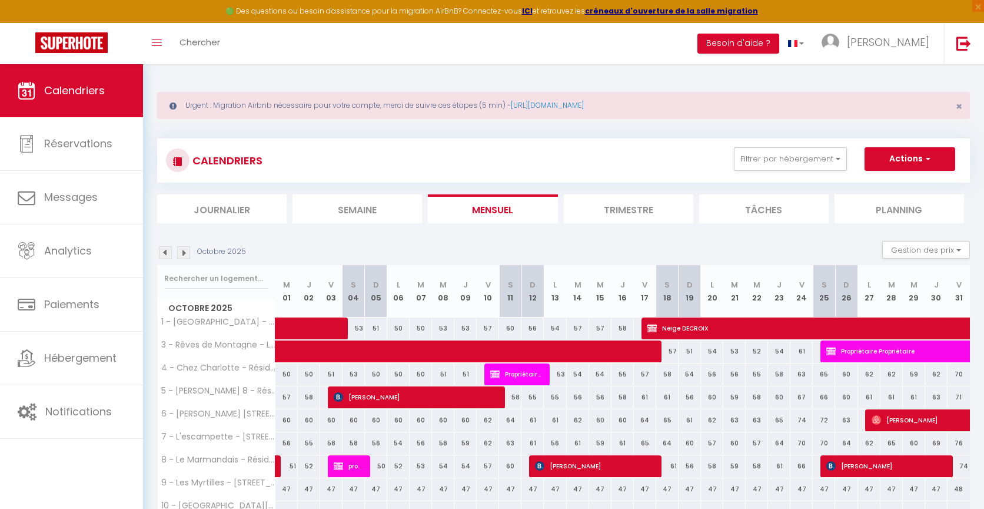
scroll to position [0, 0]
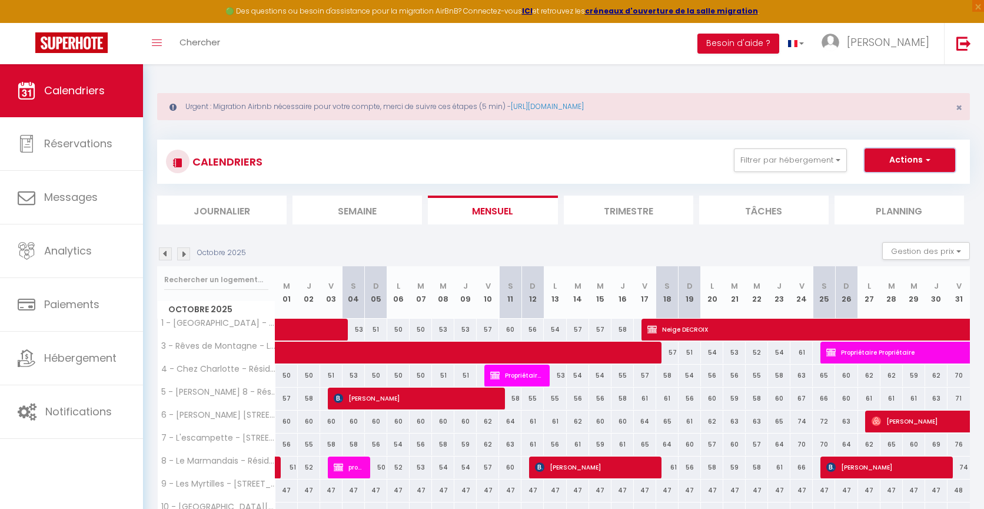
click at [913, 161] on button "Actions" at bounding box center [910, 160] width 91 height 24
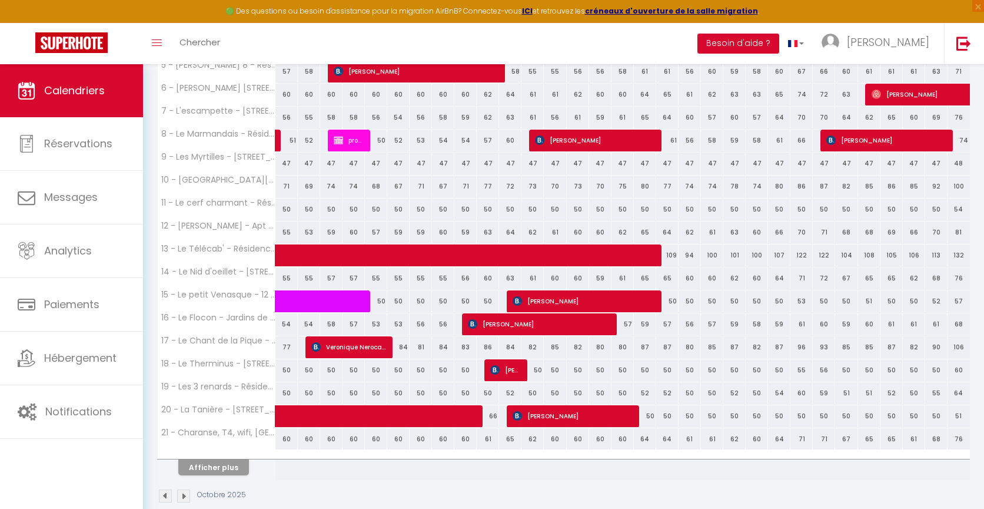
scroll to position [344, 0]
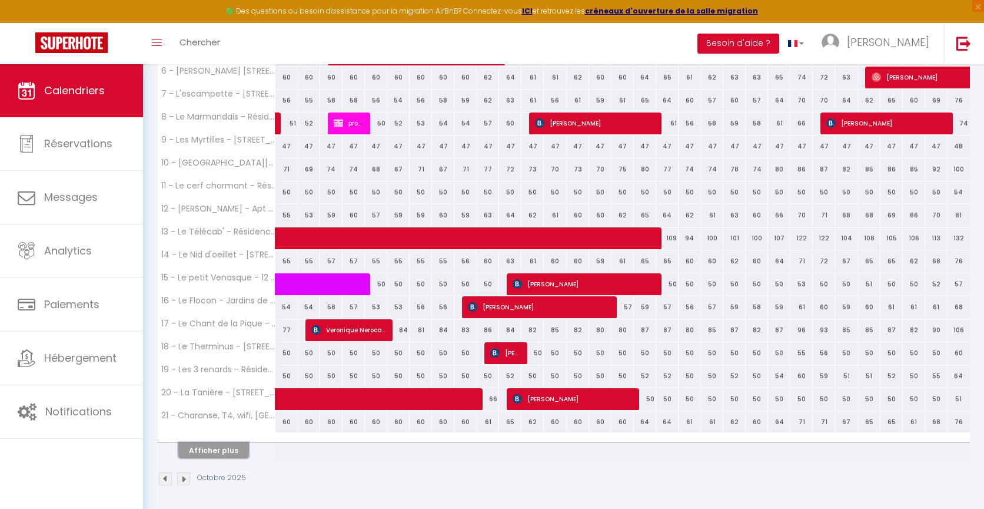
click at [208, 450] on button "Afficher plus" at bounding box center [213, 450] width 71 height 16
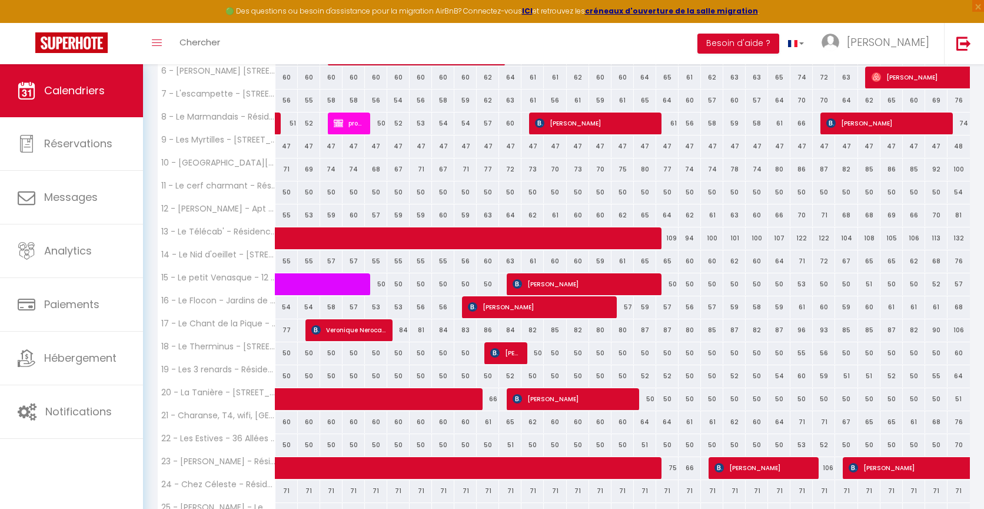
scroll to position [540, 0]
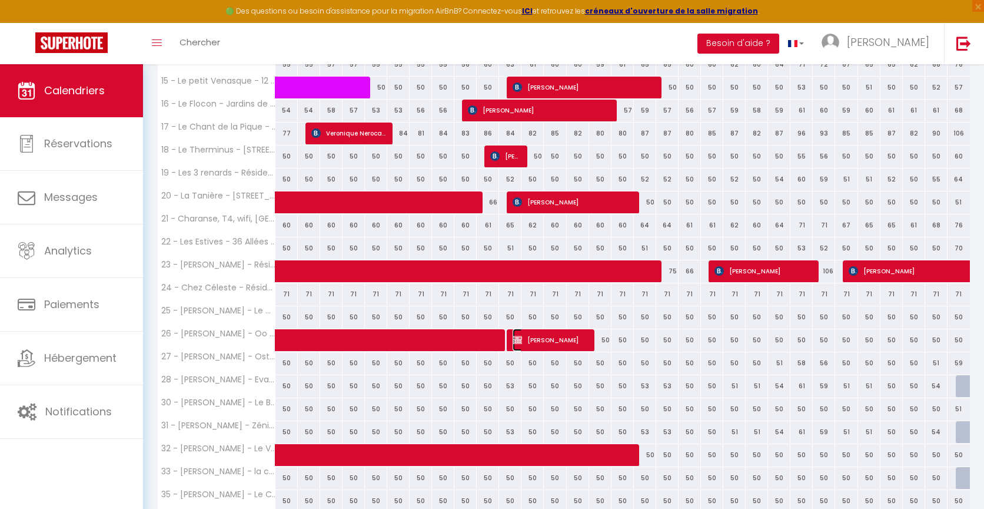
click at [560, 338] on span "[PERSON_NAME]" at bounding box center [550, 339] width 75 height 22
select select "KO"
select select "27221"
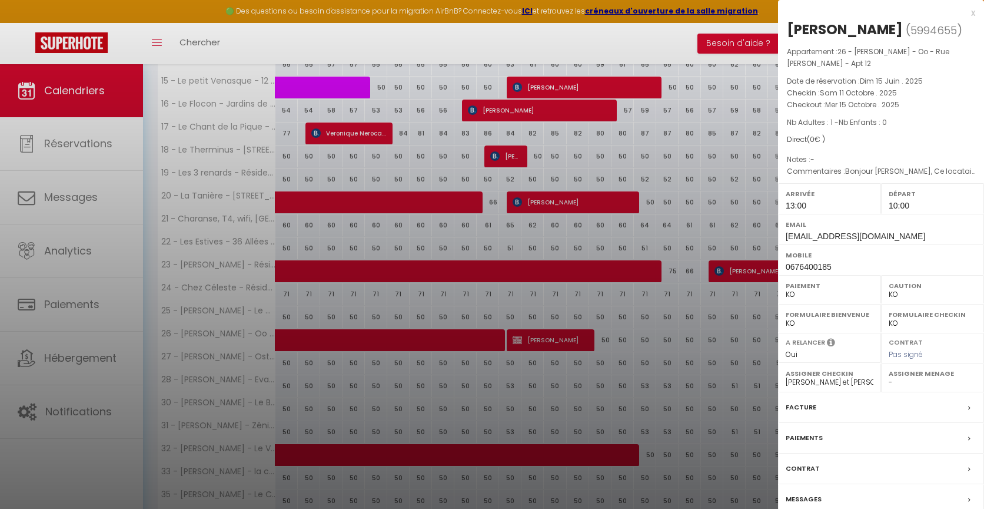
click at [973, 16] on div "x" at bounding box center [876, 13] width 197 height 14
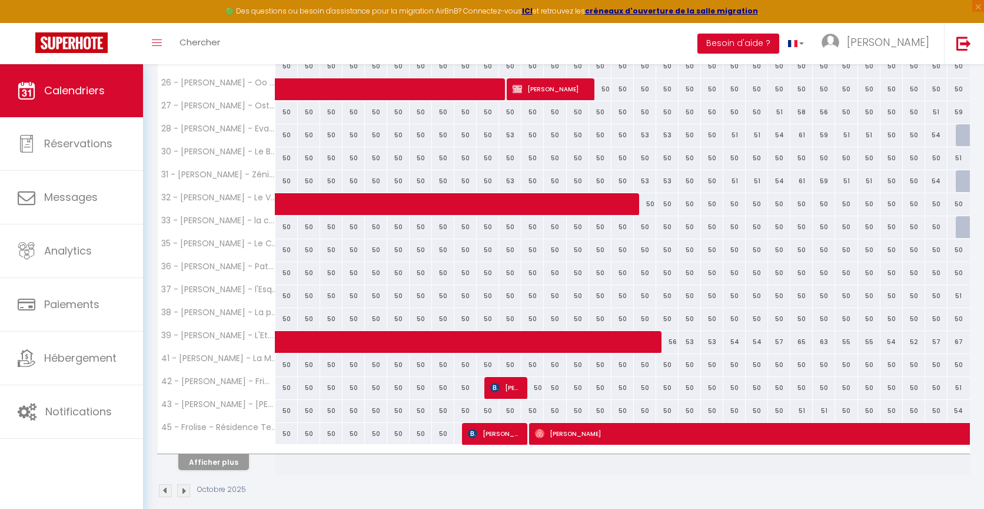
scroll to position [802, 0]
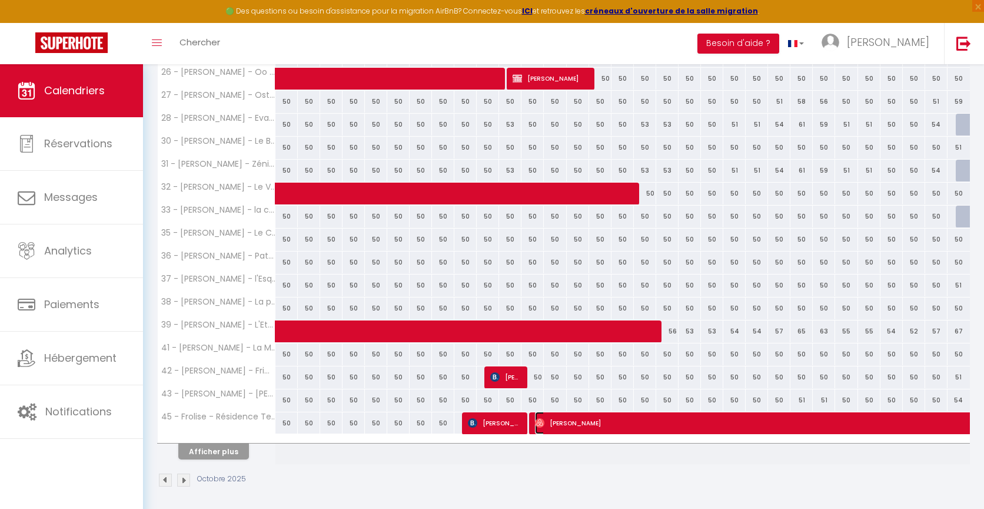
click at [568, 421] on span "[PERSON_NAME]" at bounding box center [806, 422] width 542 height 22
select select "OK"
select select "8072"
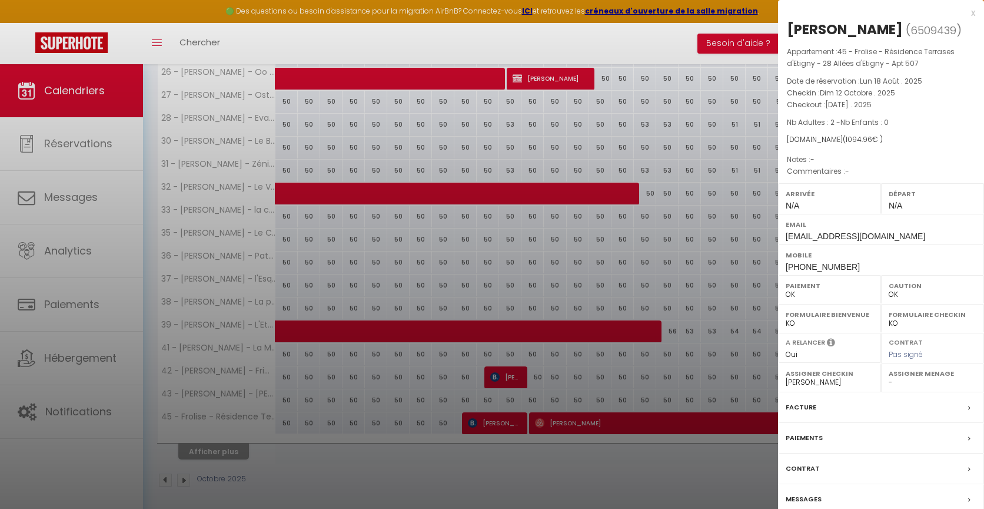
click at [975, 14] on div "x" at bounding box center [876, 13] width 197 height 14
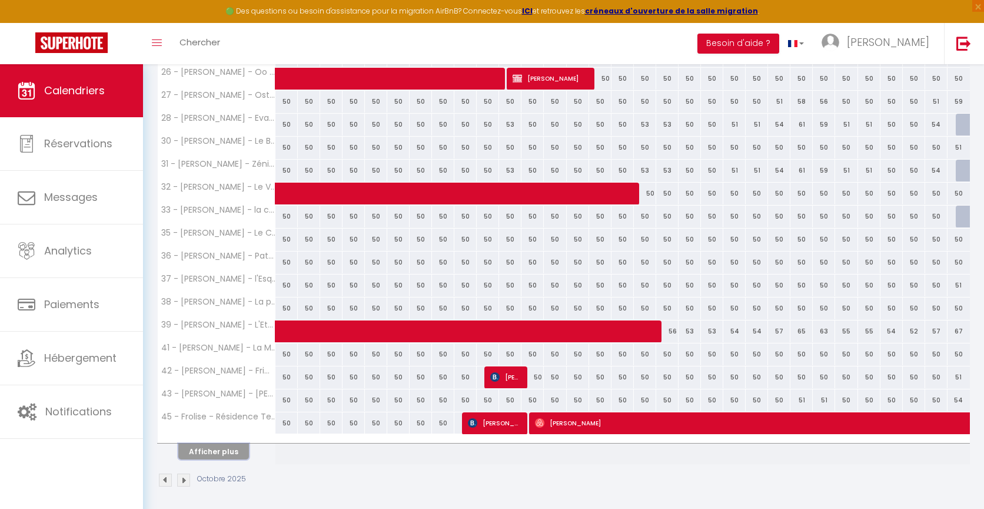
click at [213, 446] on button "Afficher plus" at bounding box center [213, 451] width 71 height 16
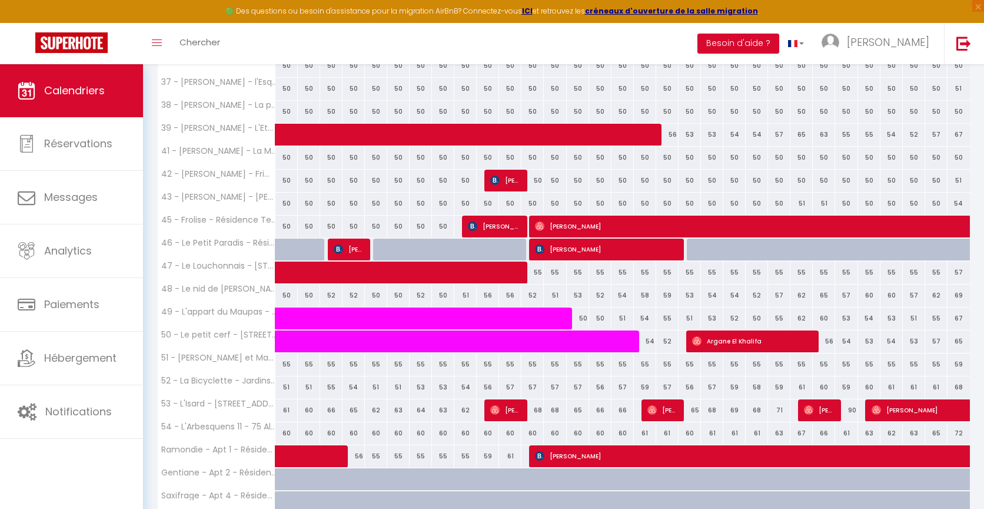
scroll to position [1129, 0]
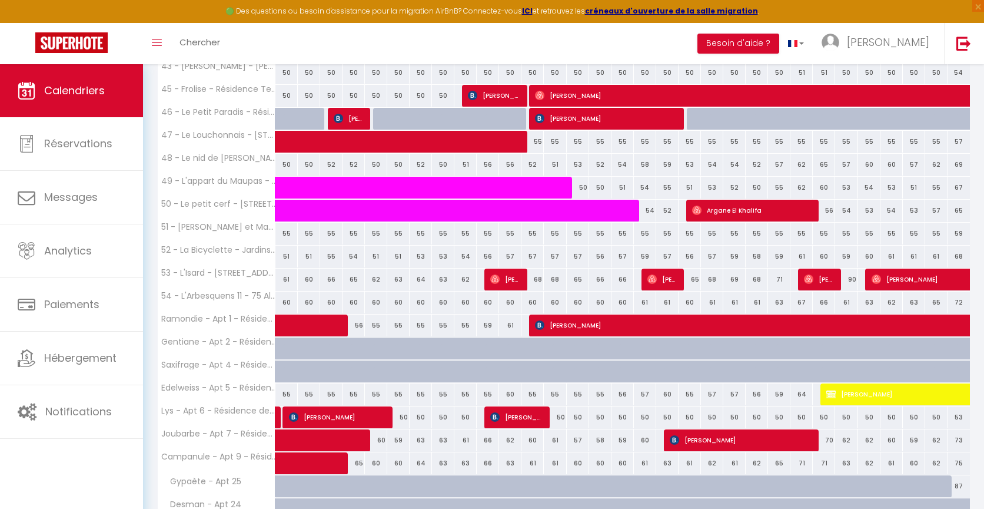
click at [692, 465] on div "61" at bounding box center [690, 463] width 22 height 22
select select "1"
type input "Dim 19 Octobre 2025"
type input "Lun 20 Octobre 2025"
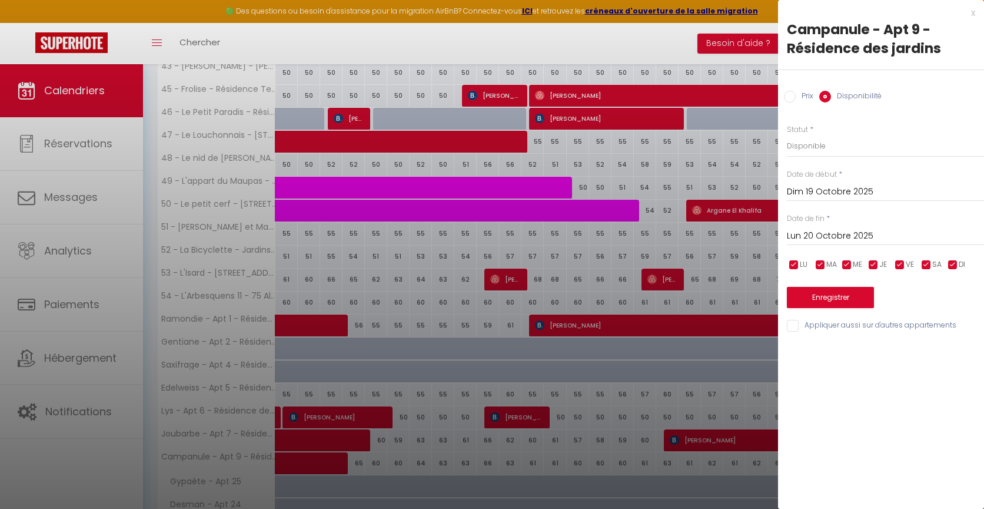
click at [650, 461] on div at bounding box center [492, 254] width 984 height 509
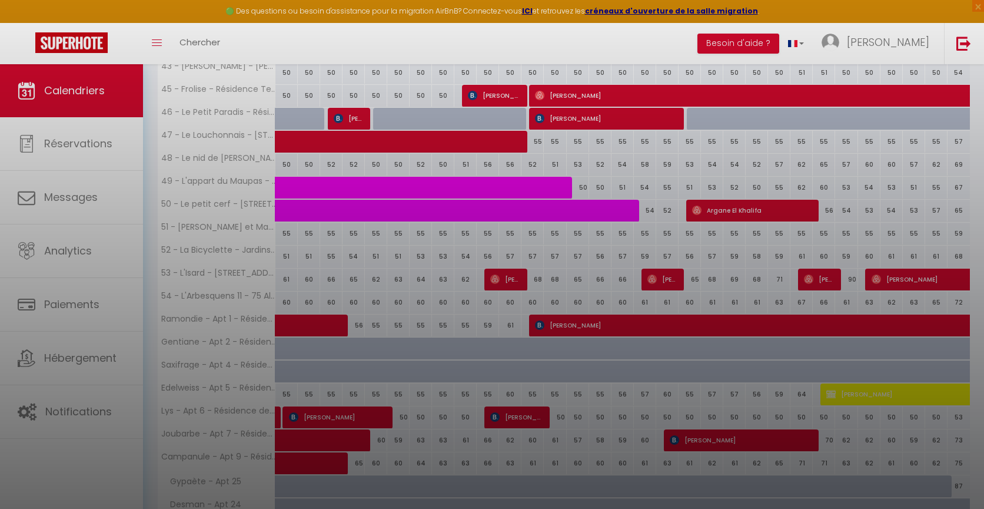
select select
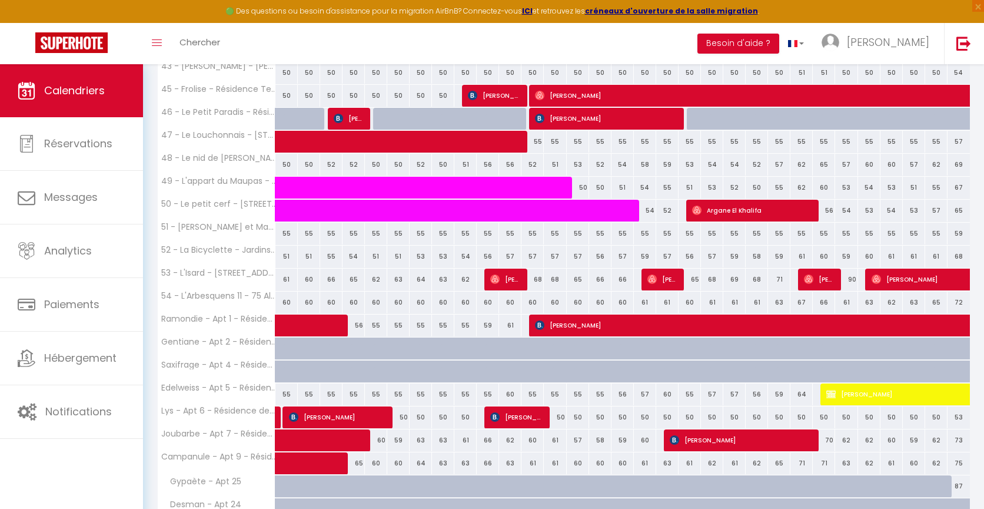
click at [647, 456] on div "61" at bounding box center [645, 463] width 22 height 22
select select "1"
type input "Ven 17 Octobre 2025"
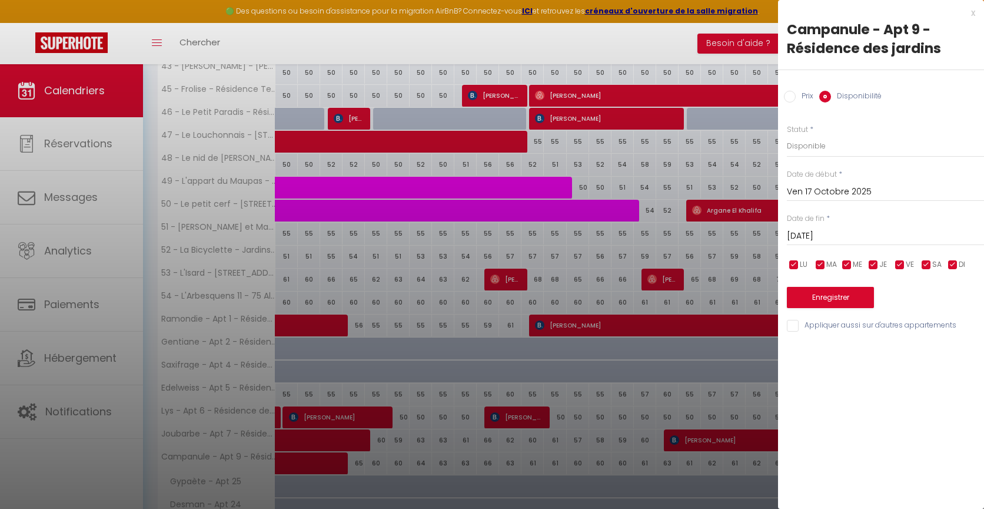
click at [815, 232] on input "[DATE]" at bounding box center [885, 235] width 197 height 15
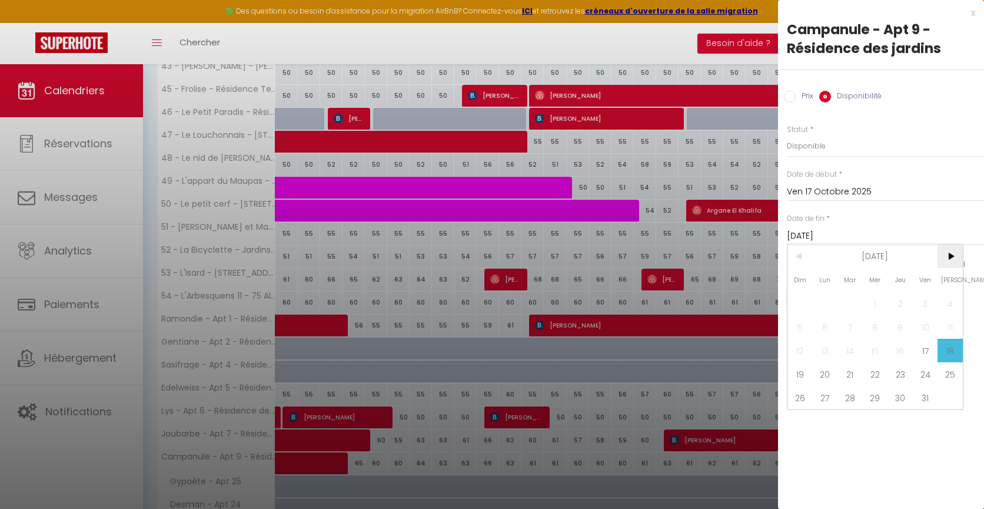
click at [949, 254] on span ">" at bounding box center [950, 256] width 25 height 24
click at [953, 347] on span "15" at bounding box center [950, 350] width 25 height 24
type input "[DATE]"
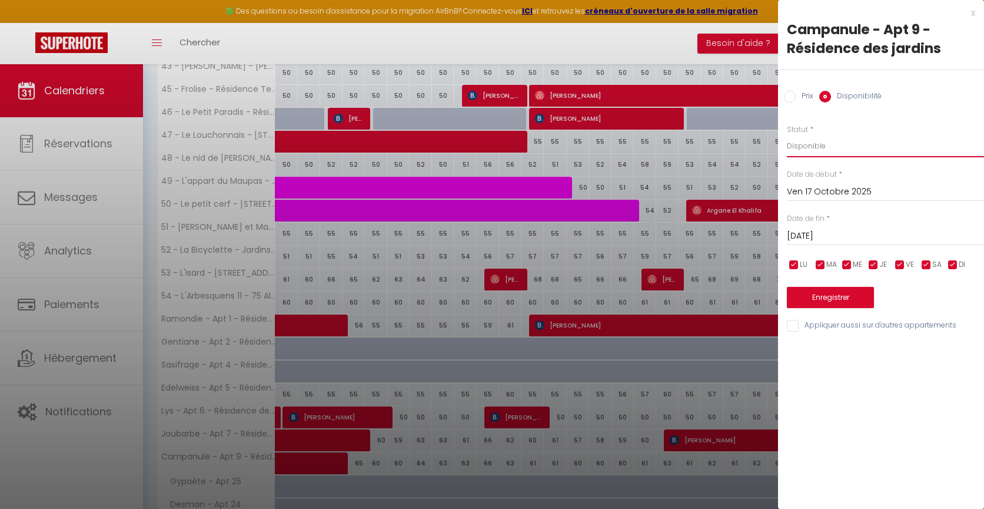
click at [826, 147] on select "Disponible Indisponible" at bounding box center [885, 146] width 197 height 22
select select "0"
click at [787, 135] on select "Disponible Indisponible" at bounding box center [885, 146] width 197 height 22
click at [829, 292] on button "Enregistrer" at bounding box center [830, 297] width 87 height 21
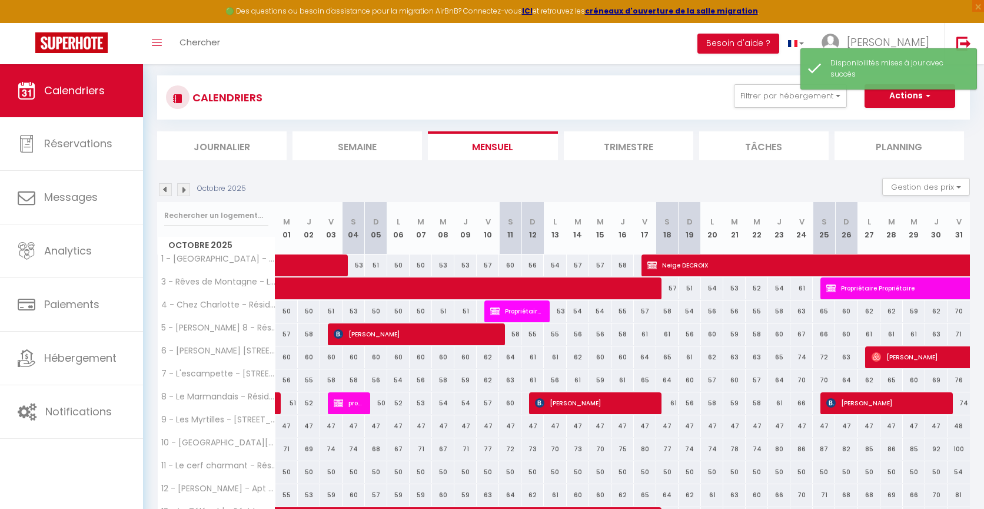
scroll to position [344, 0]
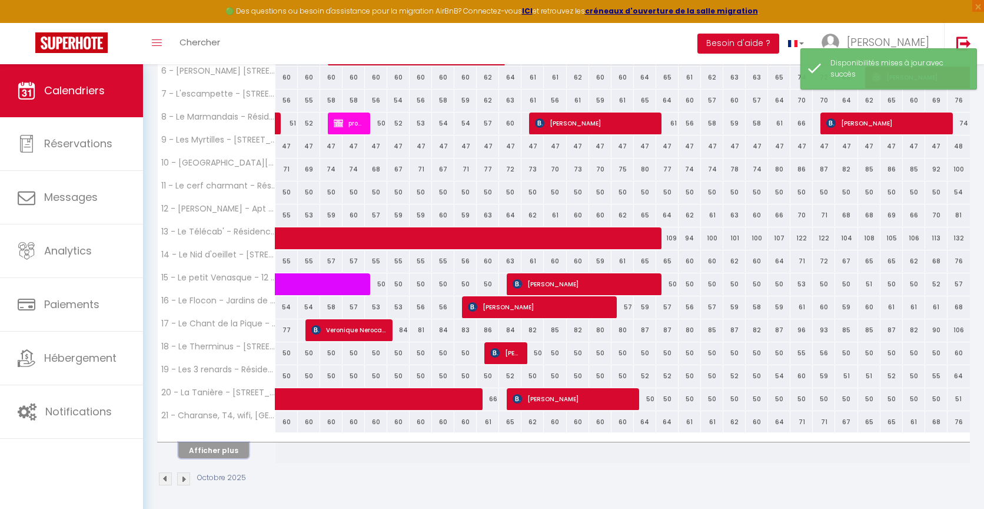
click at [230, 449] on button "Afficher plus" at bounding box center [213, 450] width 71 height 16
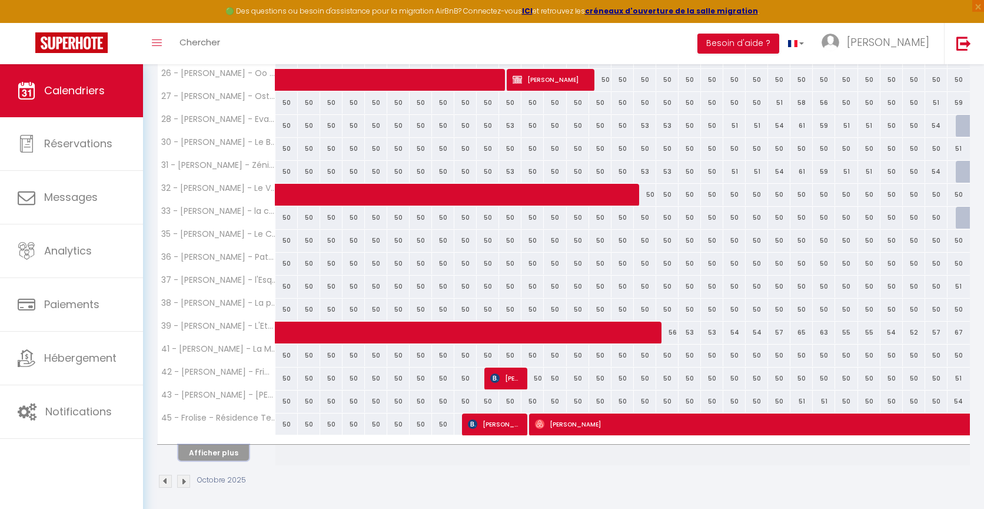
scroll to position [802, 0]
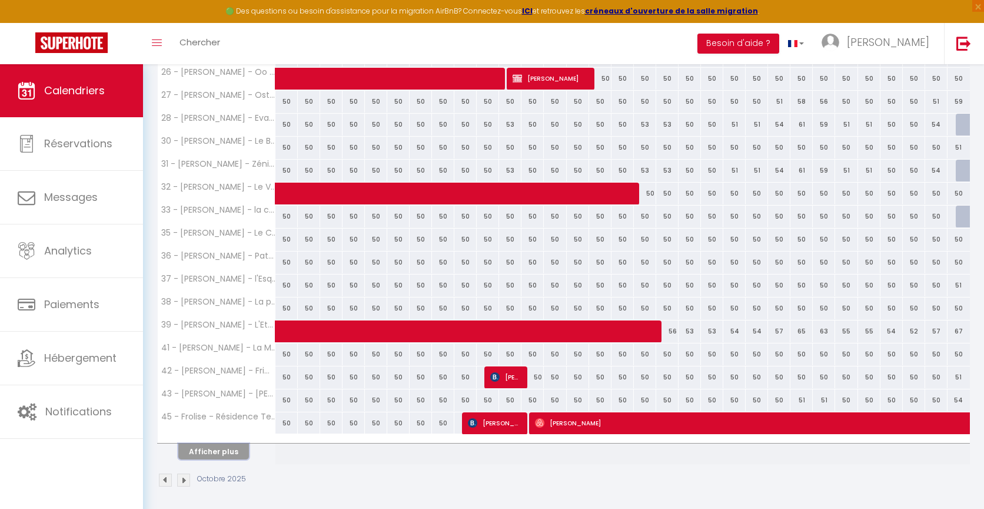
click at [229, 446] on button "Afficher plus" at bounding box center [213, 451] width 71 height 16
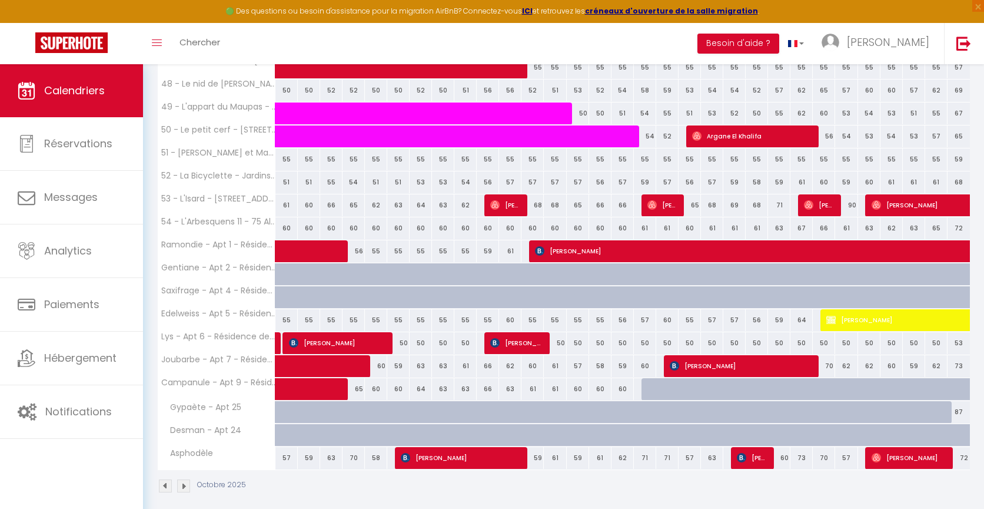
scroll to position [1208, 0]
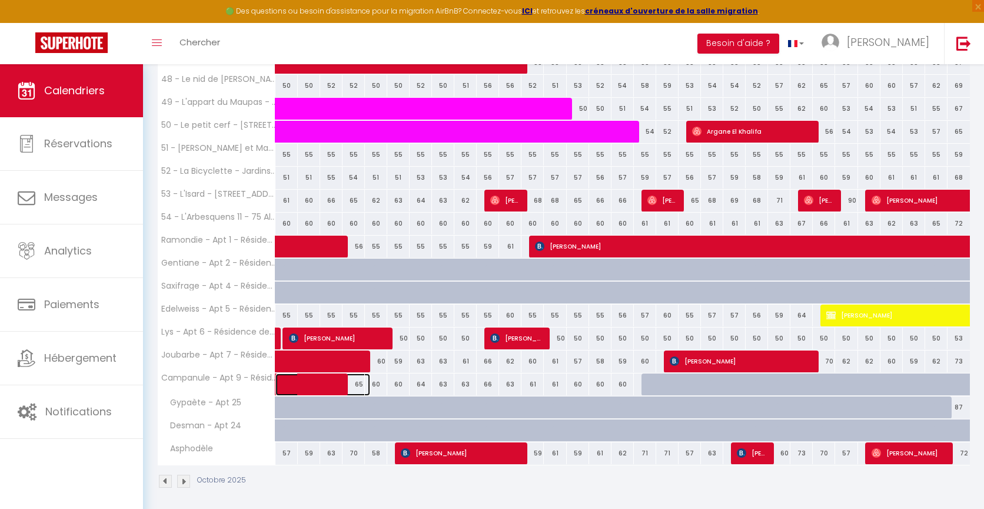
click at [317, 377] on span at bounding box center [329, 384] width 81 height 22
select select "KO"
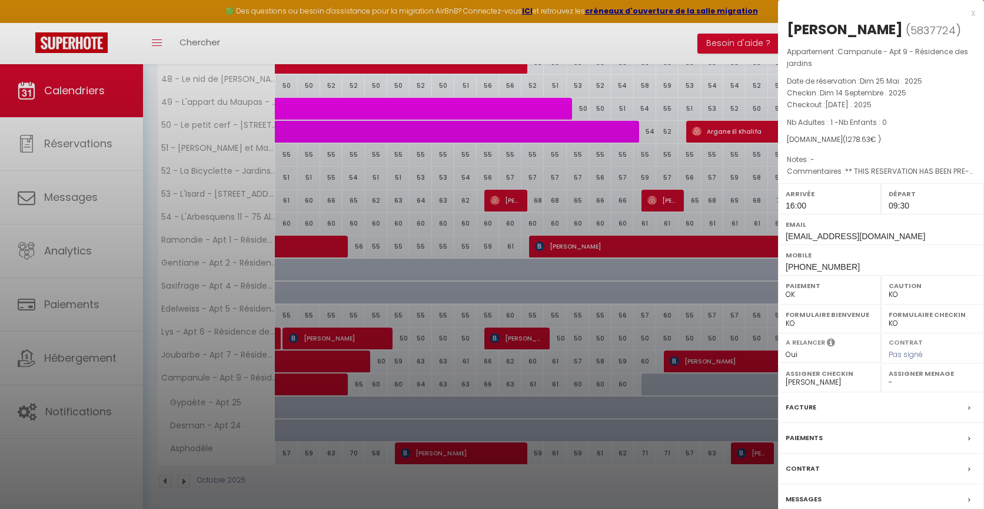
click at [971, 15] on div "x" at bounding box center [876, 13] width 197 height 14
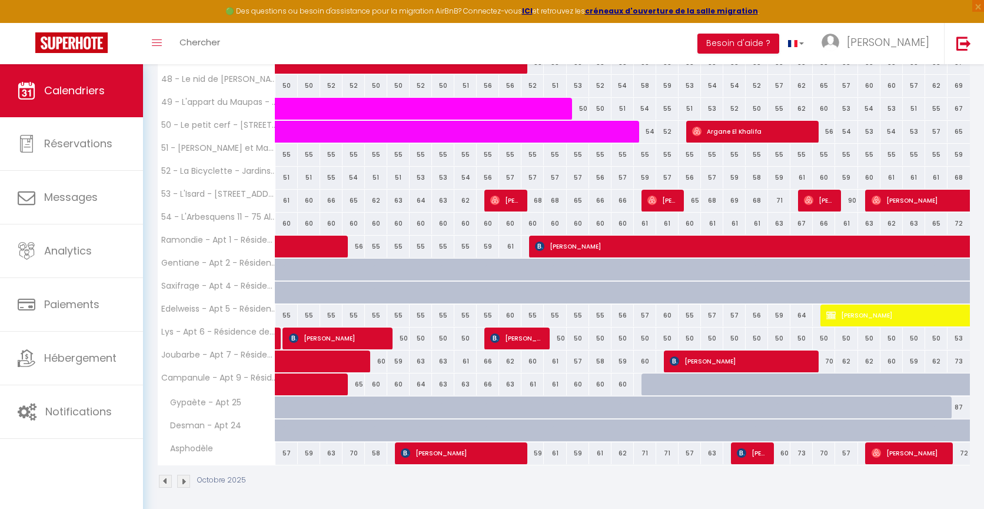
click at [165, 475] on img at bounding box center [165, 480] width 13 height 13
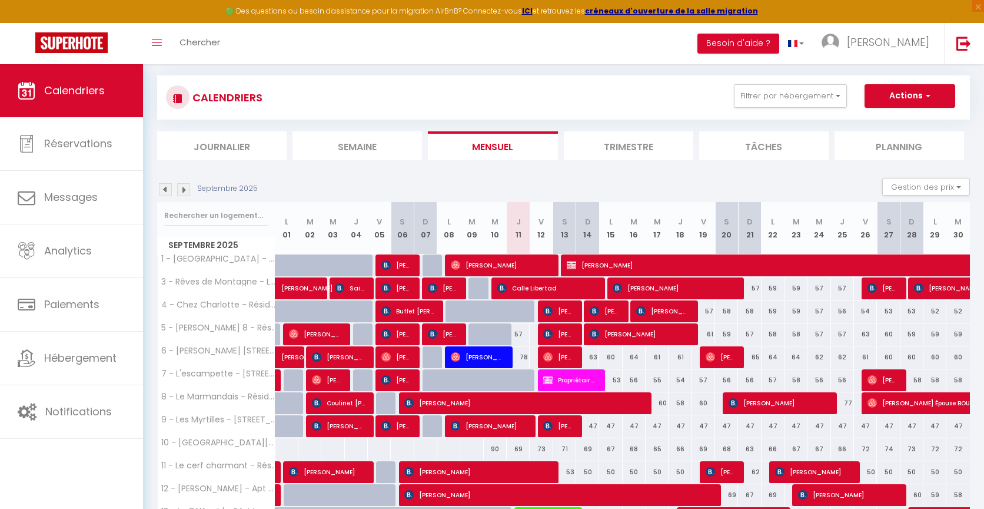
scroll to position [344, 0]
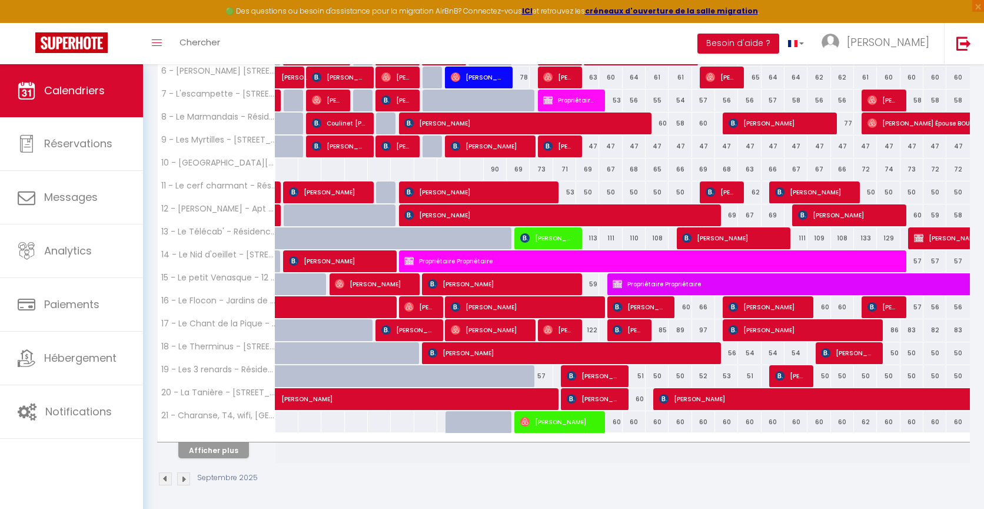
click at [164, 477] on img at bounding box center [165, 478] width 13 height 13
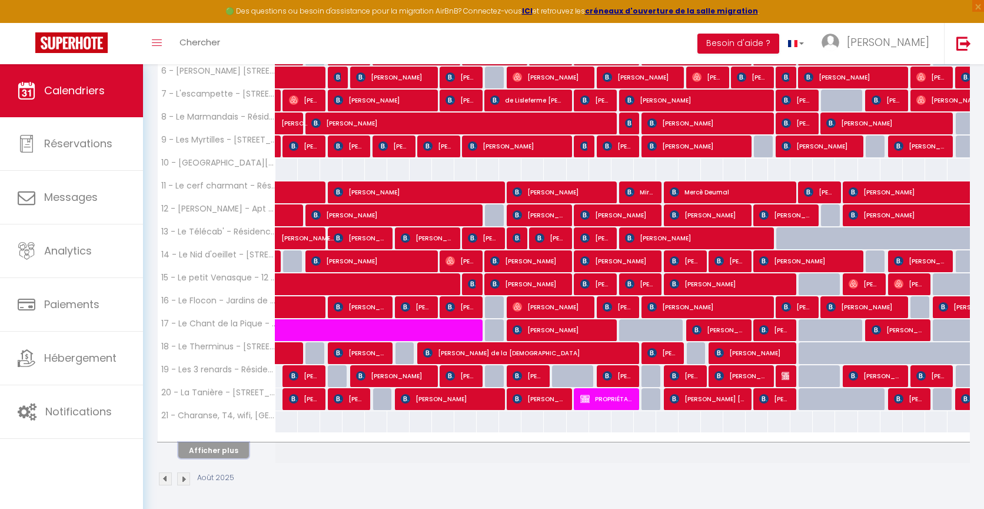
click at [195, 445] on button "Afficher plus" at bounding box center [213, 450] width 71 height 16
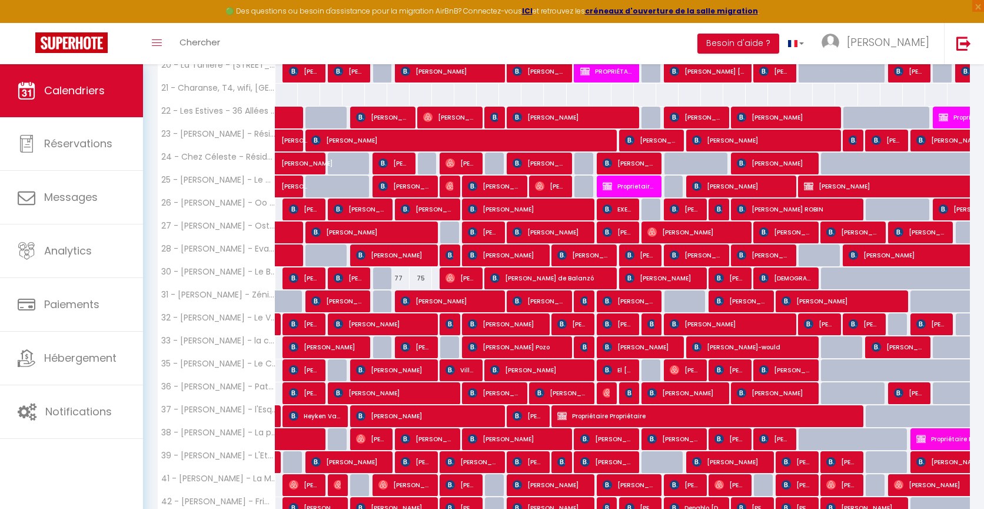
scroll to position [802, 0]
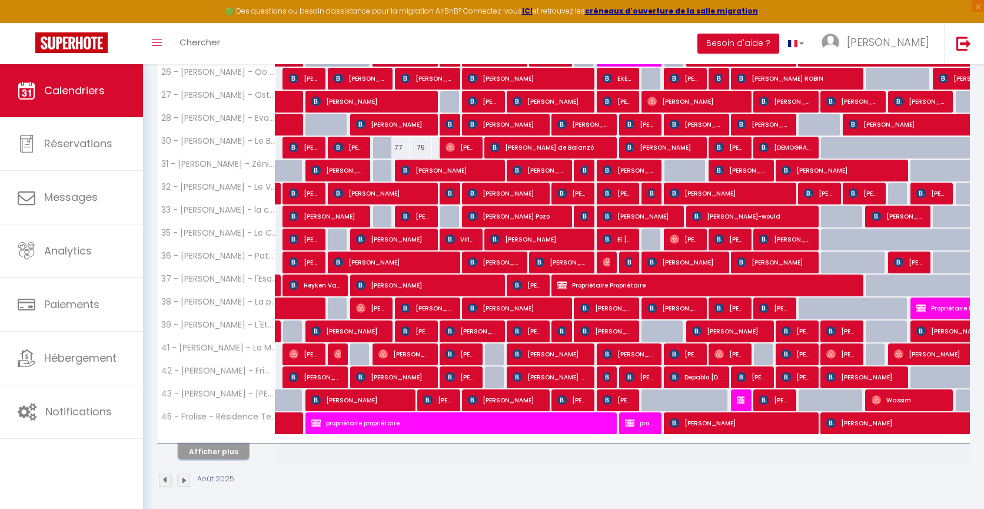
click at [195, 445] on button "Afficher plus" at bounding box center [213, 451] width 71 height 16
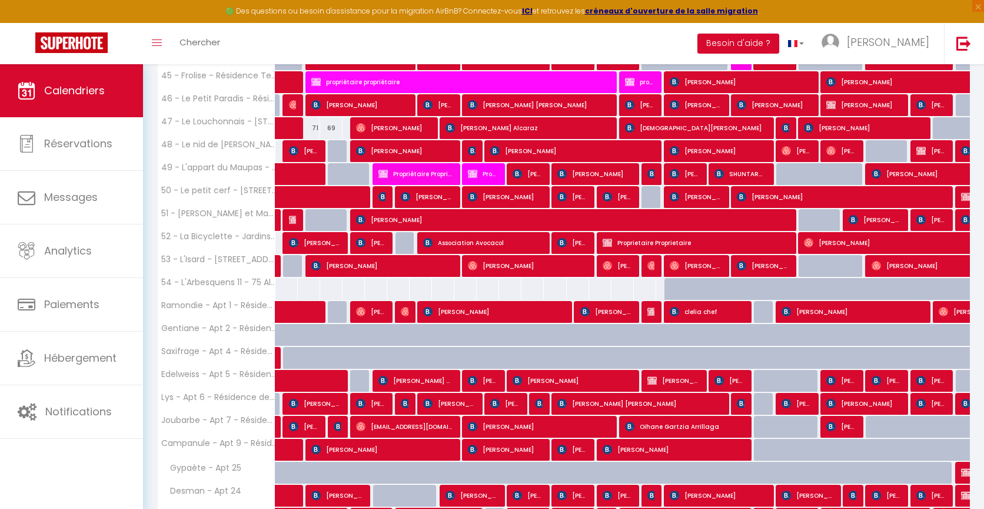
scroll to position [1208, 0]
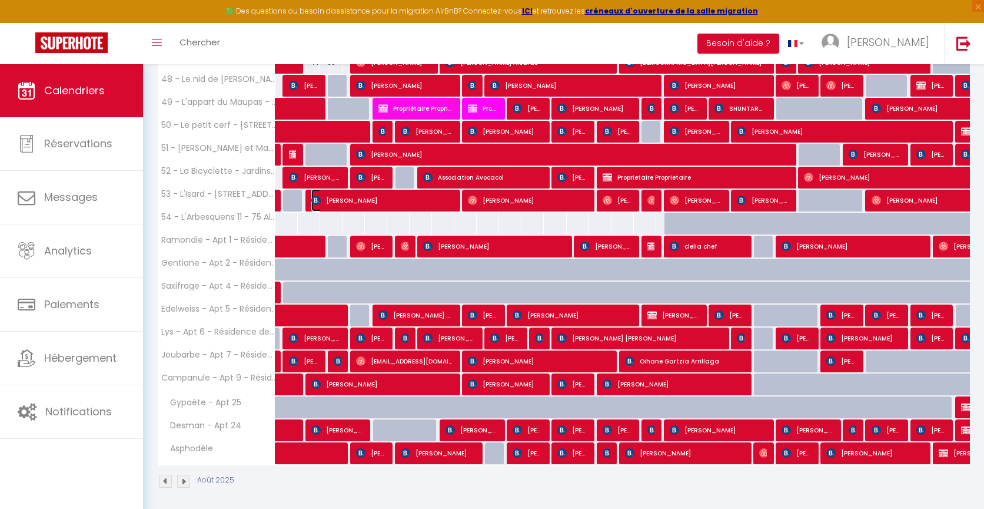
click at [351, 190] on span "[PERSON_NAME]" at bounding box center [382, 200] width 142 height 22
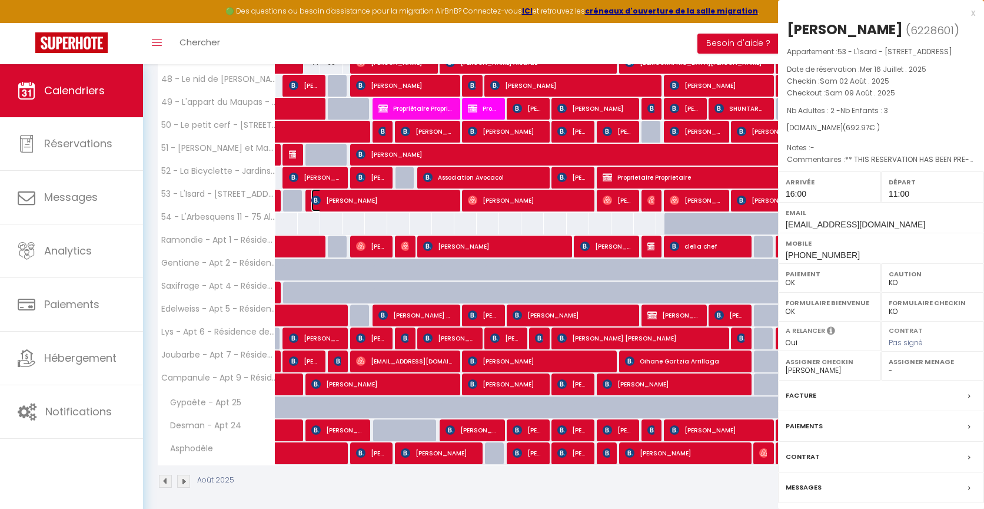
select select "OK"
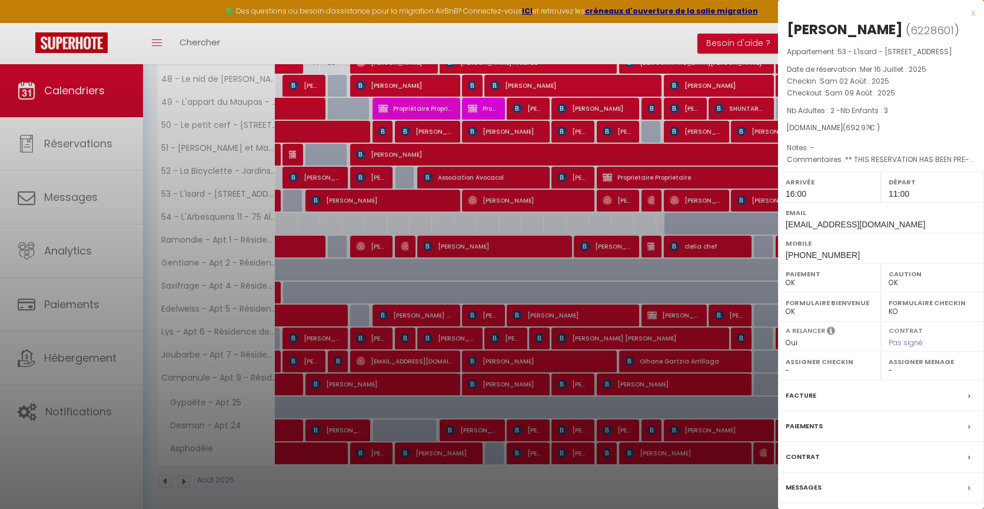
click at [972, 12] on div "x" at bounding box center [876, 13] width 197 height 14
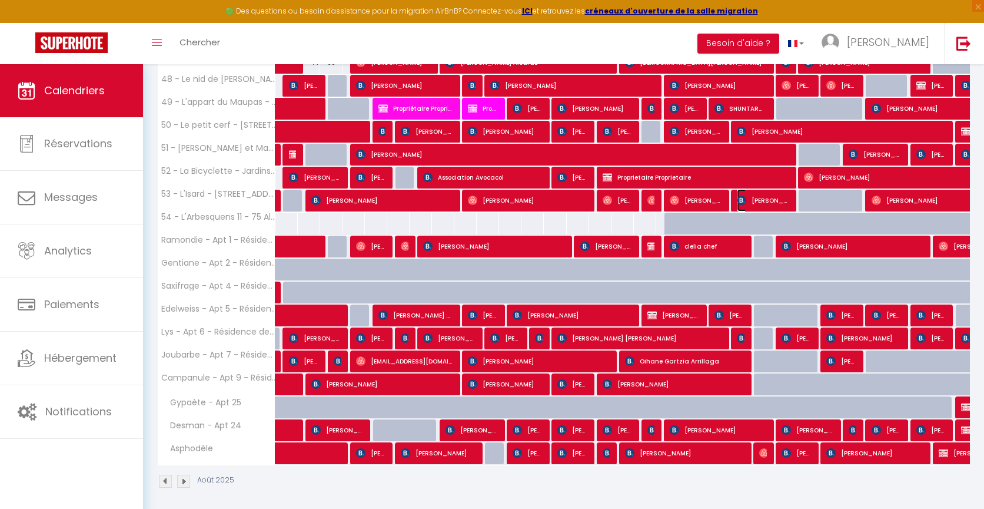
click at [758, 199] on span "[PERSON_NAME]" at bounding box center [763, 200] width 52 height 22
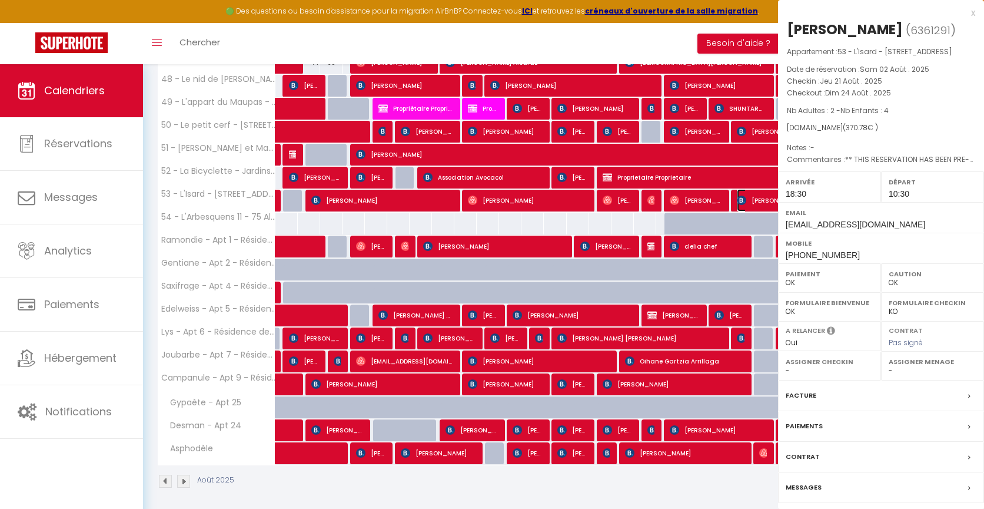
select select "6328"
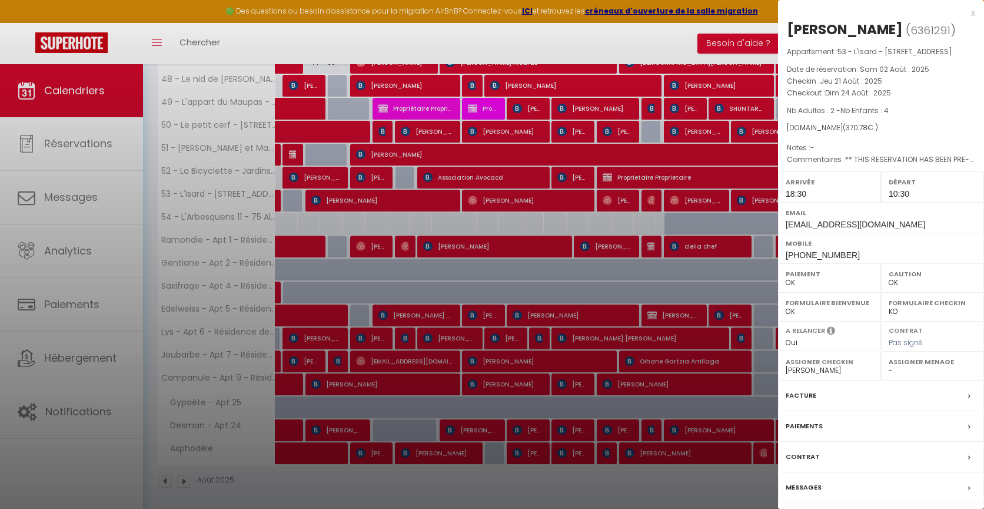
click at [974, 14] on div "x" at bounding box center [876, 13] width 197 height 14
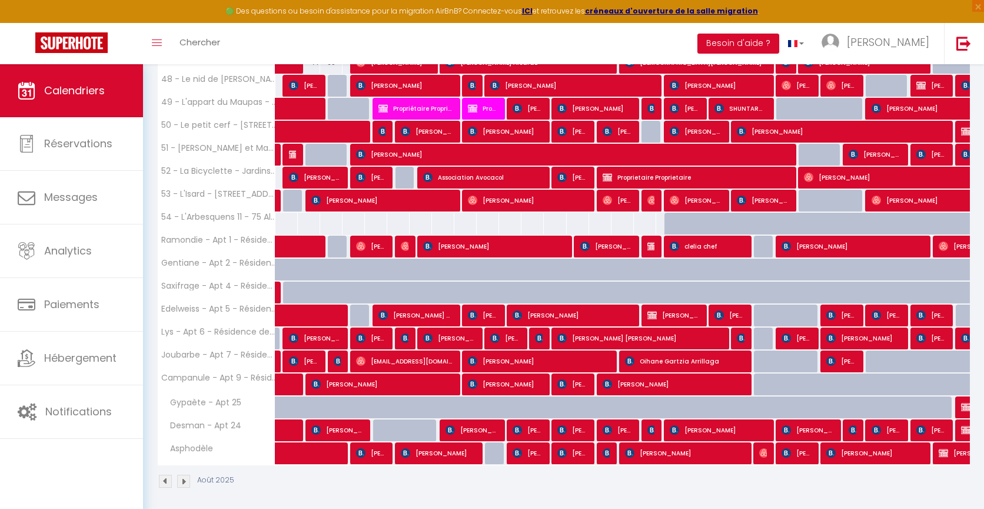
click at [185, 480] on img at bounding box center [183, 480] width 13 height 13
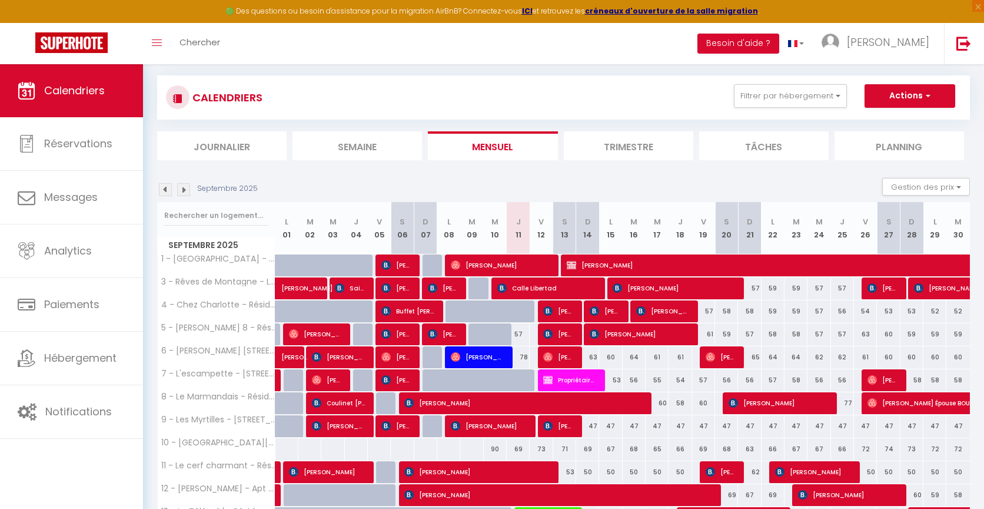
scroll to position [344, 0]
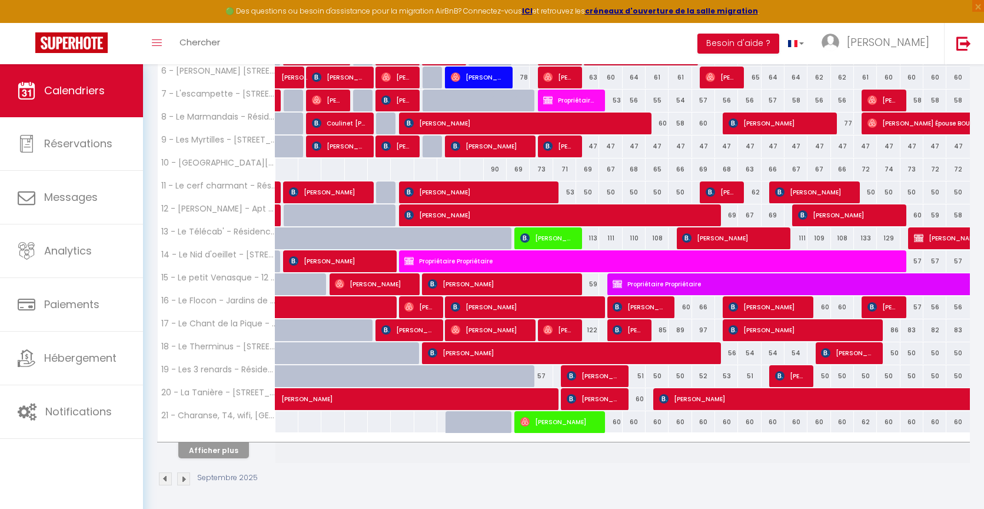
click at [166, 474] on img at bounding box center [165, 478] width 13 height 13
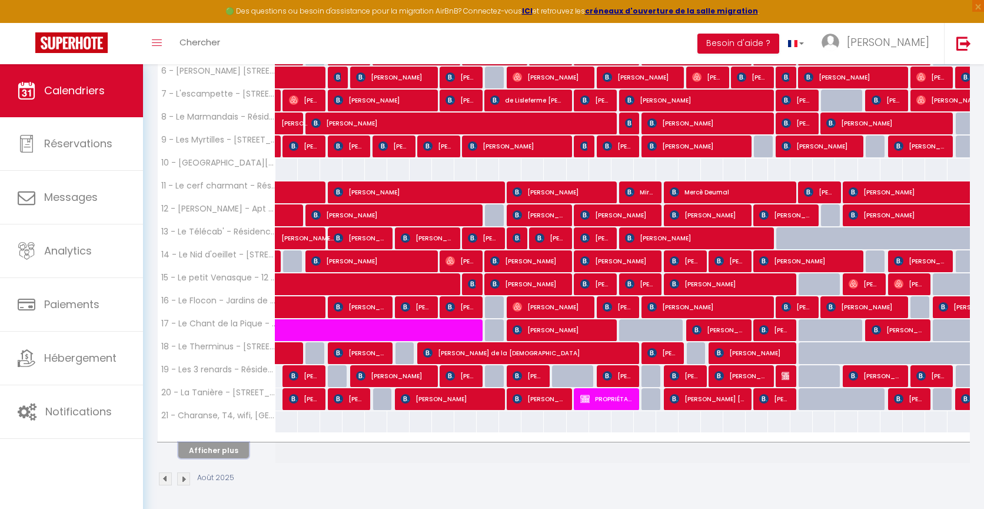
click at [212, 451] on button "Afficher plus" at bounding box center [213, 450] width 71 height 16
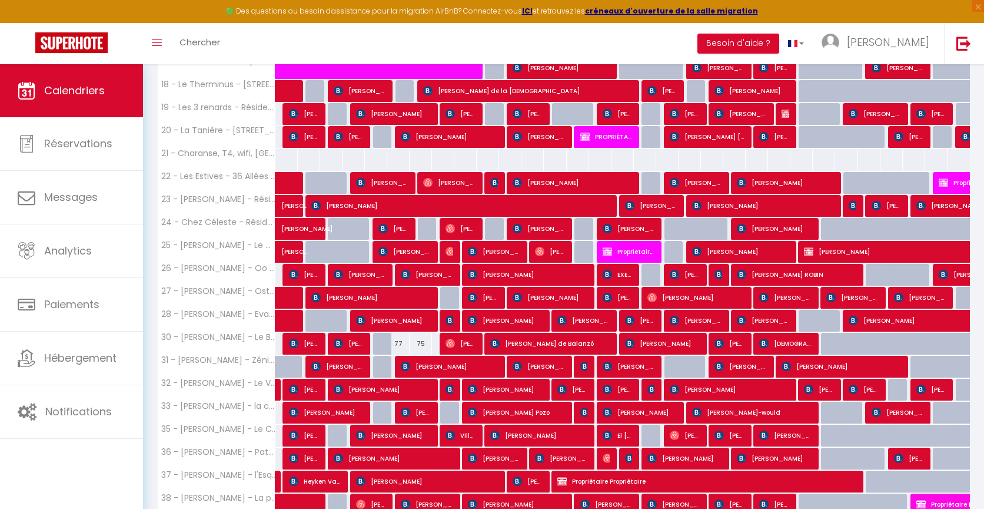
scroll to position [802, 0]
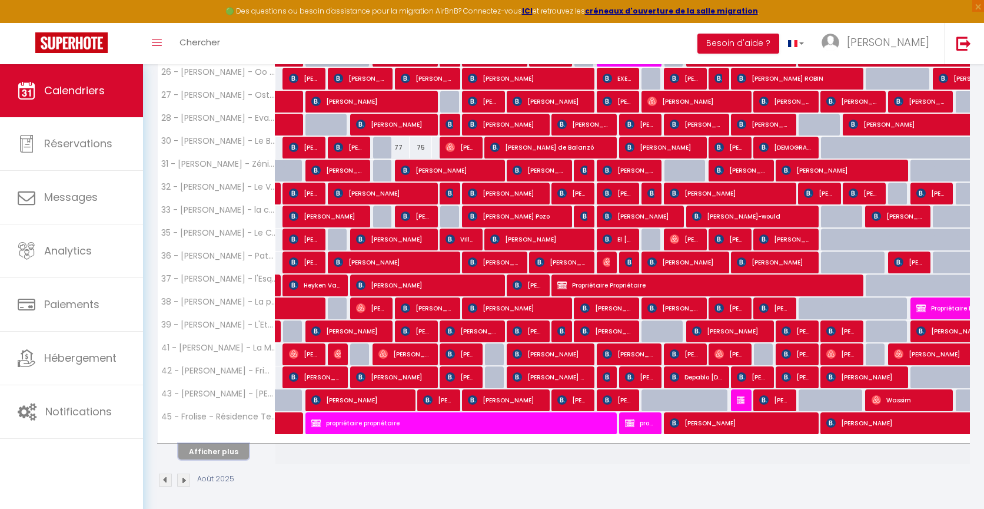
click at [212, 451] on button "Afficher plus" at bounding box center [213, 451] width 71 height 16
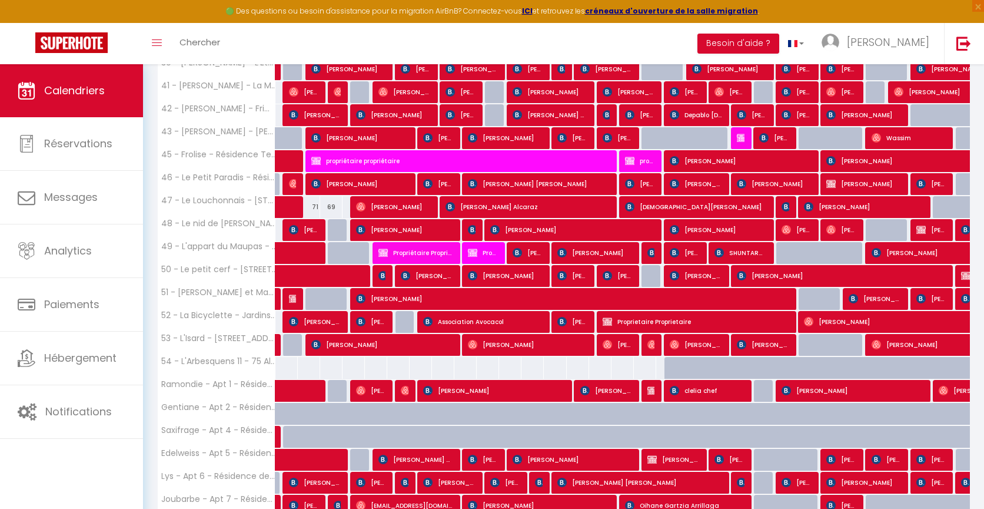
scroll to position [1208, 0]
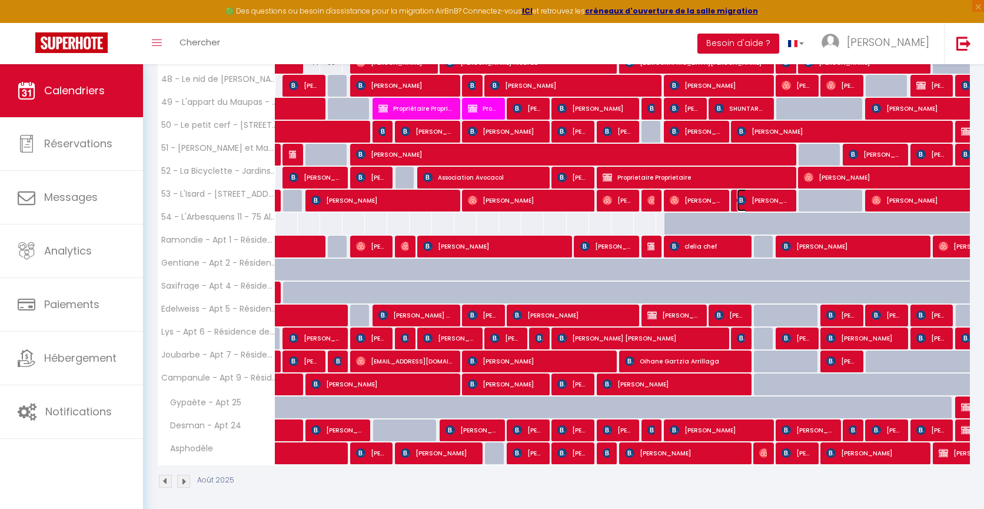
click at [759, 199] on span "[PERSON_NAME]" at bounding box center [763, 200] width 52 height 22
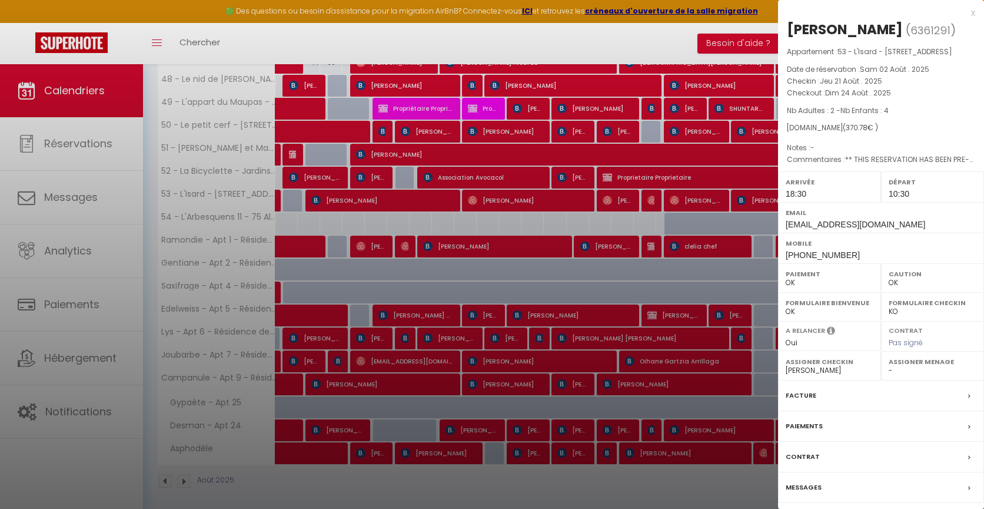
click at [975, 16] on div "x" at bounding box center [876, 13] width 197 height 14
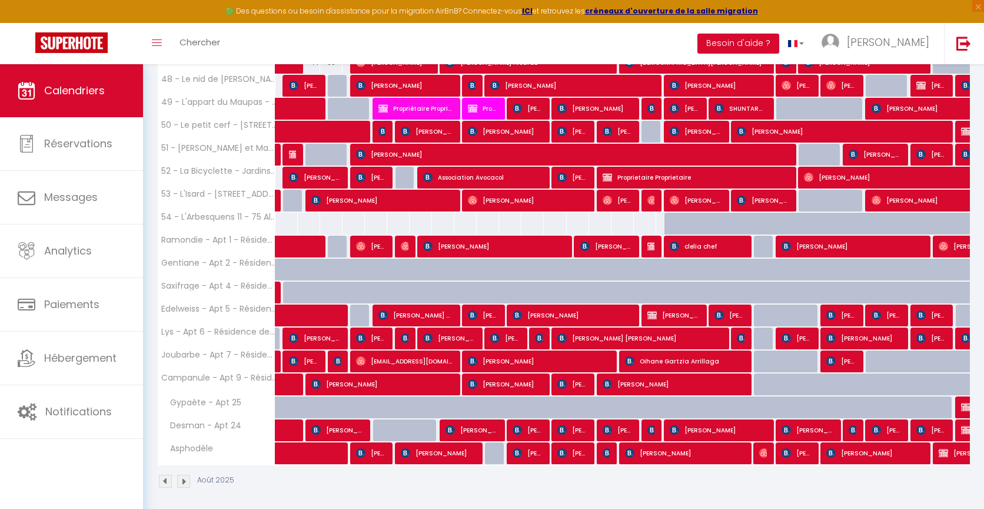
click at [187, 475] on img at bounding box center [183, 480] width 13 height 13
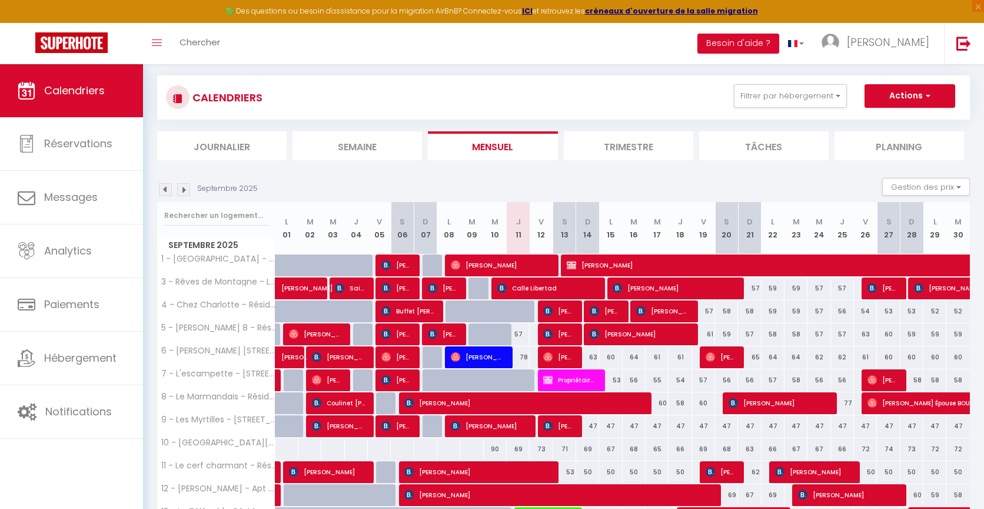
scroll to position [344, 0]
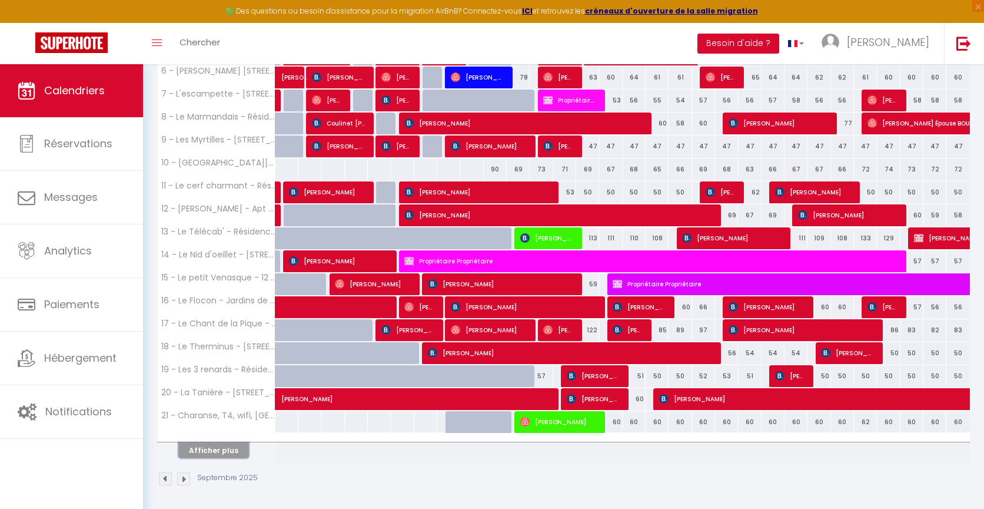
click at [207, 446] on button "Afficher plus" at bounding box center [213, 450] width 71 height 16
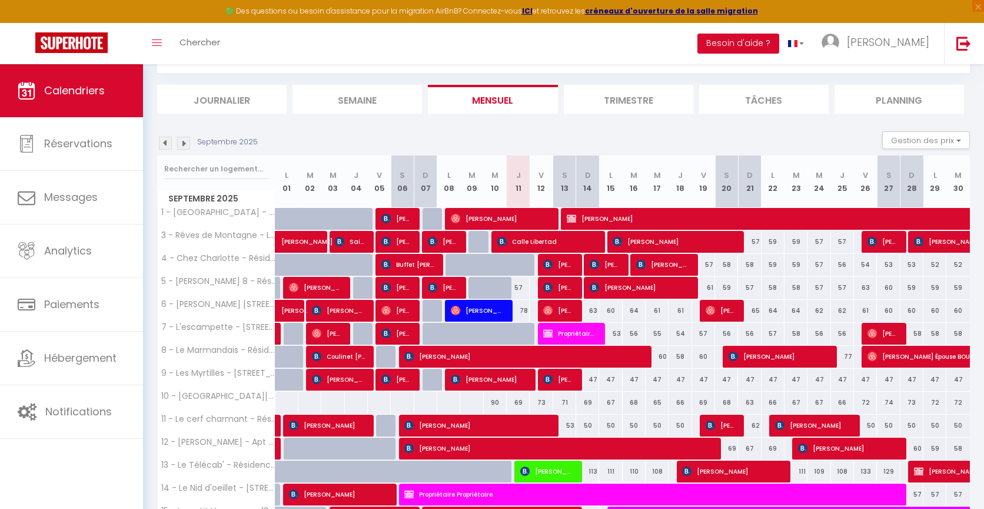
scroll to position [82, 0]
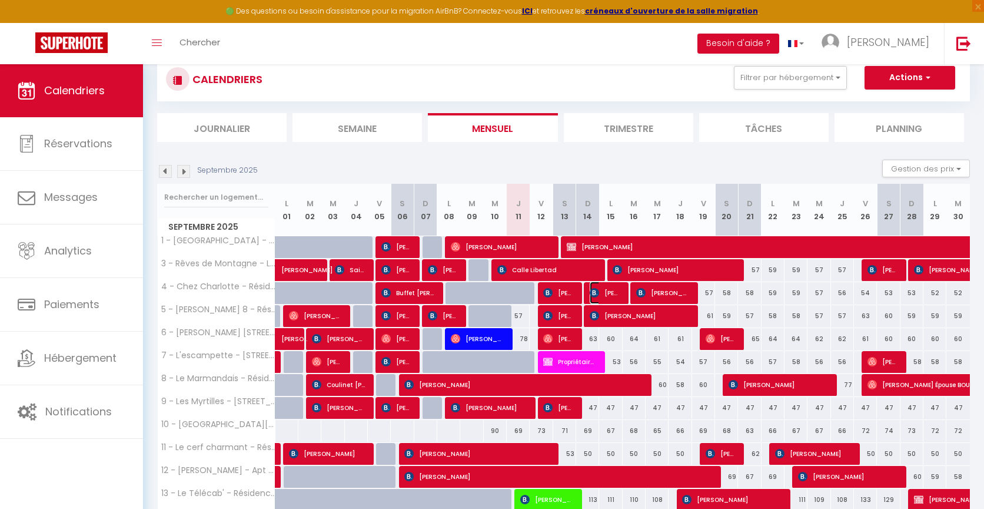
click at [603, 298] on span "[PERSON_NAME]" at bounding box center [605, 292] width 31 height 22
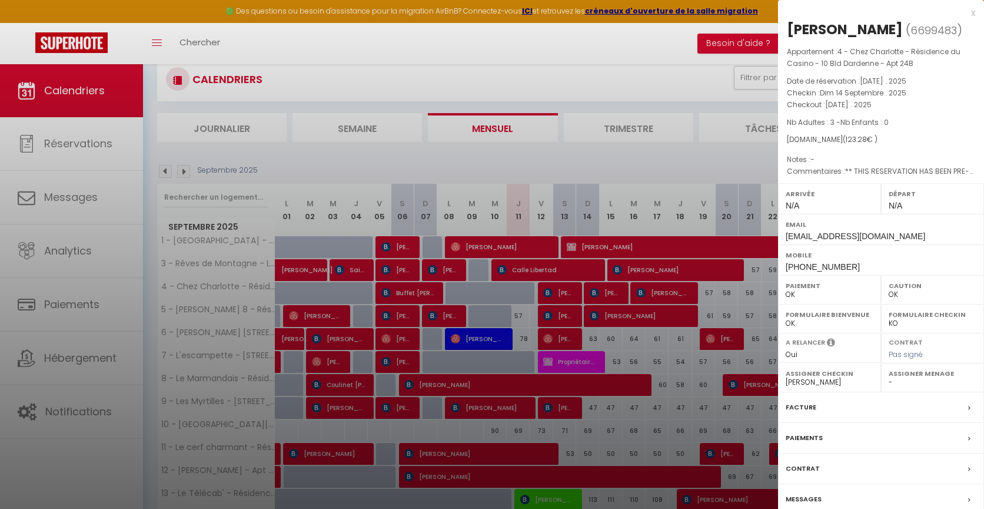
click at [969, 15] on div "x" at bounding box center [876, 13] width 197 height 14
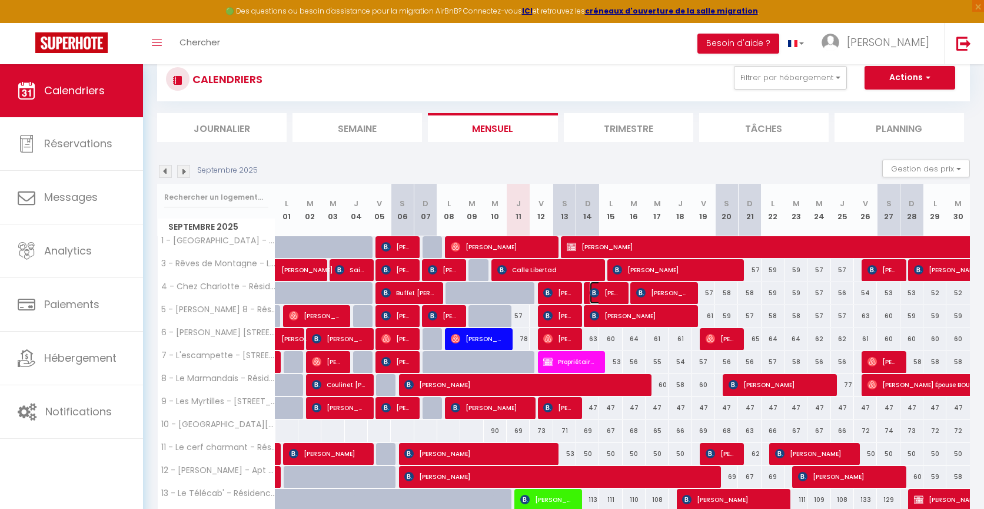
click at [593, 295] on img at bounding box center [594, 292] width 9 height 9
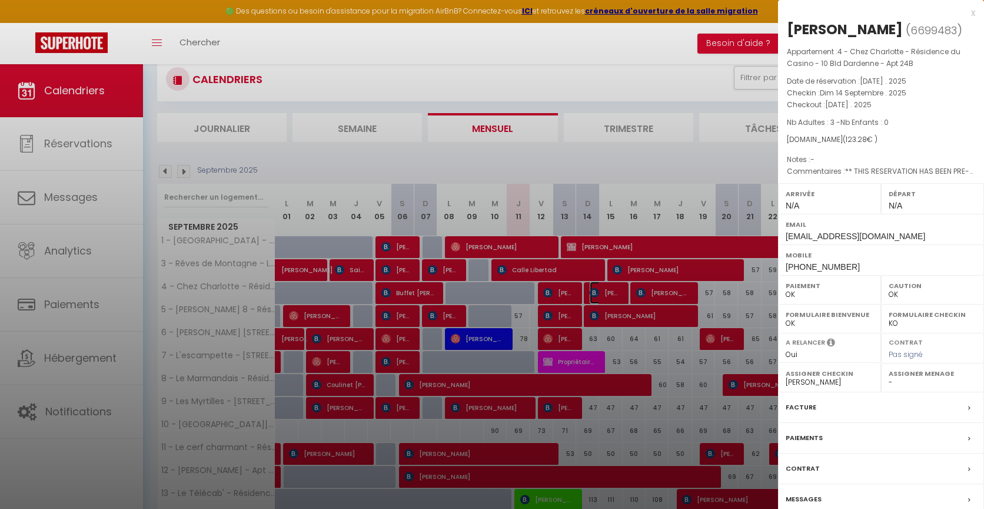
scroll to position [344, 0]
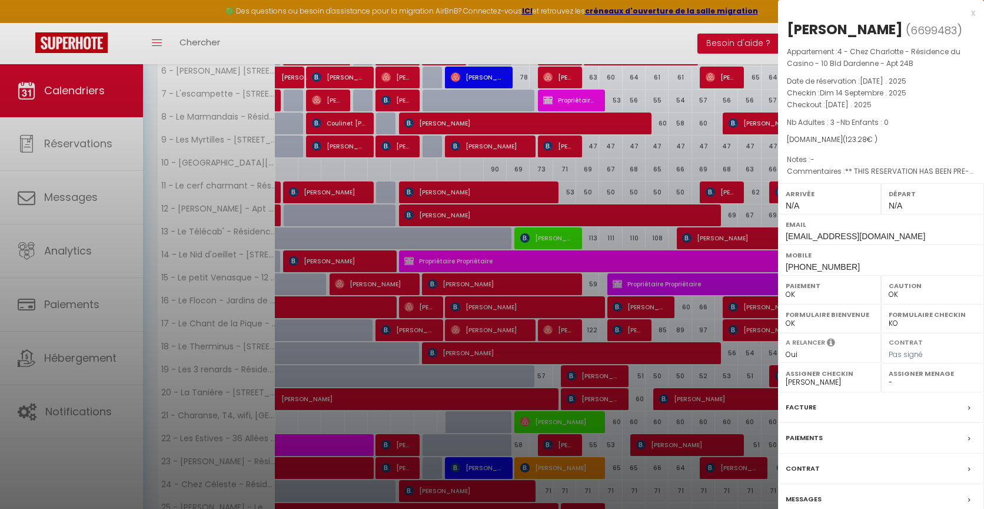
click at [796, 497] on label "Messages" at bounding box center [804, 499] width 36 height 12
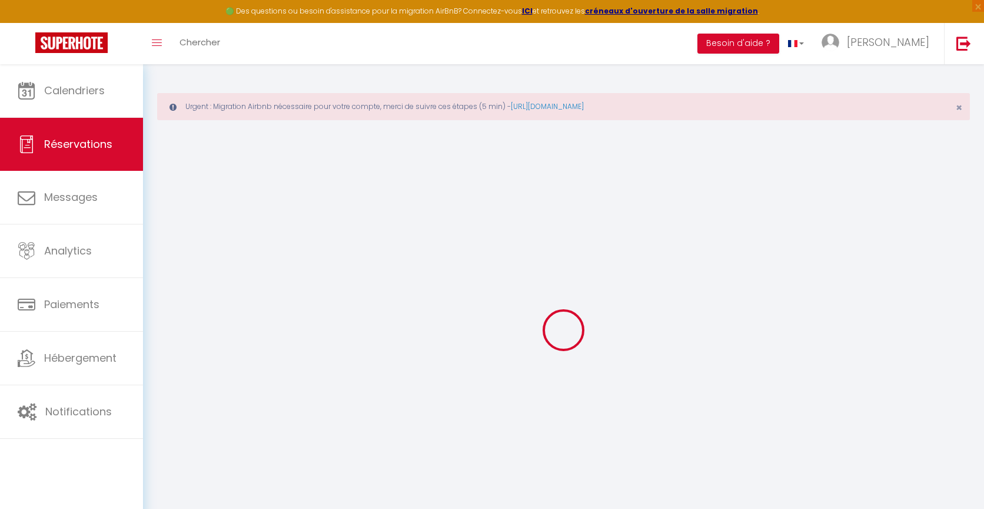
type input "[PERSON_NAME]"
type input "ROST"
type input "[EMAIL_ADDRESS][DOMAIN_NAME]"
type input "[PHONE_NUMBER]"
select select "FR"
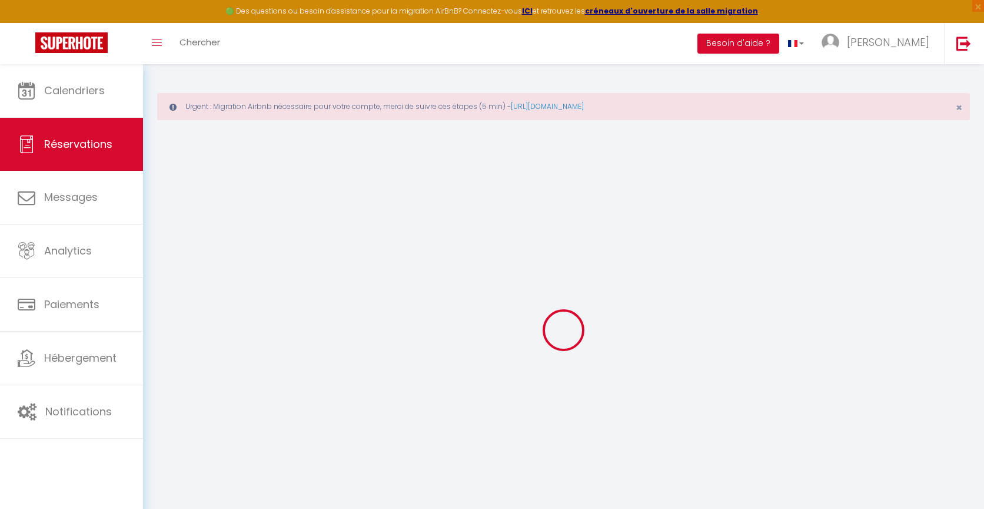
type input "19.55"
type input "1.73"
select select "22517"
select select "1"
select select
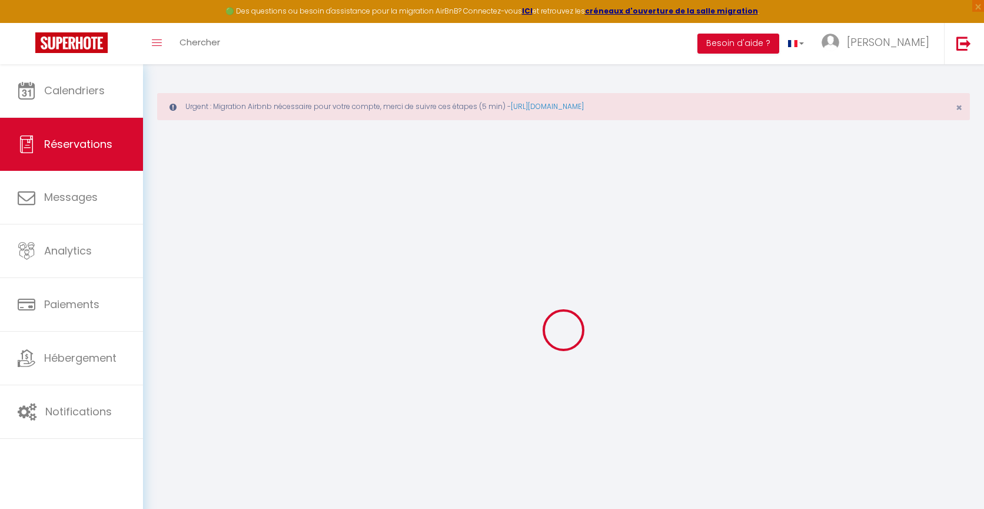
select select
type input "3"
select select "12"
select select "15"
type input "115"
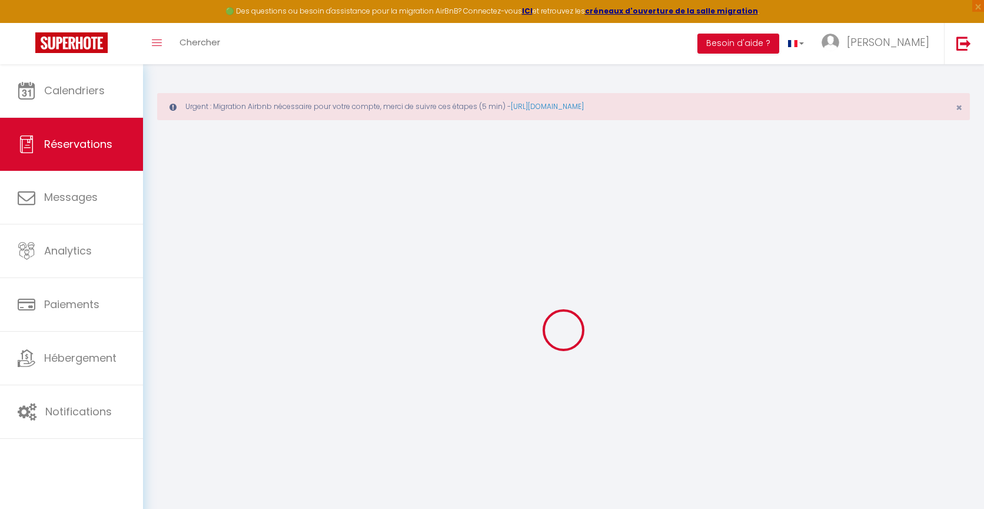
checkbox input "false"
type input "0"
select select "2"
type input "0"
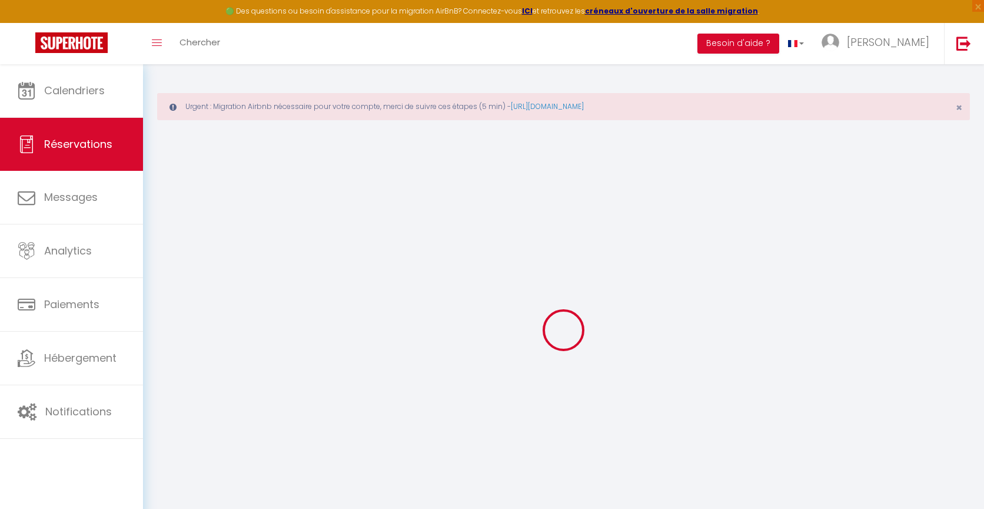
type input "0"
select select
checkbox input "false"
select select
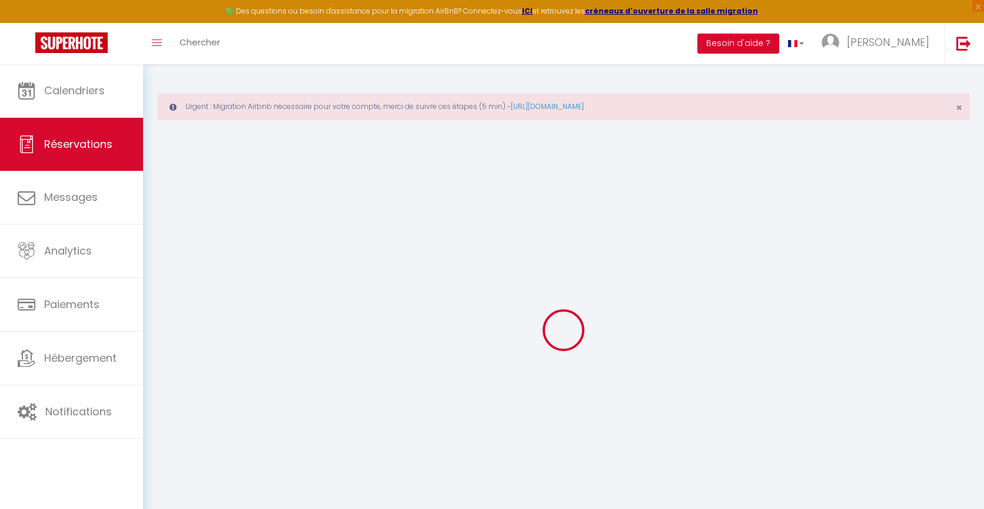
select select
checkbox input "false"
select select
checkbox input "false"
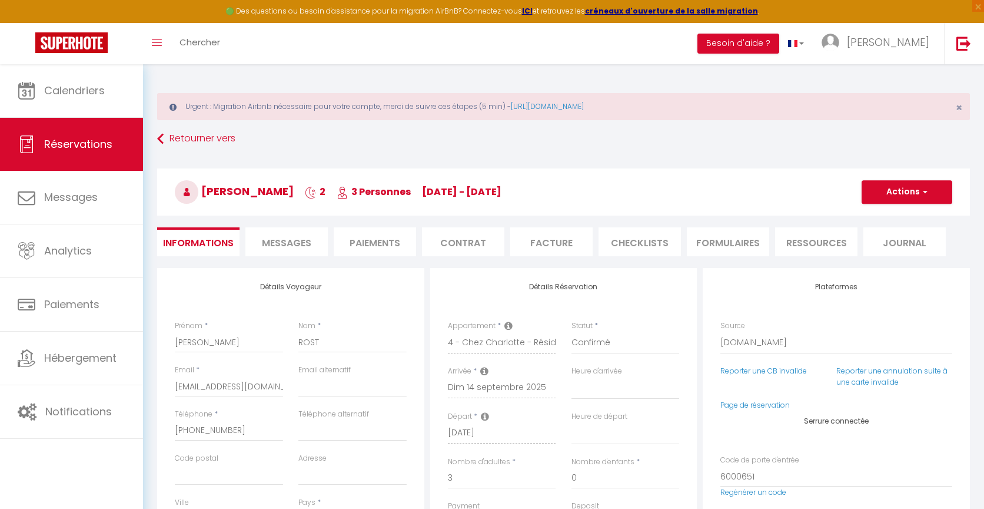
select select
checkbox input "false"
type textarea "** THIS RESERVATION HAS BEEN PRE-PAID ** Reservation has a cancellation grace p…"
click at [287, 246] on span "Messages" at bounding box center [286, 243] width 49 height 14
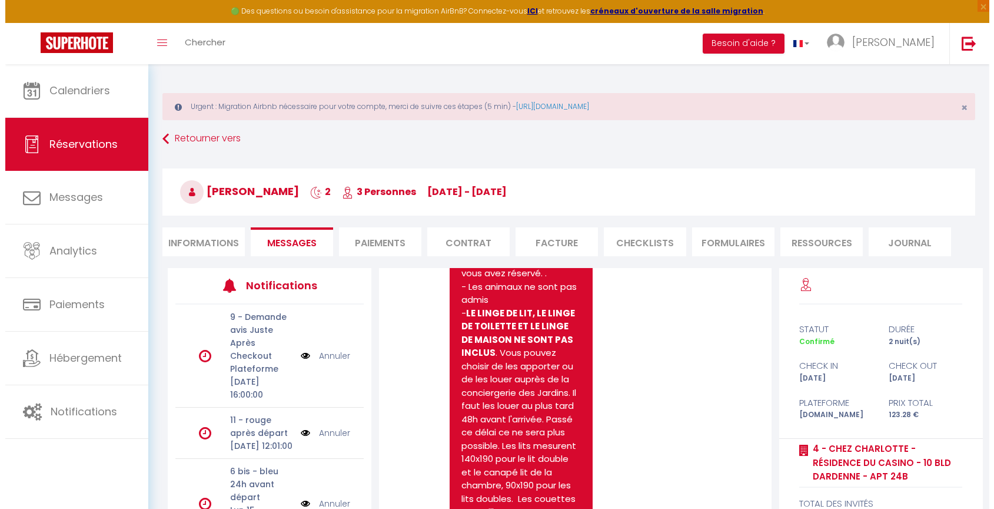
scroll to position [372, 0]
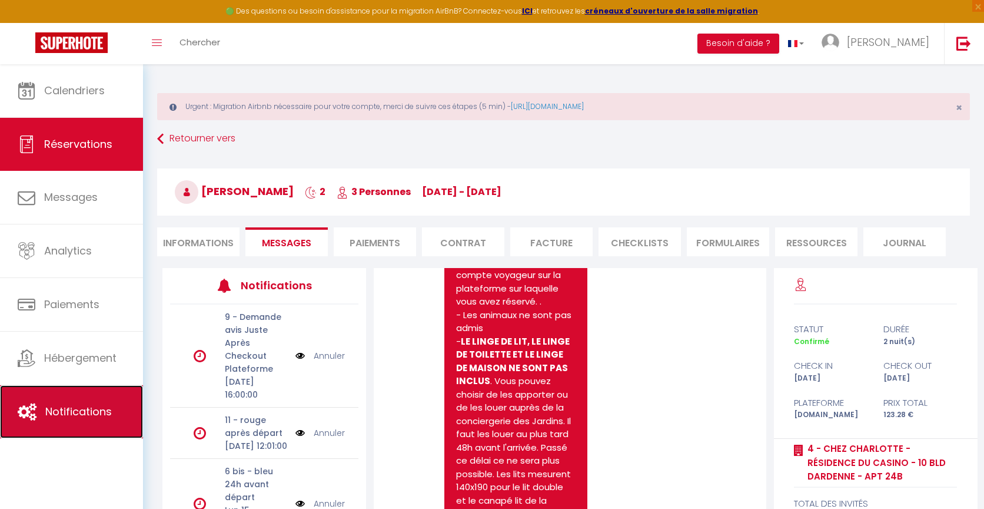
click at [94, 424] on link "Notifications" at bounding box center [71, 411] width 143 height 53
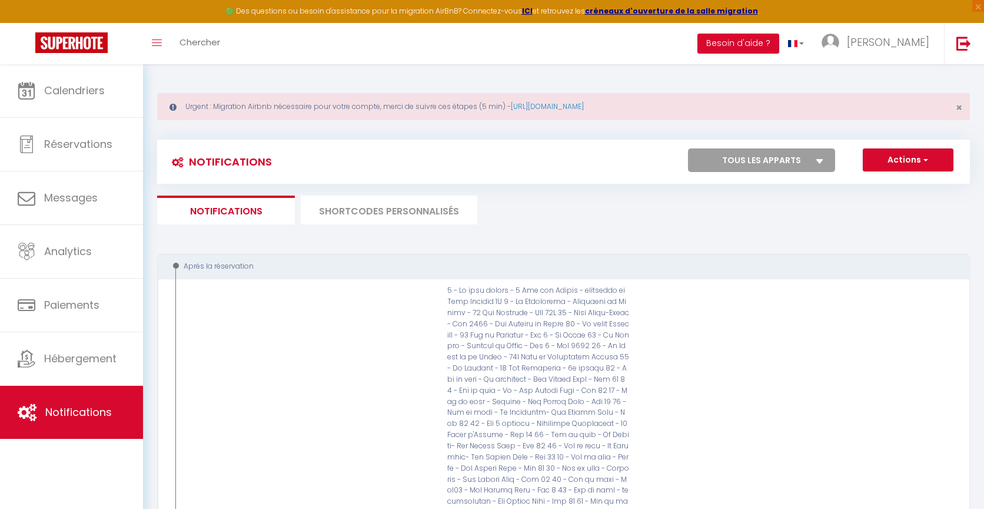
click at [413, 208] on li "SHORTCODES PERSONNALISÉS" at bounding box center [389, 209] width 177 height 29
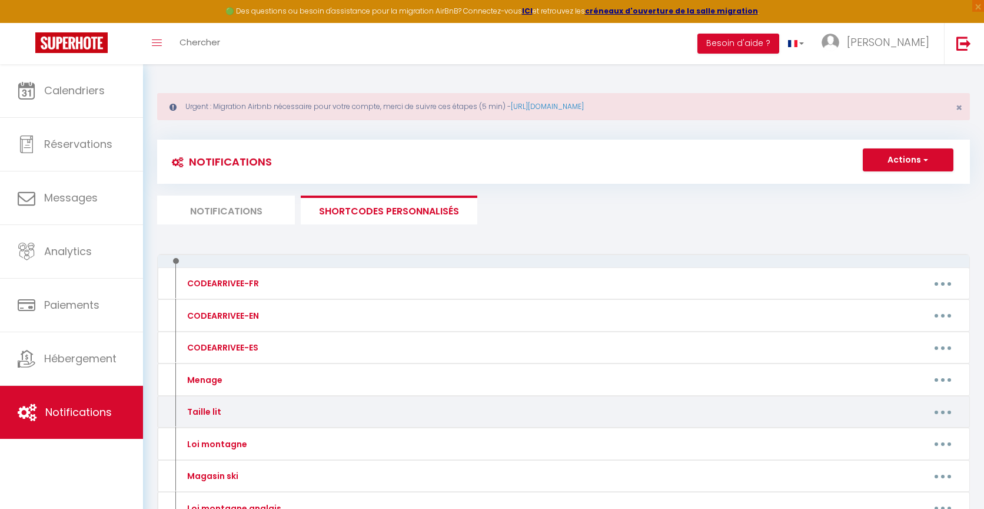
click at [384, 406] on div "Editer Supprimer" at bounding box center [670, 411] width 593 height 19
click at [942, 407] on button "button" at bounding box center [942, 411] width 33 height 19
click at [892, 431] on link "Editer" at bounding box center [912, 438] width 87 height 20
type input "Taille lit"
type textarea "a"
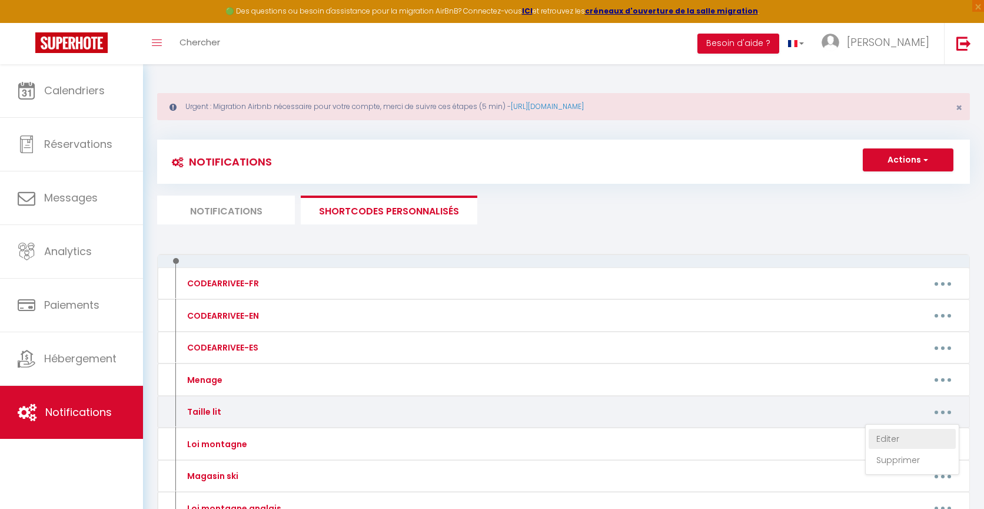
type textarea "140x190 pour le canapé convertible et 80x190 (réunissables en 1x160) pour les l…"
type textarea "140x190 pour le lit double et 80x190 (x2) pour le canapé gigogne et les lits si…"
type textarea "140x190 pour le lit double et 80x190 (x2)(réunissables en 1x160) pour le canapé…"
type textarea "140x190 pour le canapé convertible et 80x190 pour le lit simple."
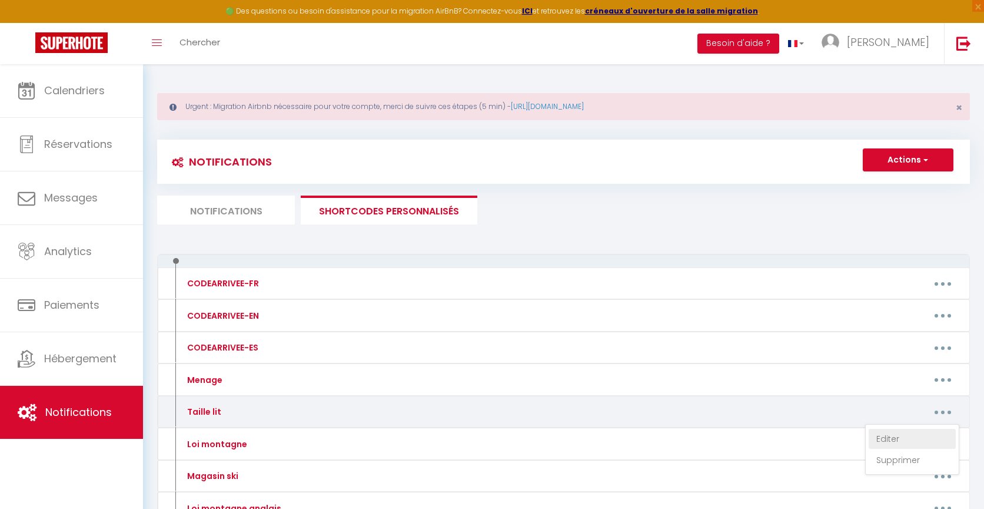
type textarea "140x190 pour le lit double et 80x190 (x2)(réunissables en 1x160) pour le canapé…"
type textarea "140x190 pour le canapé convertible, 80x90 pour le fauteuil convertible et 80 x …"
type textarea "140x190 pour le lit double et 80x190 (x2)(réunissables en 1x160) pour le canapé…"
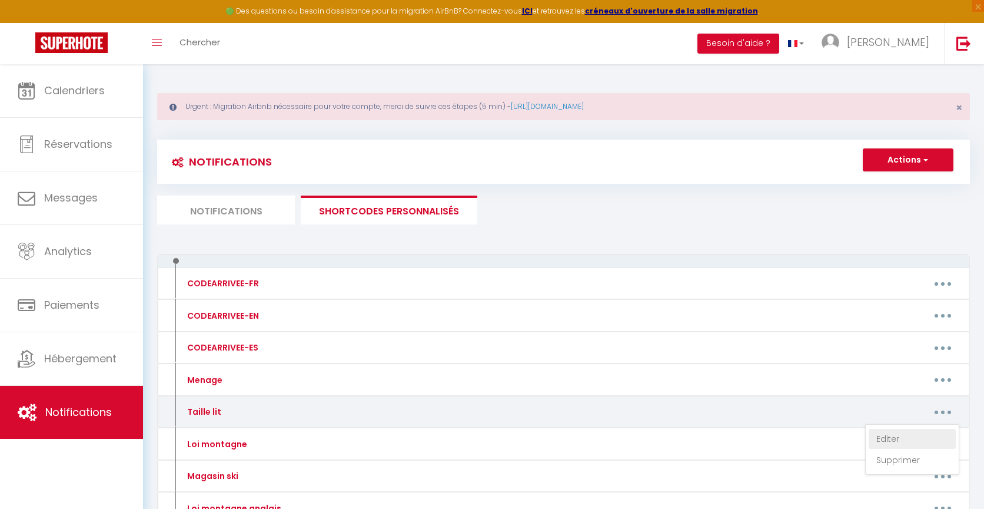
type textarea "80x190 pour le lit simple et 140x190 pour le canapé convertible."
type textarea "140x190 pour le lit double et le canapé convertible."
type textarea "140x190 pour le lit double, 80x190 (x2)(réunissables en 1x160) pour le canapé g…"
type textarea "140x200 pour le lit double et 140x190 pour le canapé lit"
type textarea "140x190 pour le lit double et 80x190 pour le lit simple"
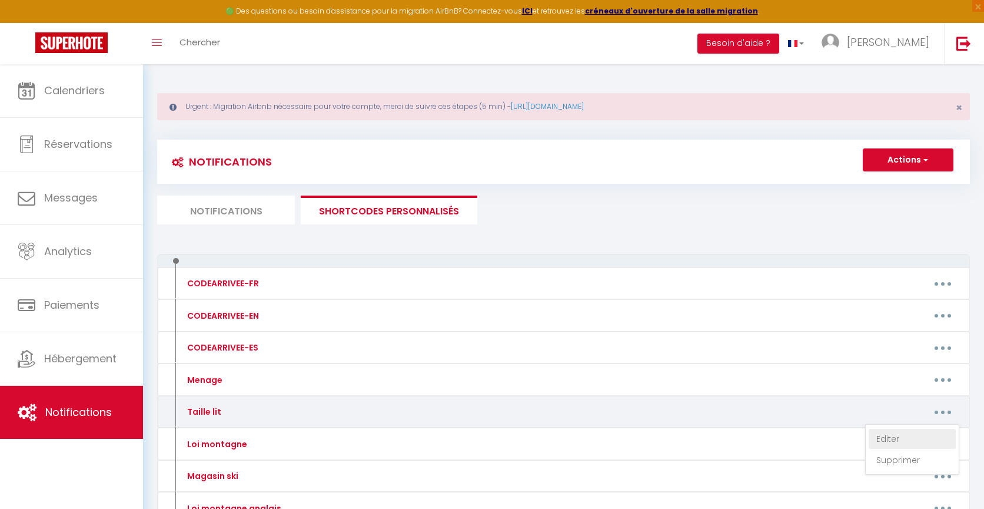
type textarea "140x190 pour le lit double et 80x190 (x2) pour le canapé lit gigogne"
type textarea "140 x 190 pour le lit et le canapé lit"
type textarea "140 x 190"
type textarea "140x190 pour le lit et le canapé lit"
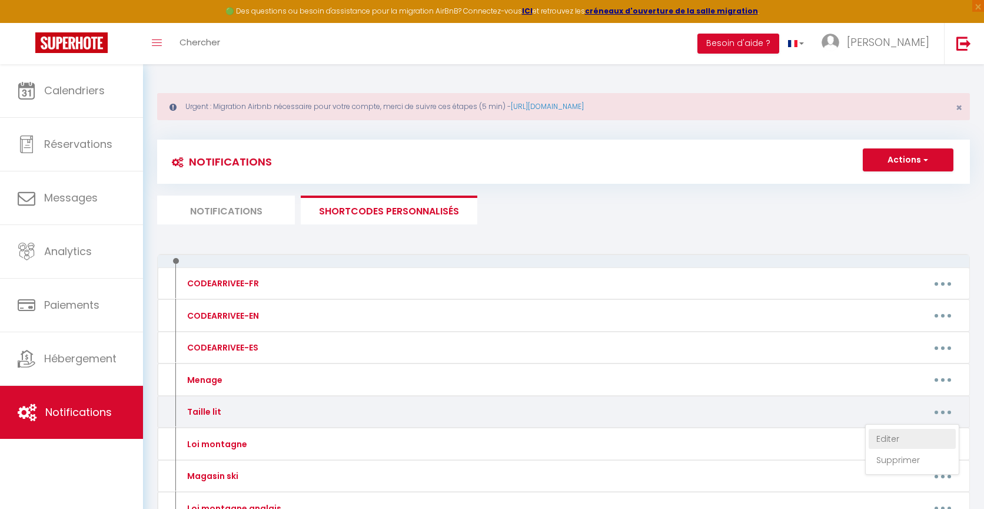
type textarea "140 x 190 pour le canapé lit"
type textarea "140 x 190 pour le lit et le canapé lit"
type textarea "140x190 pour le lit et le canapé lit et 90x190 pour les lits superposés."
type textarea "140x190 pour les lits doubles et 90x190 pour les lits simples."
type textarea "140 x 190 pour le lit et le canapé-lit et 90x190 pour les lits simples."
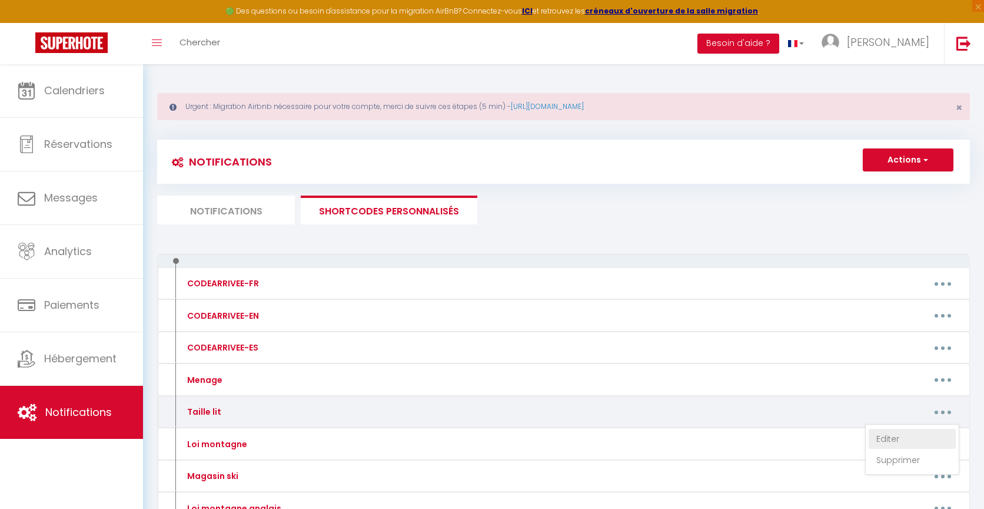
type textarea "140x190 pour le lit double et le canapé lit de la chambre, 90x190 pour les lits…"
type textarea "160x190 pour le lit et 140x190 pour le canapé lit"
type textarea "140 x 190 pour le canapé-lit, 160x200 pour la chambre de gauche, 140x190 pour l…"
type textarea "160x200 pour le lit double et 90x190 pour les lits simples"
type textarea "140x190 pour les lits doubles (chambre 1 et canapé lit) et 90x190 pour la chamb…"
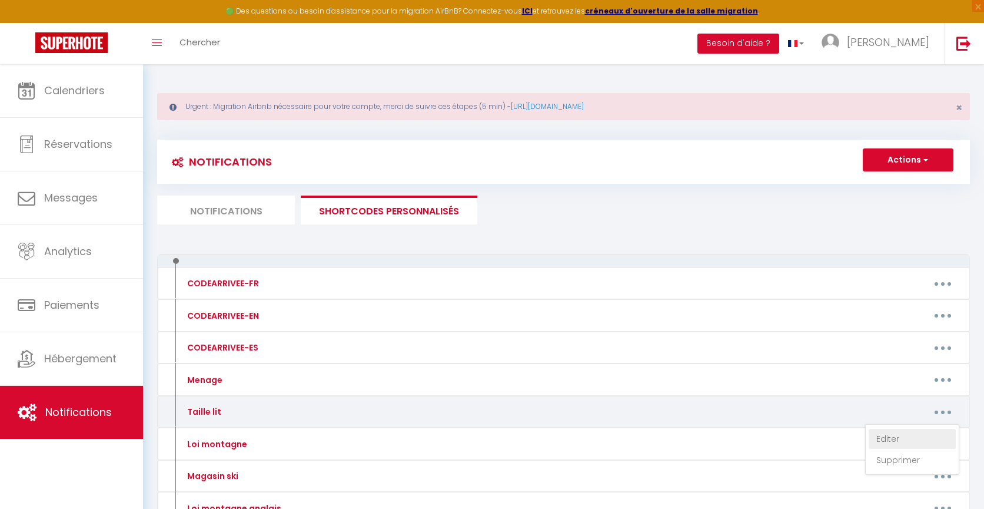
type textarea "140x190"
type textarea "140x190 pour le lit double et 120x190 pour le canapé convertible"
type textarea "160x200 pour le canapé lit et la chambre 1 et 90 x 190 pour la chambre 2."
type textarea "180x200 pour les lits doubles et 90x200 pour les lits simples"
type textarea "140x190 pour le lit et le canapé convertible, 90x190 pour le lit superposé et 7…"
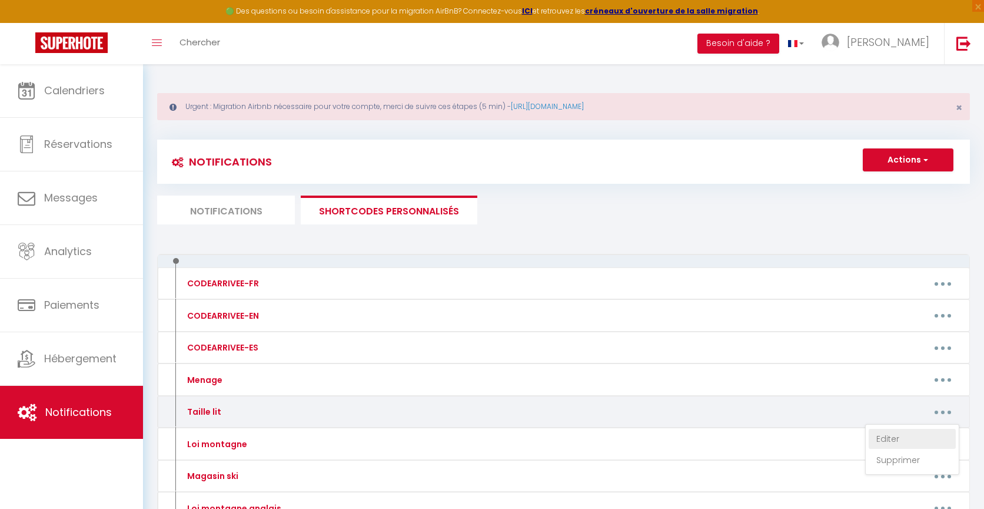
type textarea "2x 90x190 pour le canapé lit et 140x190 pour la chambre."
type textarea "140x200 pour le canapé lit et 160x200 pour la chambre."
type textarea "140x190 pour le canapé lit et les chambres."
type textarea "140 x 190 pour le lit et les canapés lits"
type textarea "140x190 pour le lit et 90x190 pour les lits superposés."
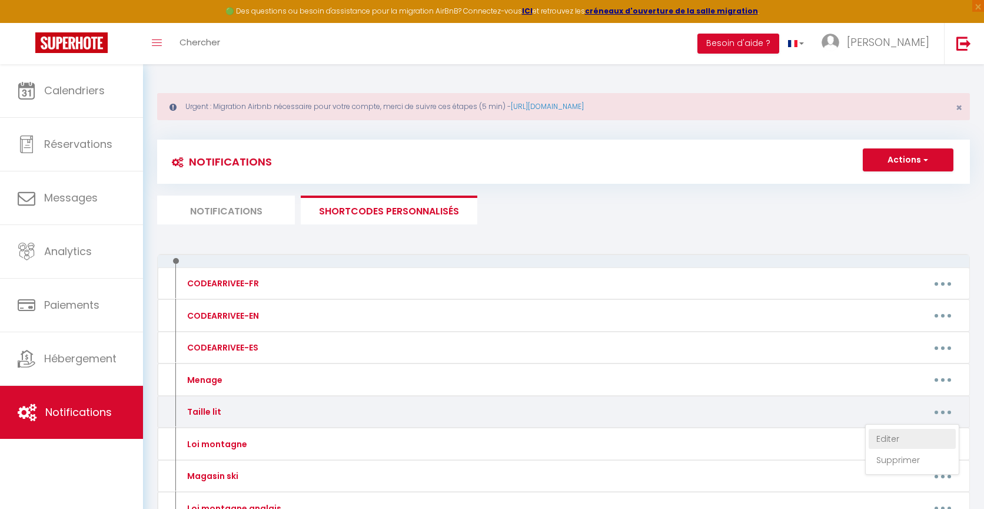
type textarea "140x190 pour le lit et 90x190 pour les lits superposés."
type textarea "140x190 pour le lit double et 90x190 pour les lits simples."
type textarea "140x190 pour le lit de la chambre et le canapé lit, 90x190 pour les deux lits s…"
type textarea "160x190 pour les lits doubles de la chambre 1, chambre 2, 140x190 pour le canap…"
type textarea "140x200 pour le lit et le canapé lit"
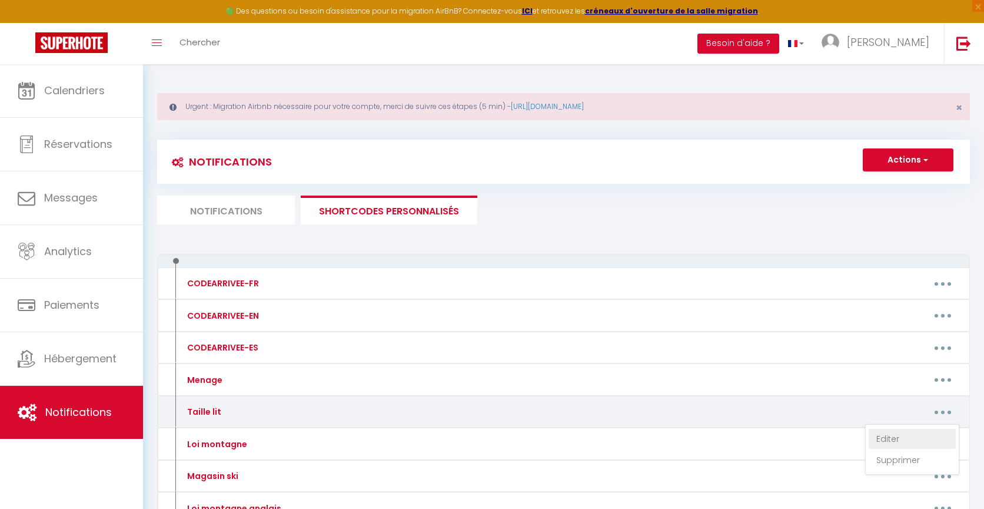
type textarea "140x190 pour le canapé lit et 90x190 pour els lits simples"
type textarea "160x200 pour la chambre, 140x190pour le canapé lit et 90x190 pour les lits simp…"
type textarea "140 x 190 pour le lit et le canapé lit"
type textarea "140 x 190"
type textarea "140 x 190 pour le lit et le canapé lit et 90 x 190 pour les lits superposés"
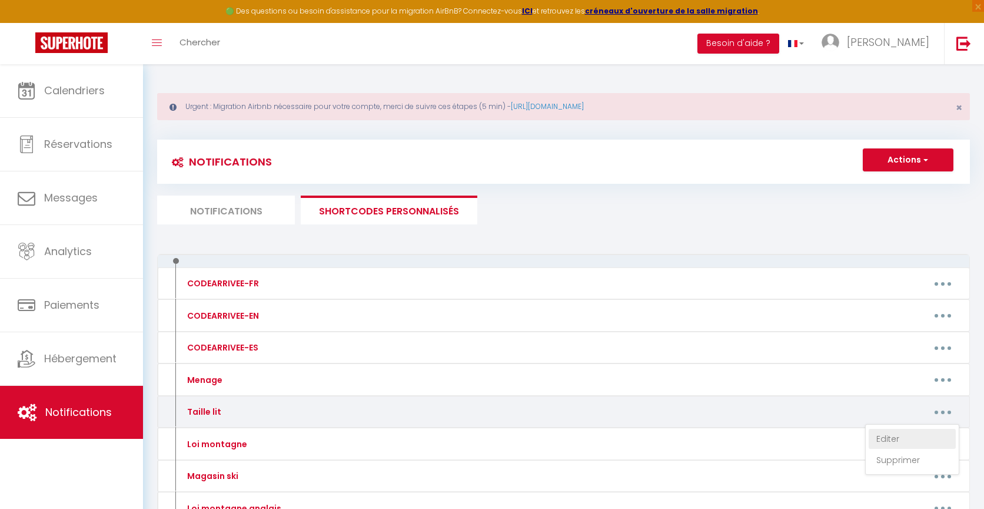
type textarea "140 x 190 pour le lit double et le canapé-lit, 90x190 pour les lits simples"
type textarea "140 x 190 pour le lit et le canapé lit"
type textarea "140x190 pour le lit double et le canapé lit, 90x190 pour le lit simple superpos…"
type textarea "140x190 pour le lit double et le canapé lit, 90x190 pour les lits simples"
type textarea "140 x 190"
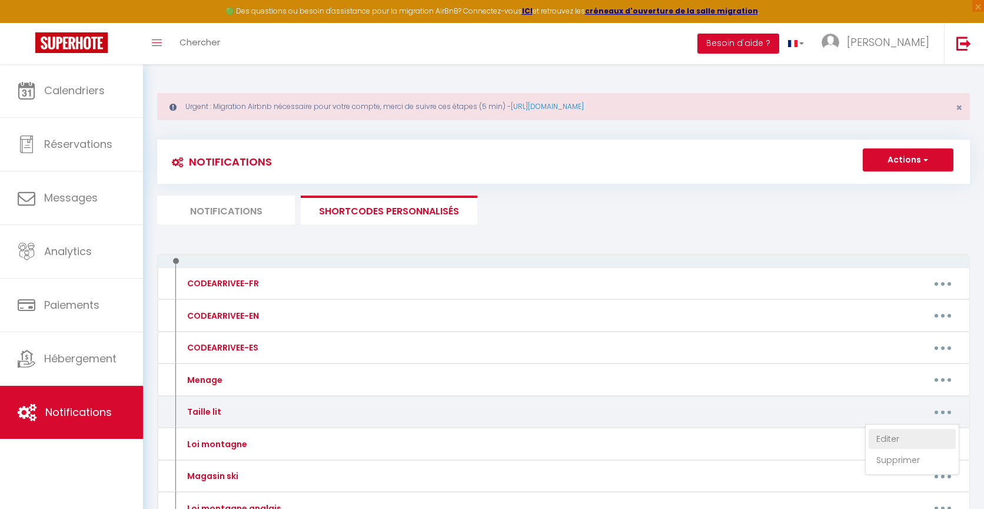
type textarea "140 x 190 pour le lit et le canapé lit et 90 x 190 pour les lits superposés"
type textarea "140 x 190 pour le lit et le canapé lit"
type textarea "140 x 190 pour le lit et le canapé lit et 90 x 190 pour les lits superposés"
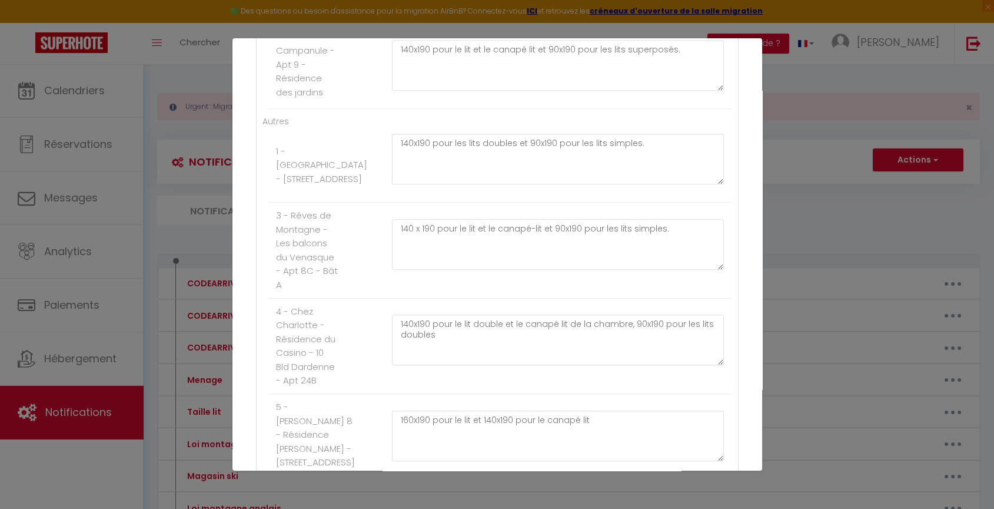
scroll to position [2158, 0]
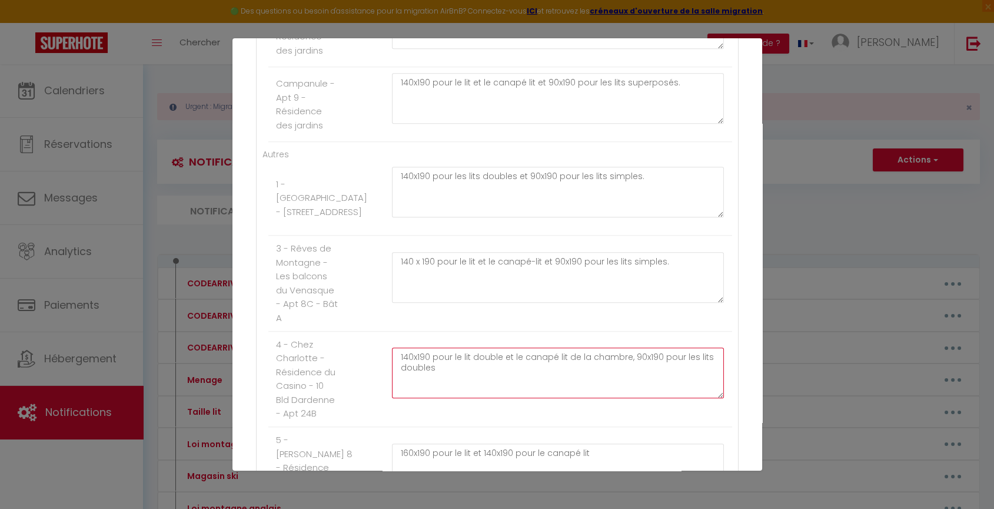
click at [418, 347] on textarea "140x190 pour le lit double et le canapé lit de la chambre, 90x190 pour les lits…" at bounding box center [558, 372] width 333 height 51
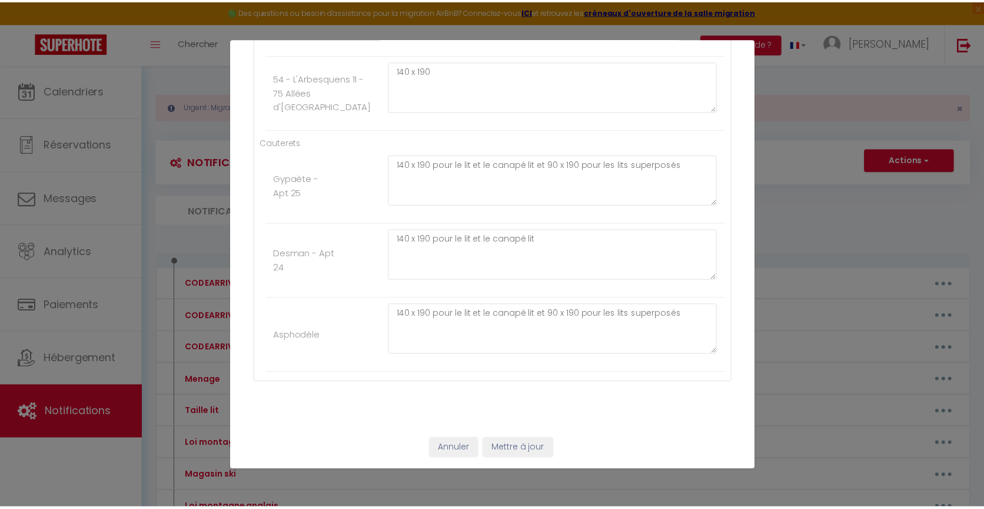
scroll to position [4891, 0]
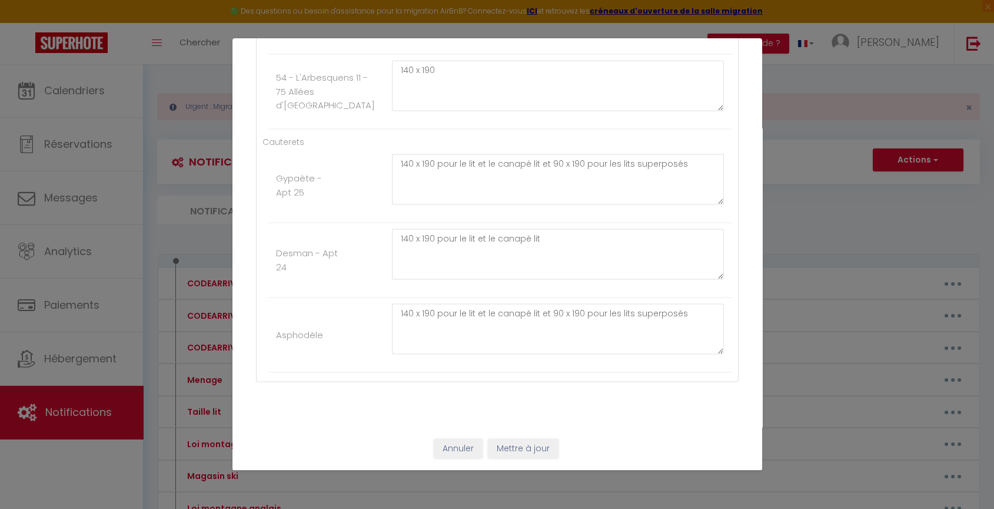
type textarea "140x190 pour le lit double et le canapé lit de la chambre, 90x190 pour les lits…"
click at [518, 447] on button "Mettre à jour" at bounding box center [523, 449] width 71 height 20
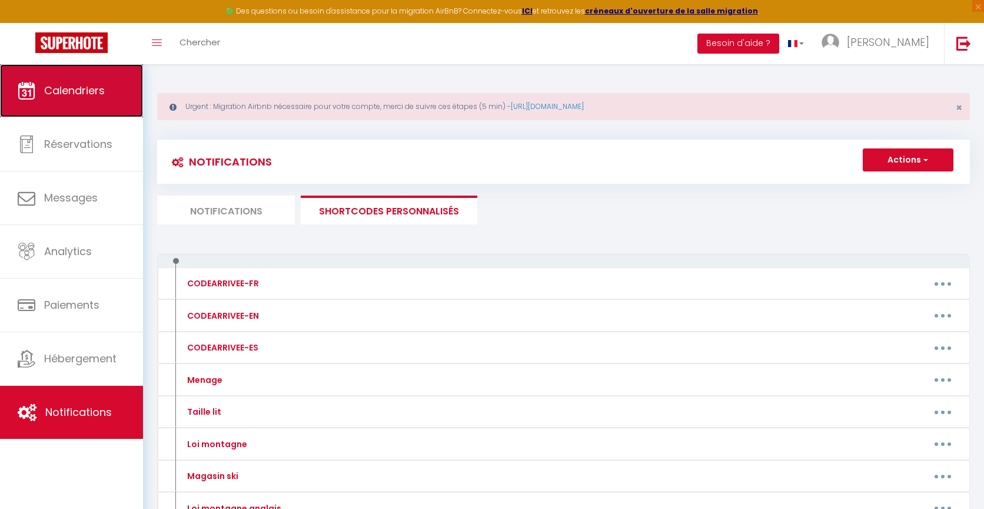
click at [119, 92] on link "Calendriers" at bounding box center [71, 90] width 143 height 53
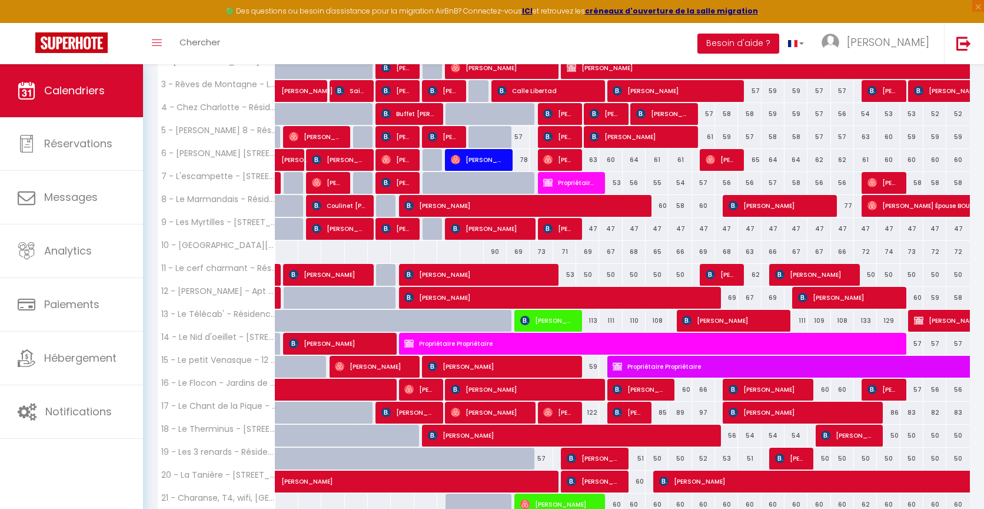
scroll to position [344, 0]
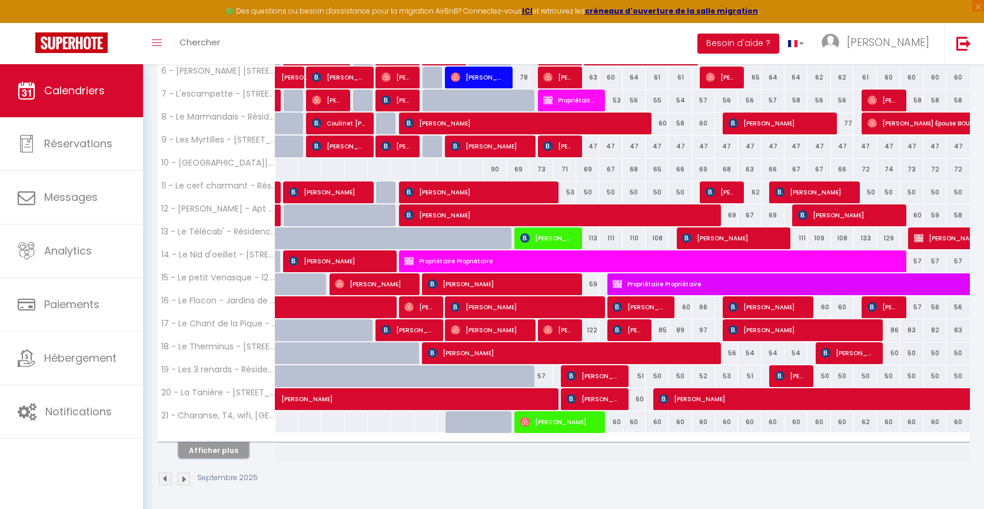
click at [233, 447] on button "Afficher plus" at bounding box center [213, 450] width 71 height 16
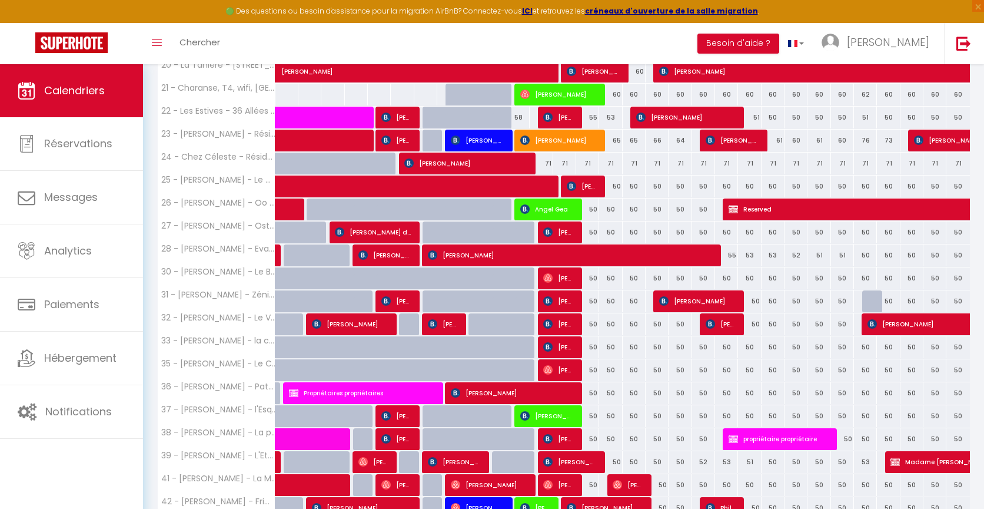
scroll to position [802, 0]
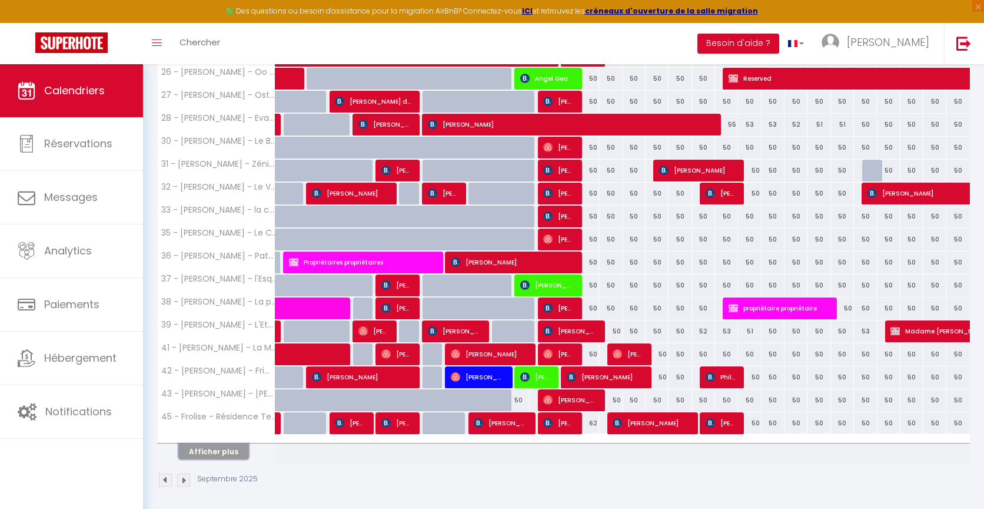
click at [223, 449] on button "Afficher plus" at bounding box center [213, 451] width 71 height 16
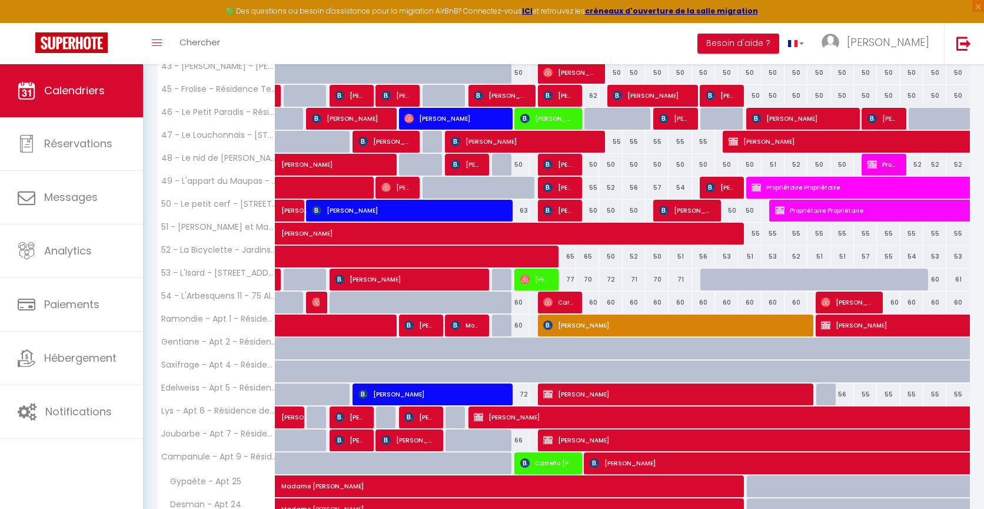
scroll to position [1208, 0]
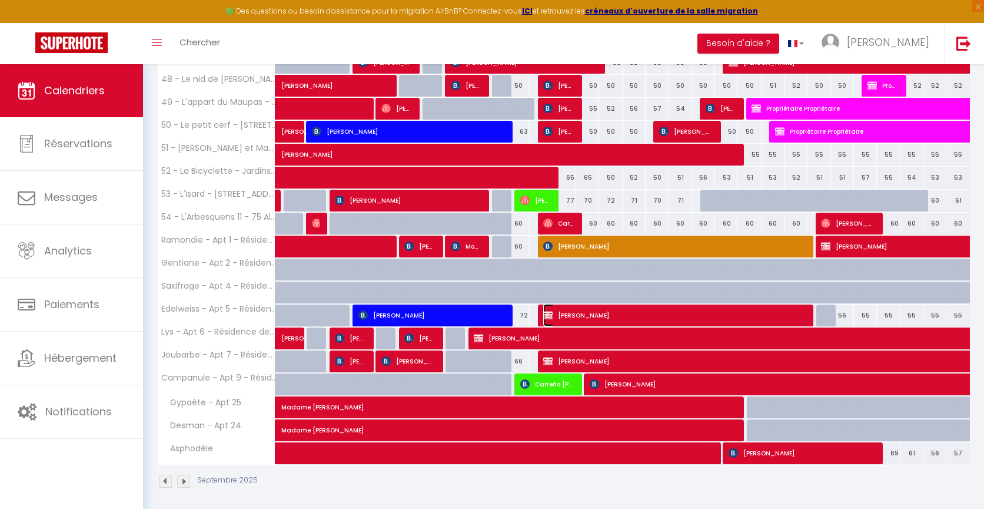
click at [545, 311] on img at bounding box center [547, 314] width 9 height 9
select select "OK"
select select "1"
select select "0"
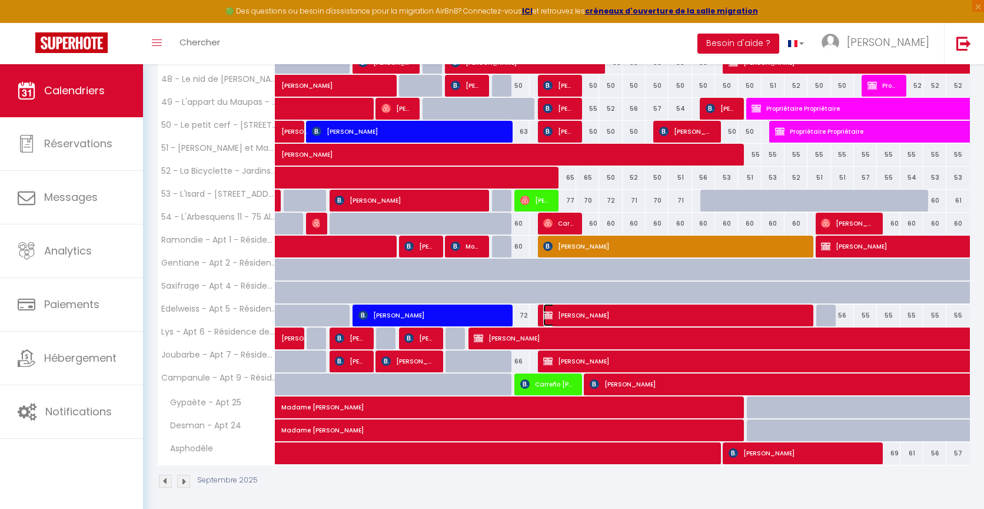
select select "1"
select select
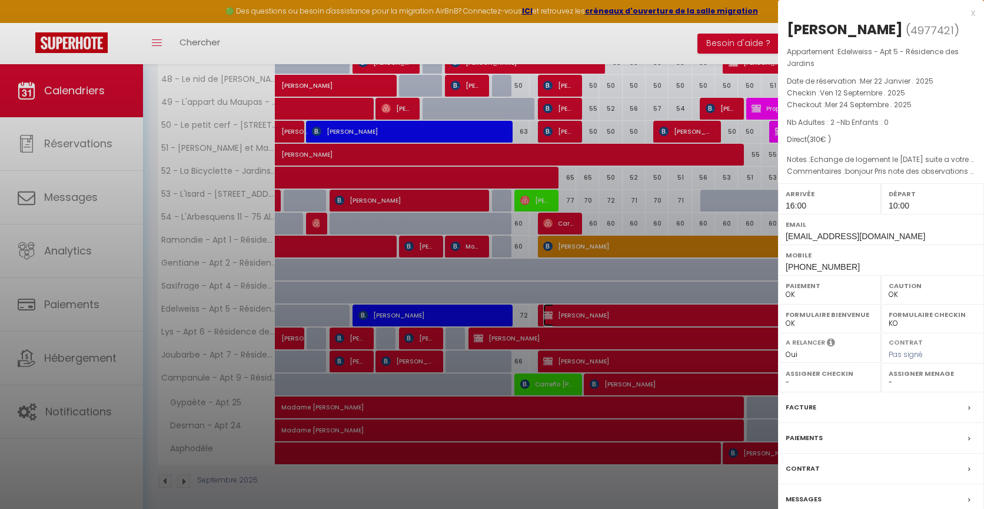
select select "8072"
click at [970, 15] on div "x" at bounding box center [876, 13] width 197 height 14
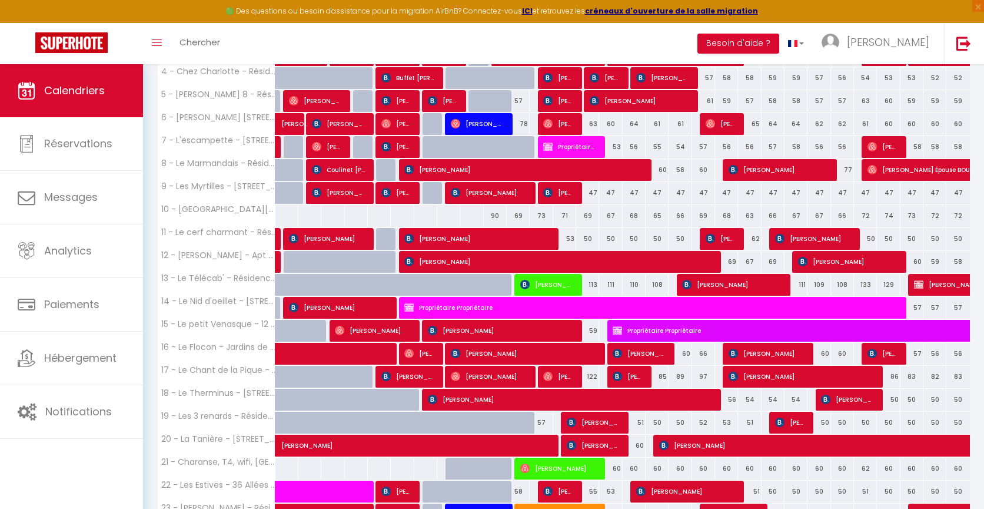
scroll to position [423, 0]
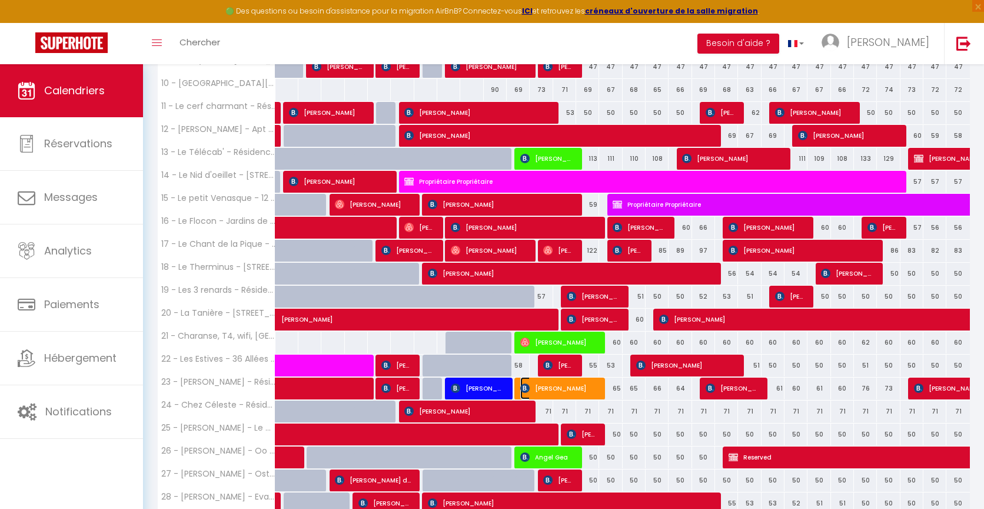
click at [549, 385] on span "[PERSON_NAME]" at bounding box center [558, 388] width 77 height 22
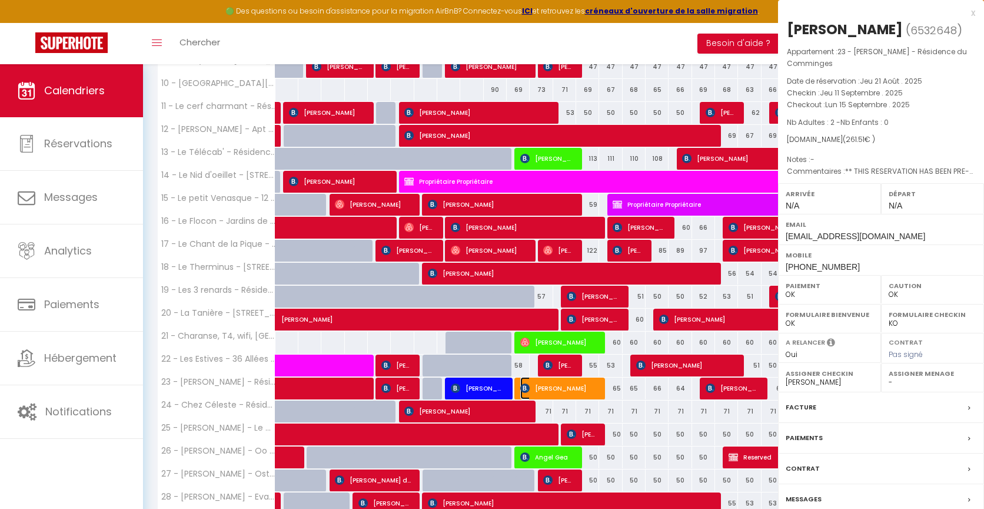
select select "KO"
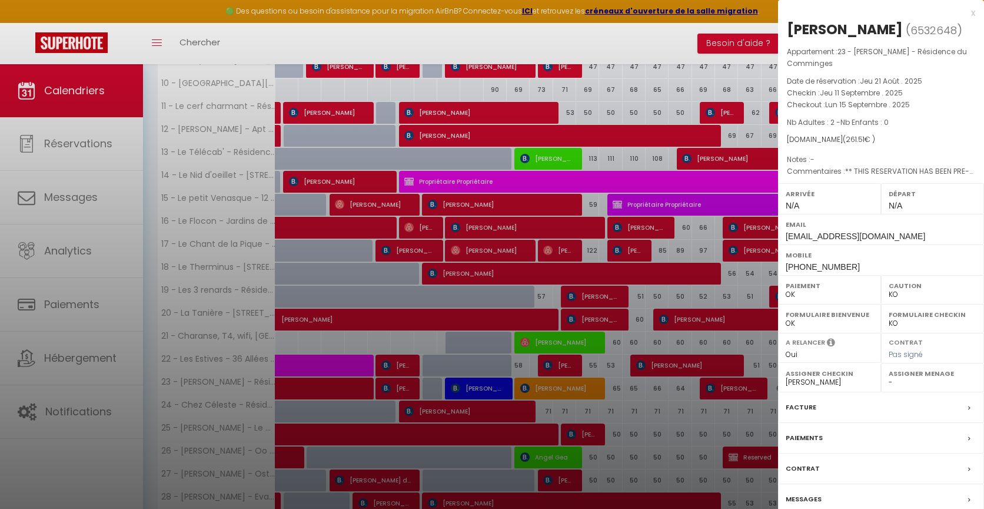
click at [972, 11] on div "x" at bounding box center [876, 13] width 197 height 14
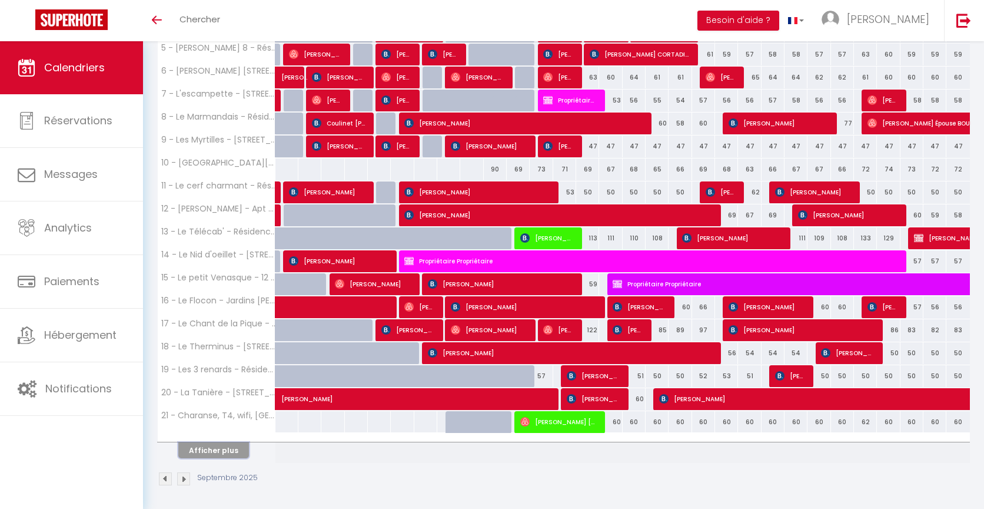
click at [217, 444] on button "Afficher plus" at bounding box center [213, 450] width 71 height 16
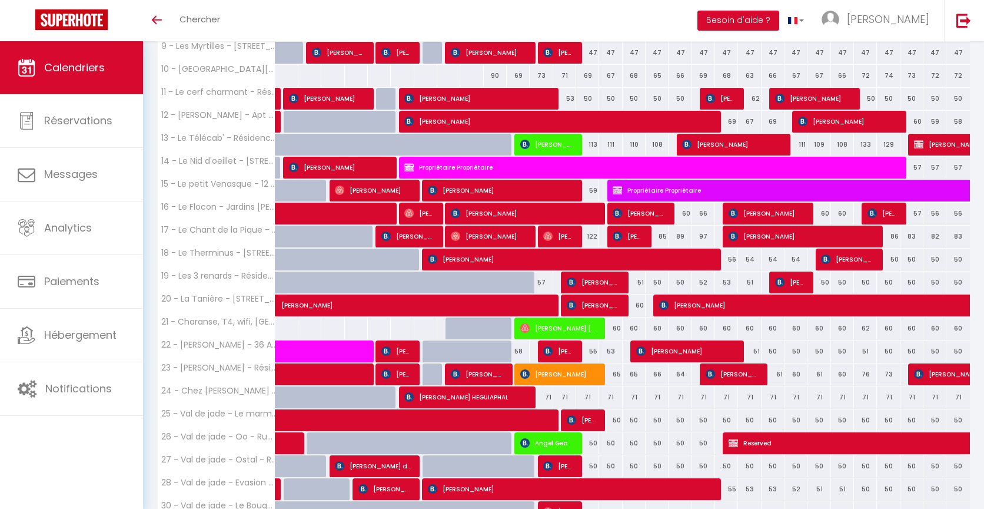
scroll to position [517, 0]
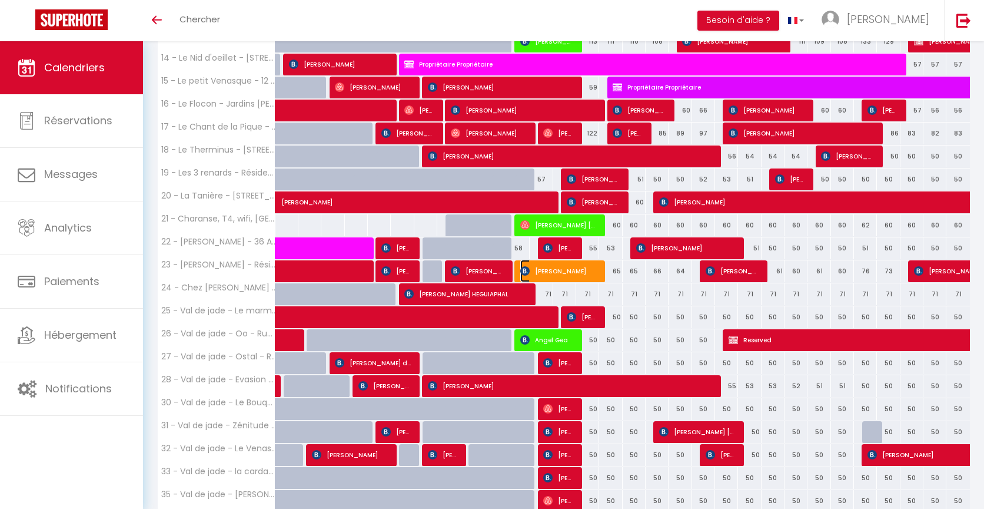
click at [585, 272] on span "[PERSON_NAME]" at bounding box center [558, 271] width 77 height 22
select select "OK"
select select "1"
select select "0"
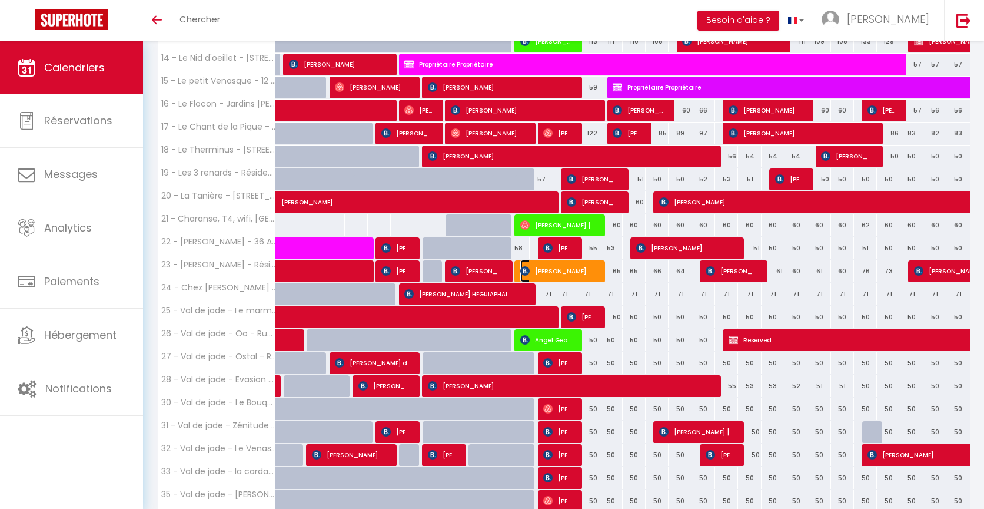
select select "1"
select select
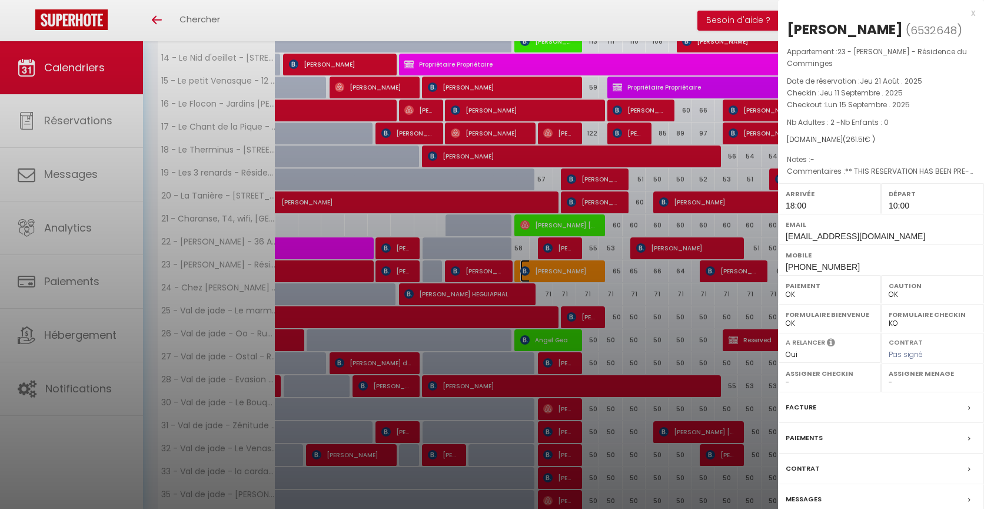
select select "8072"
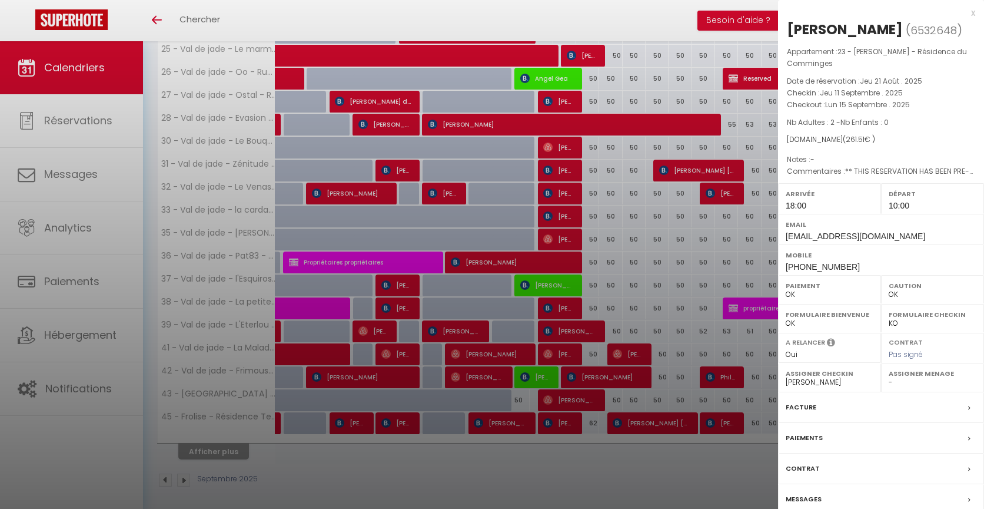
click at [810, 494] on label "Messages" at bounding box center [804, 499] width 36 height 12
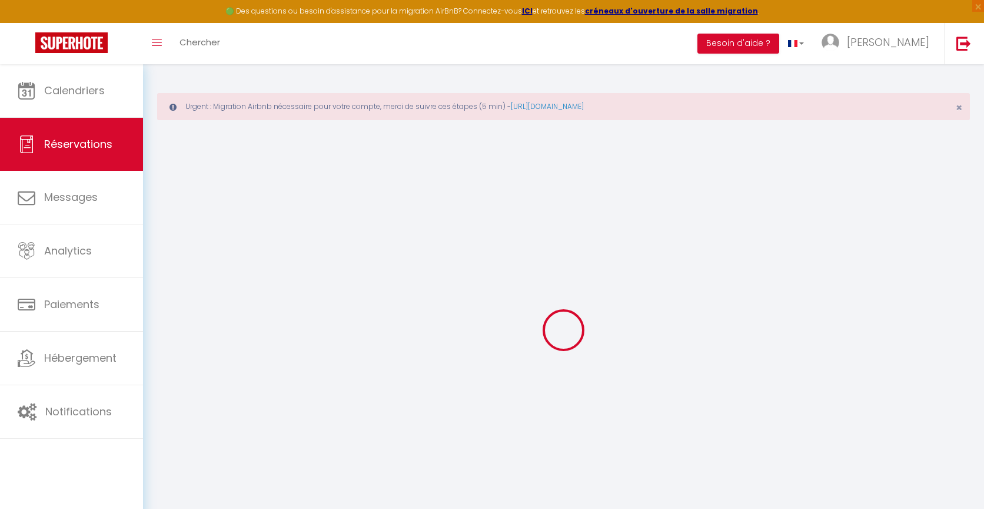
type input "Marcus"
type input "Mantel"
type input "[EMAIL_ADDRESS][DOMAIN_NAME]"
type input "info@marcusmantel.com"
type input "[PHONE_NUMBER]"
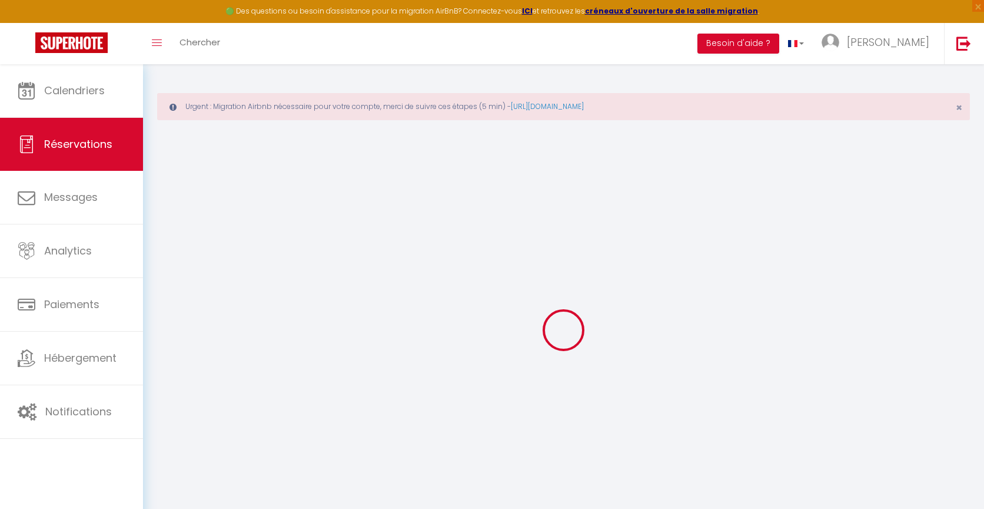
type input "[PHONE_NUMBER]"
select select "DE"
type input "41.47"
type input "3.66"
select select "66471"
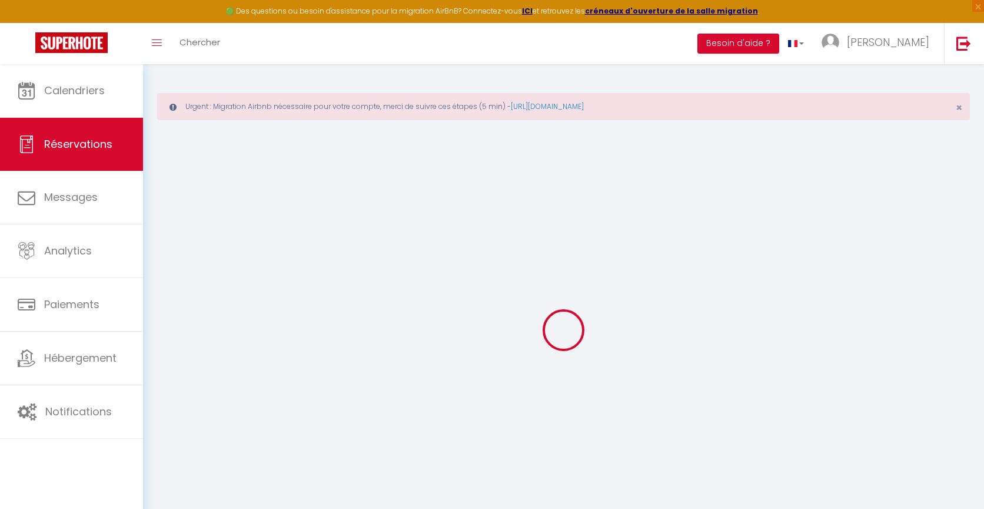
select select "1"
select select
type input "2"
select select "12"
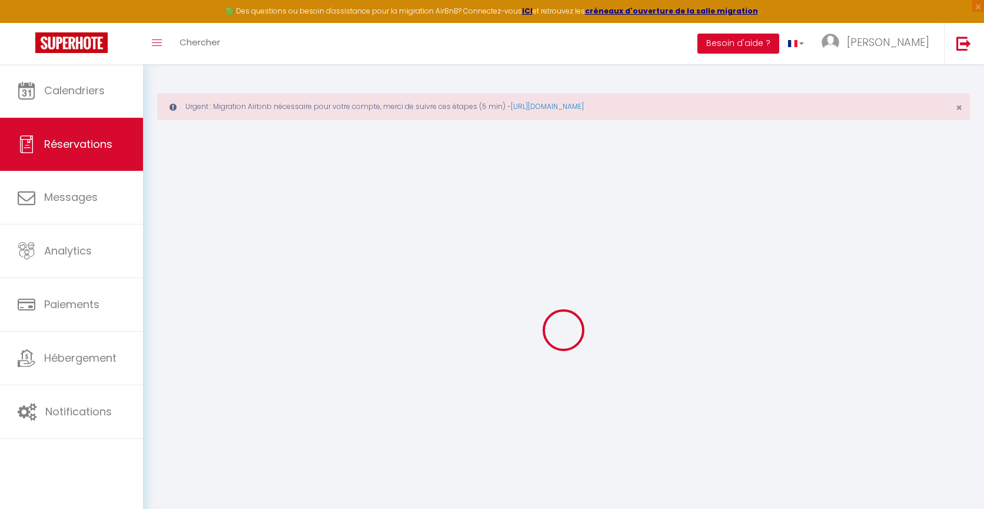
select select "15"
type input "243.95"
checkbox input "false"
type input "0"
select select "2"
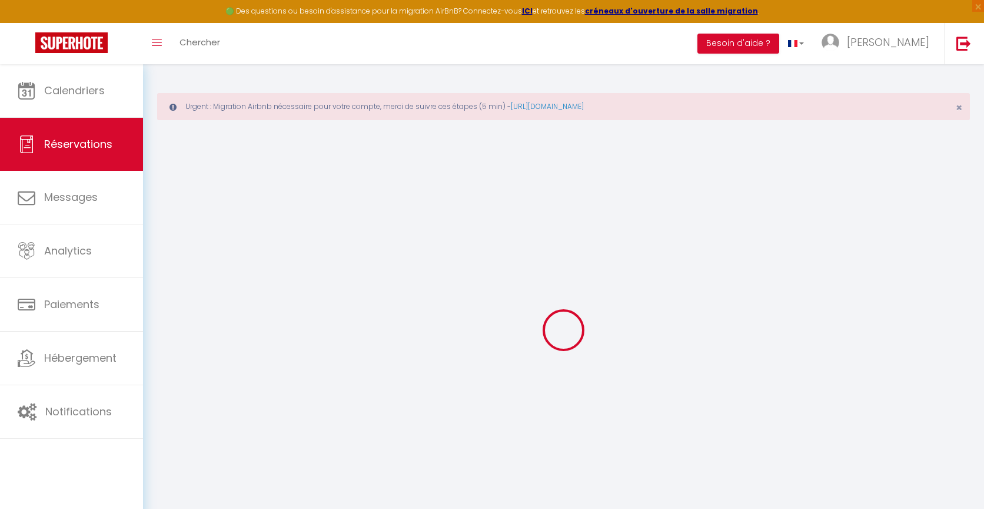
type input "0"
select select
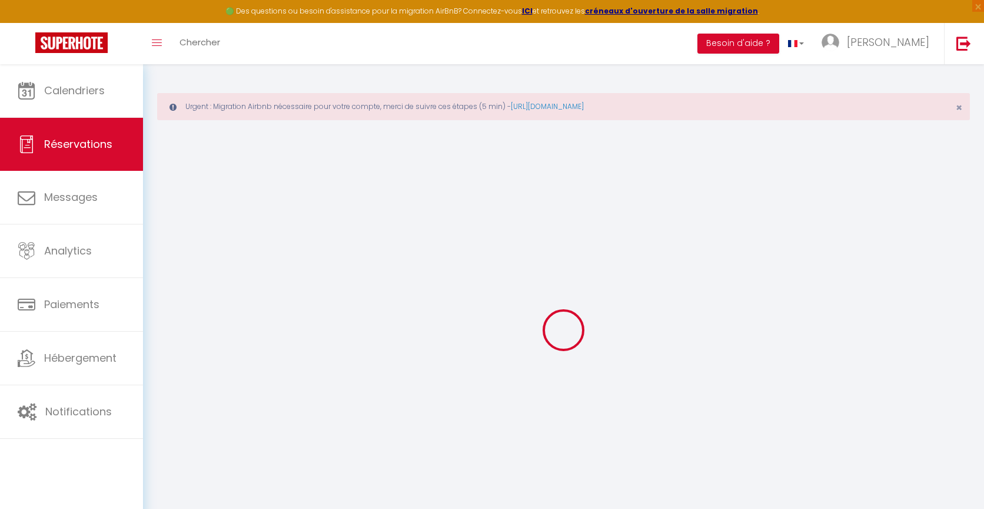
checkbox input "false"
select select
checkbox input "false"
select select
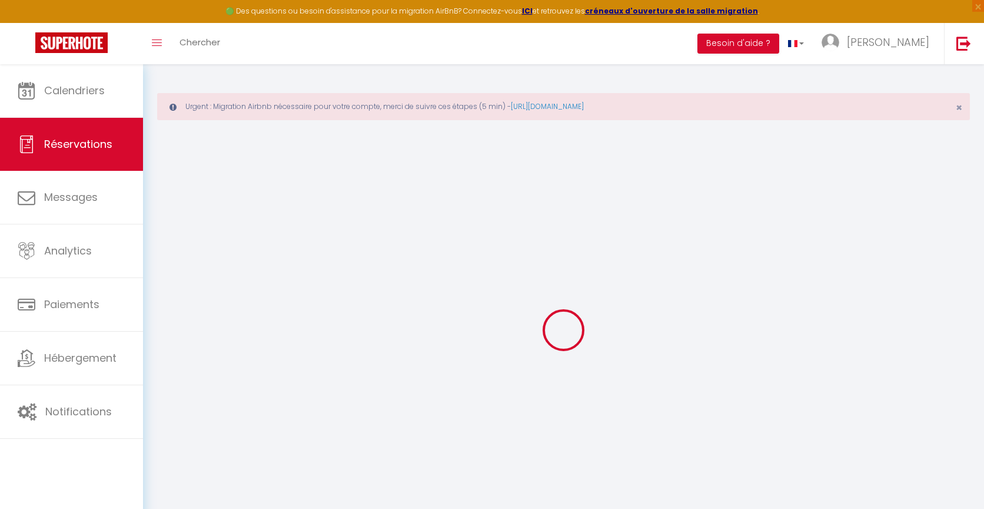
select select
checkbox input "false"
type textarea "** THIS RESERVATION HAS BEEN PRE-PAID ** BOOKING NOTE : Payment charge is EUR 3…"
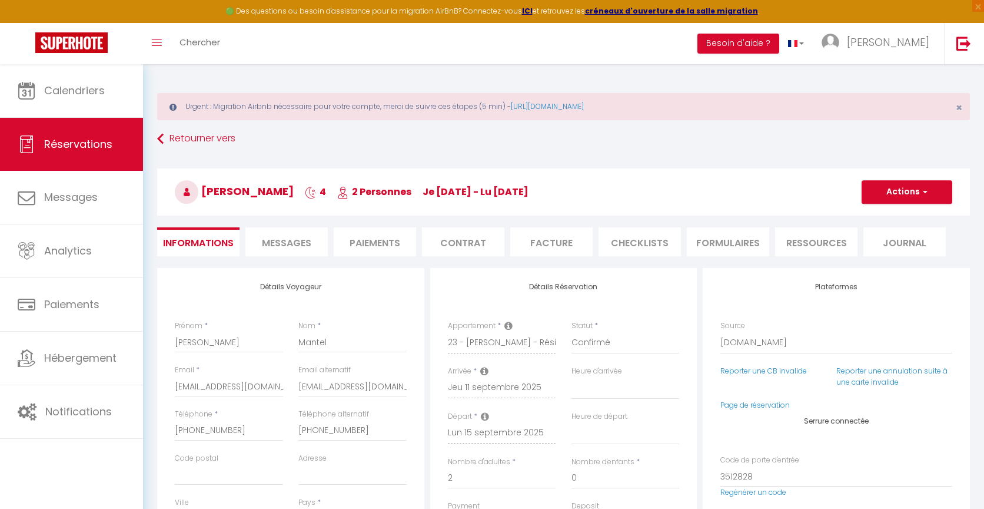
click at [297, 248] on span "Messages" at bounding box center [286, 243] width 49 height 14
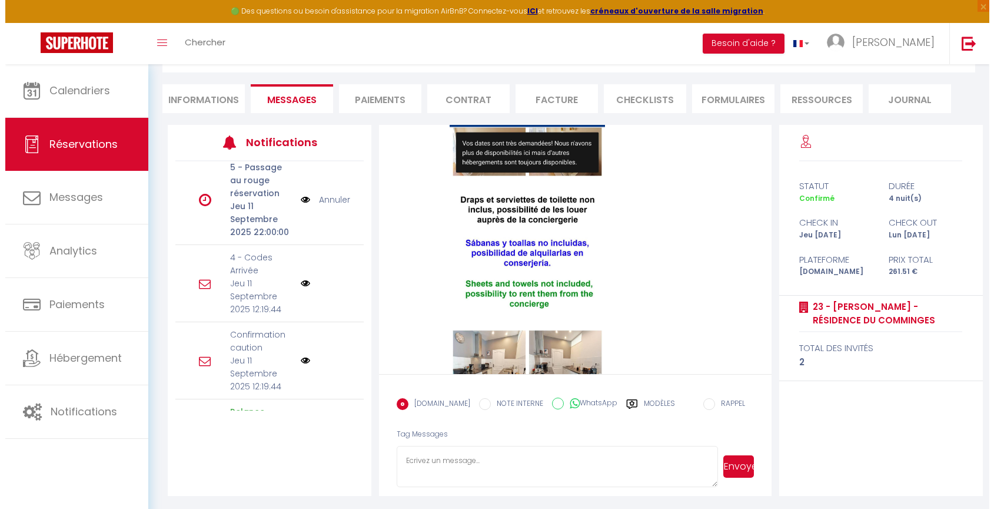
scroll to position [450, 0]
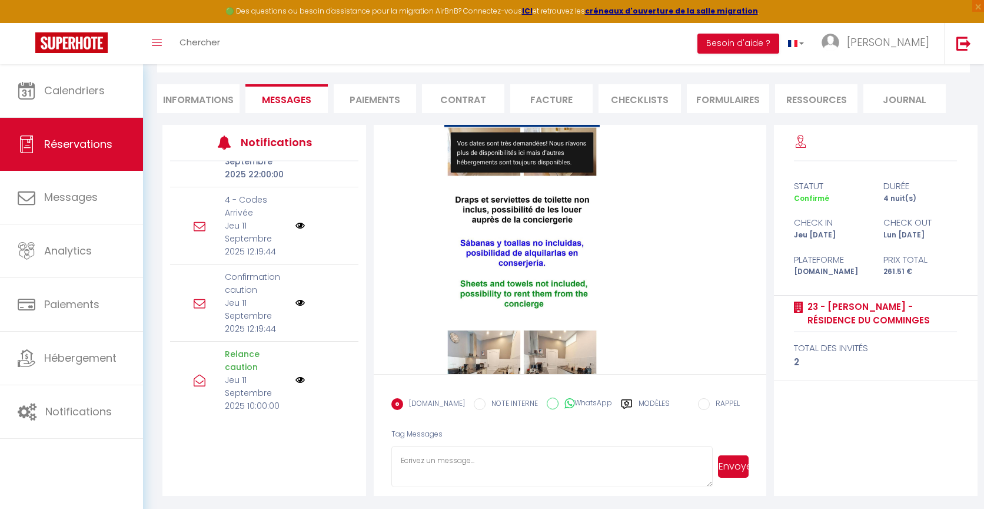
click at [253, 278] on p "Confirmation caution" at bounding box center [256, 283] width 63 height 26
click at [295, 302] on img at bounding box center [299, 302] width 9 height 9
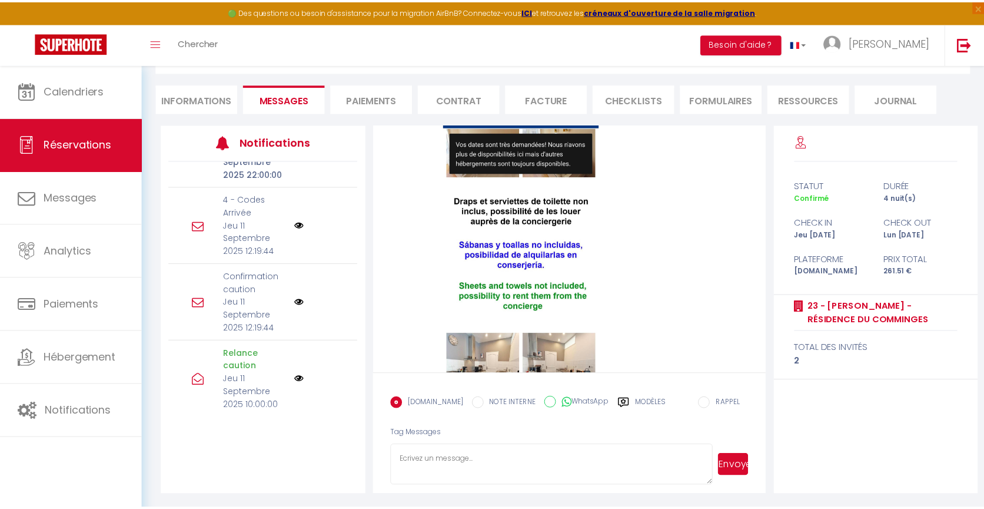
scroll to position [4523, 0]
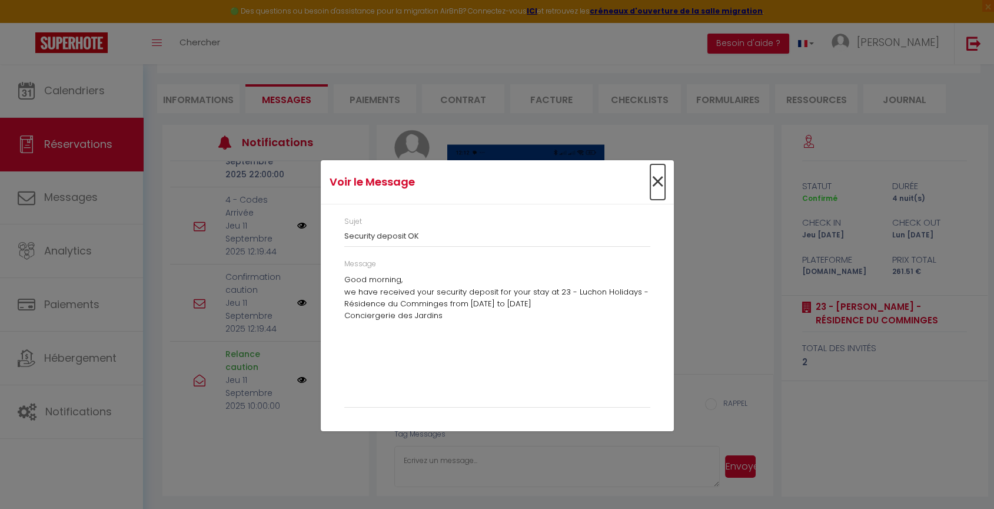
click at [655, 185] on span "×" at bounding box center [657, 181] width 15 height 35
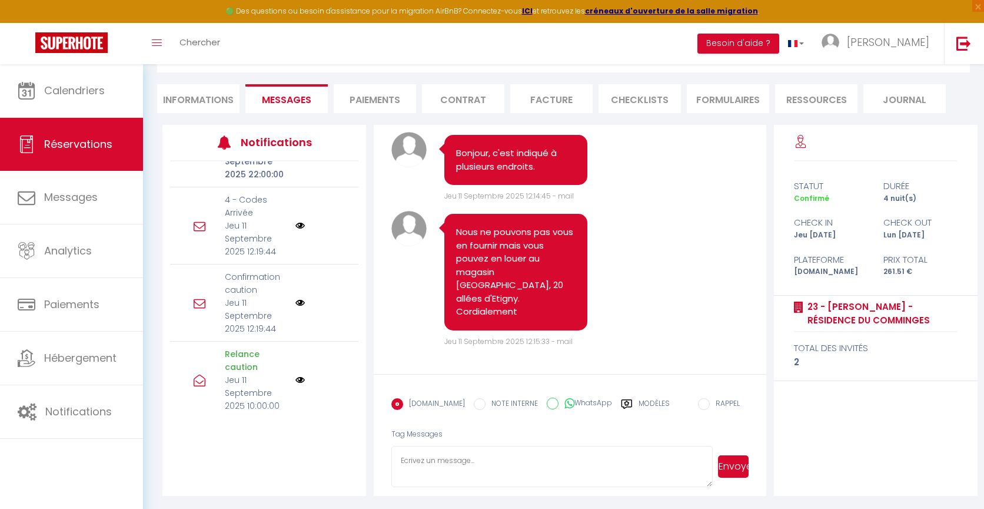
scroll to position [5884, 0]
click at [242, 320] on p "Jeu 11 Septembre 2025 12:19:44" at bounding box center [256, 315] width 63 height 39
click at [639, 406] on label "Modèles" at bounding box center [654, 408] width 31 height 21
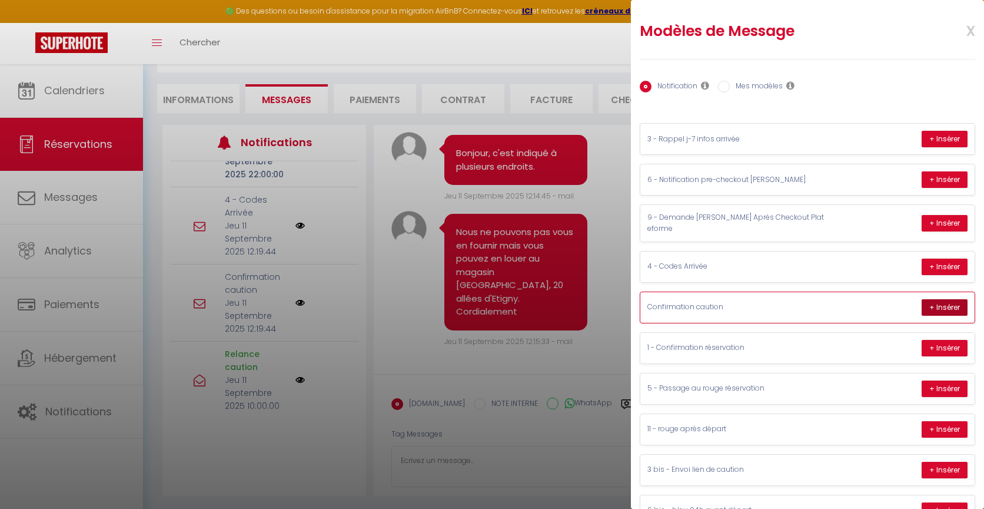
click at [931, 305] on button "+ Insérer" at bounding box center [945, 307] width 46 height 16
type textarea "Good morning, we have received your security deposit for your stay at 23 - Luch…"
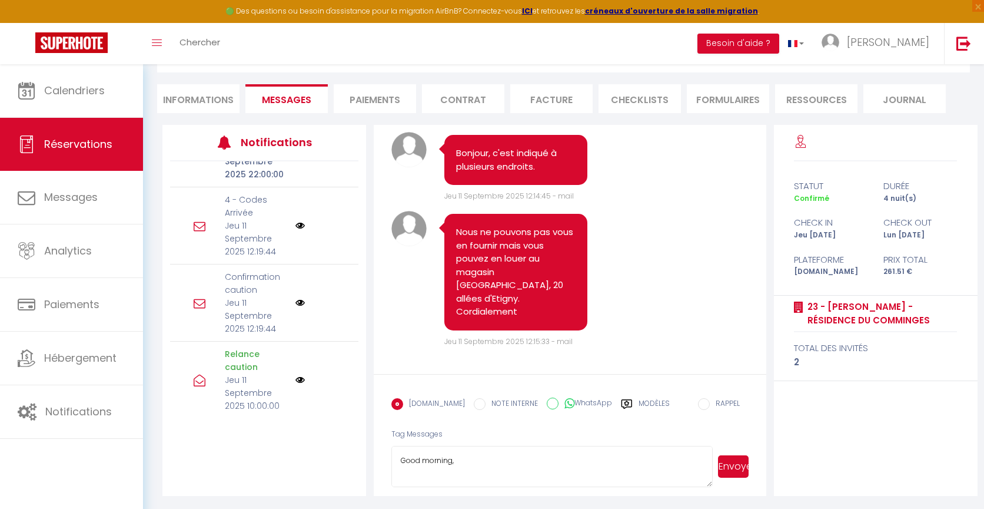
click at [728, 467] on button "Envoyer" at bounding box center [733, 466] width 31 height 22
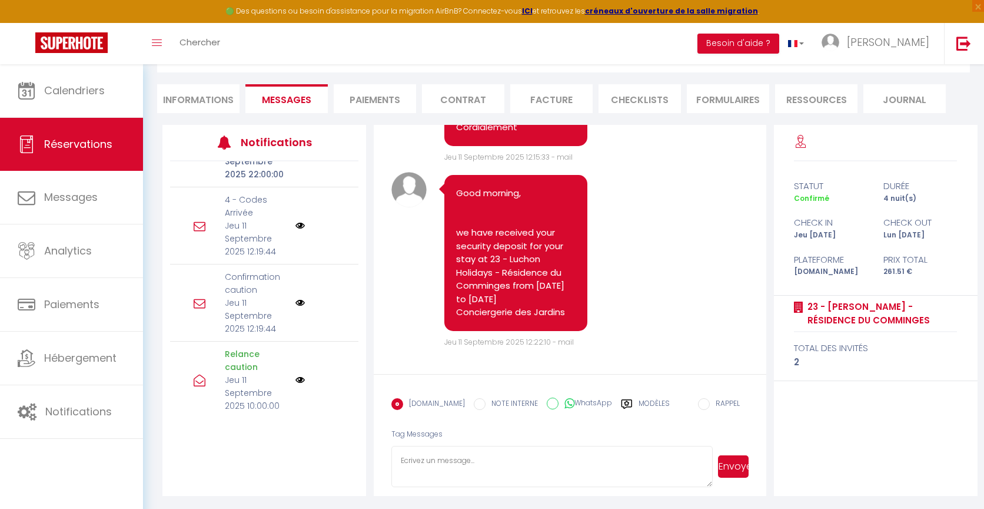
scroll to position [6068, 0]
click at [645, 401] on label "Modèles" at bounding box center [654, 408] width 31 height 21
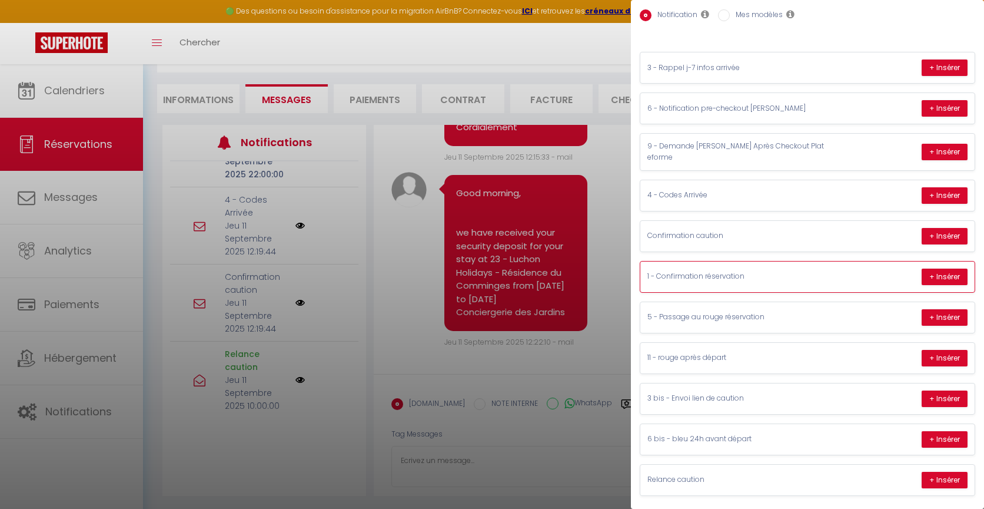
scroll to position [72, 0]
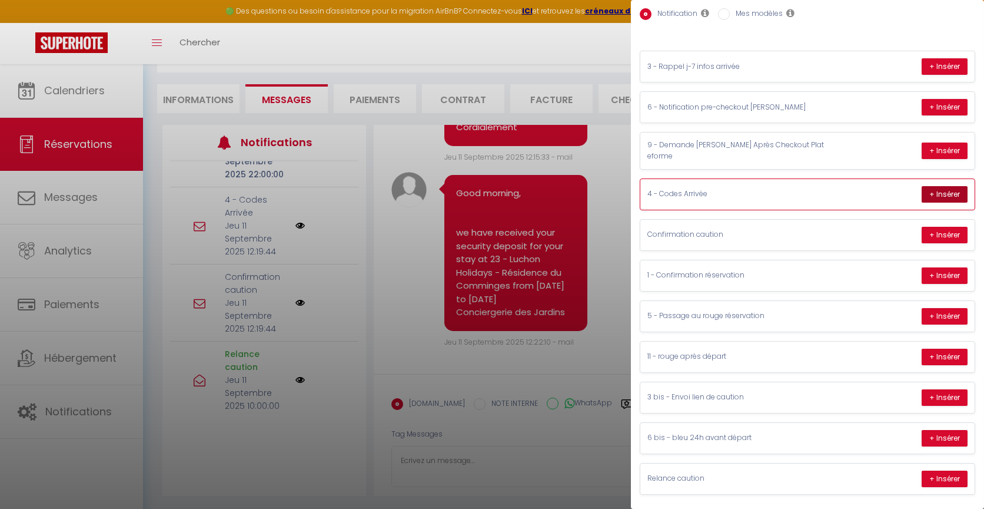
click at [922, 190] on button "+ Insérer" at bounding box center [945, 194] width 46 height 16
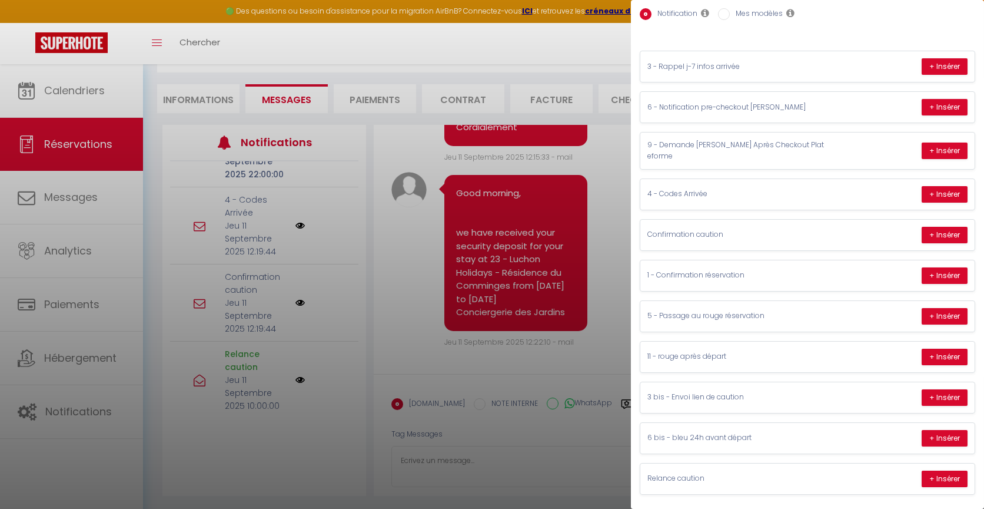
type textarea "Hello Marcus Mantel, We let you enter in autonomy for your stay from 11-09-2025…"
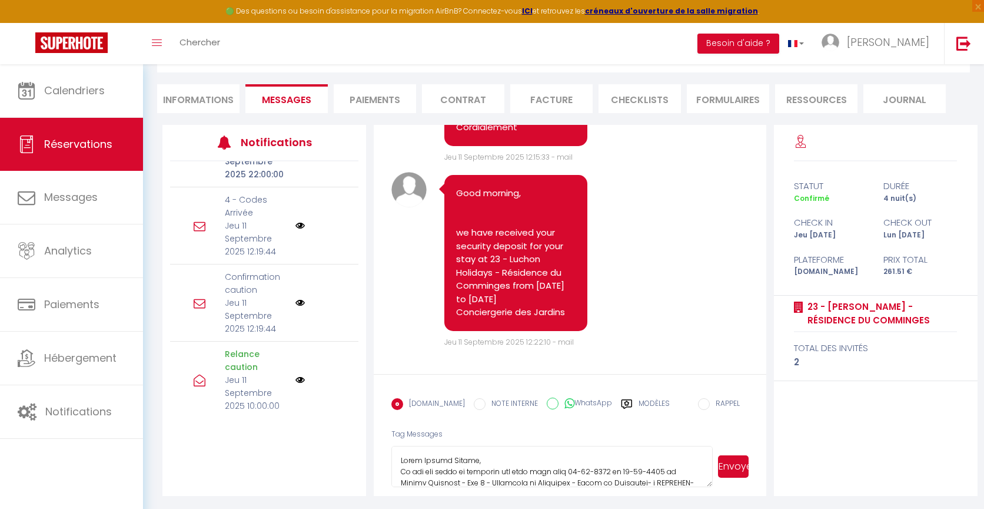
click at [746, 467] on button "Envoyer" at bounding box center [733, 466] width 31 height 22
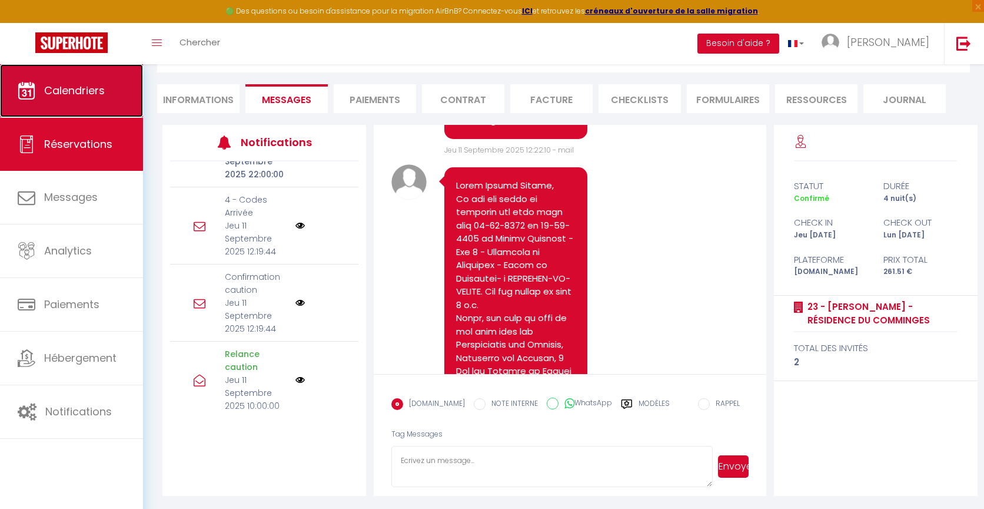
click at [92, 94] on span "Calendriers" at bounding box center [74, 90] width 61 height 15
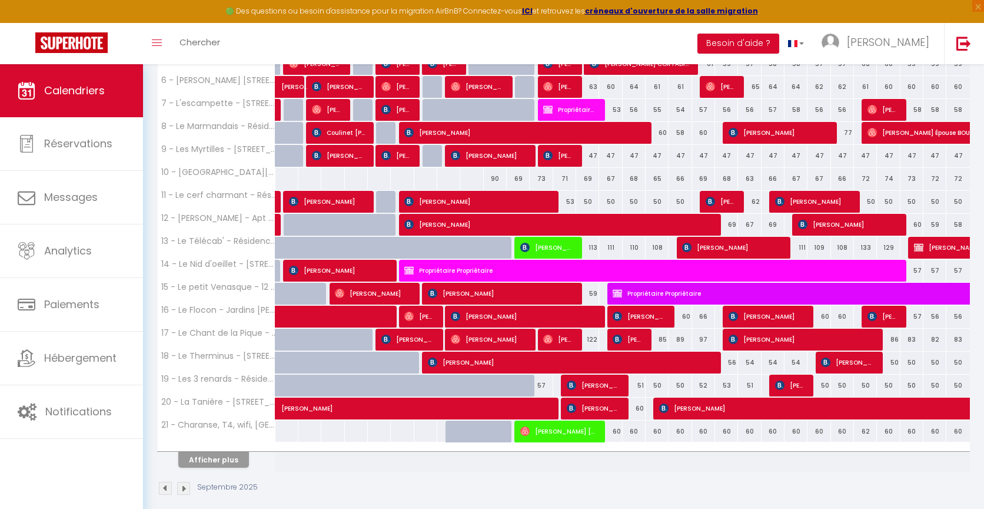
scroll to position [344, 0]
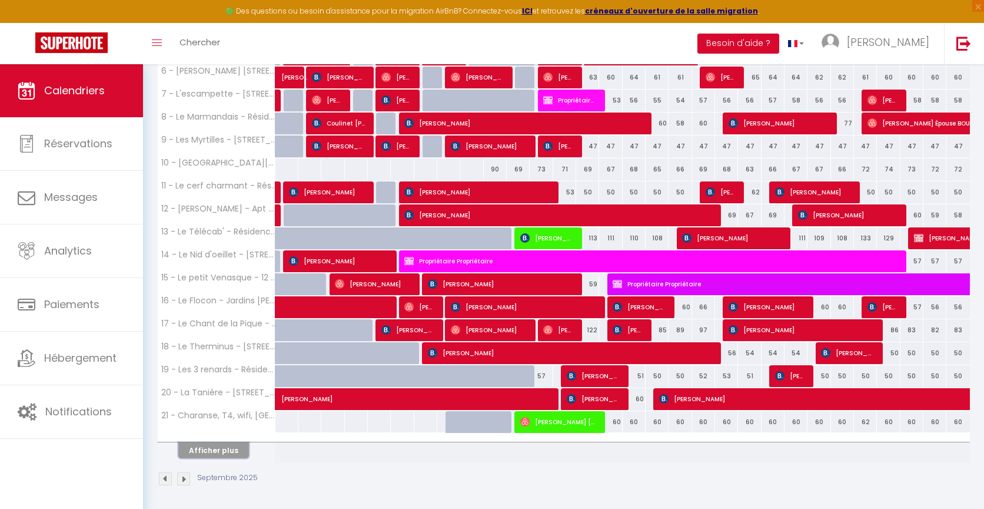
click at [214, 446] on button "Afficher plus" at bounding box center [213, 450] width 71 height 16
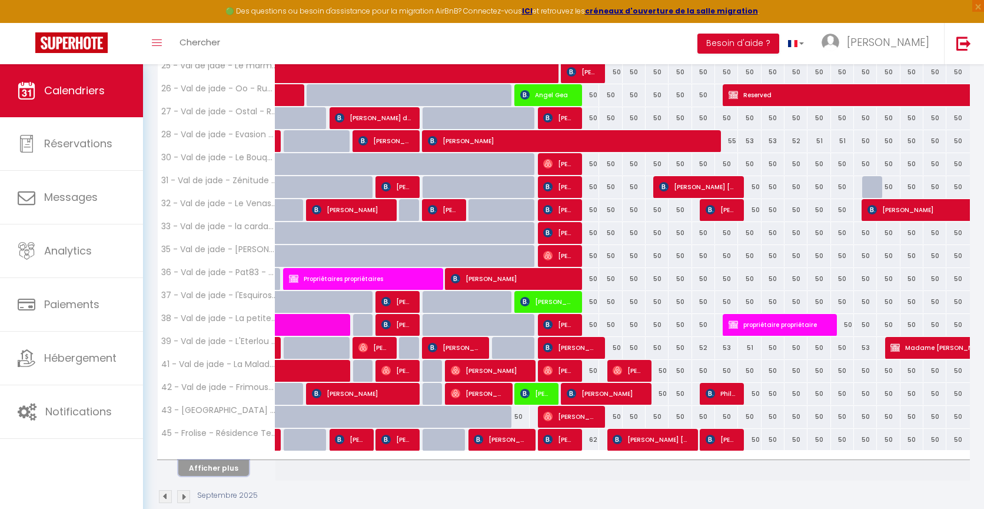
scroll to position [802, 0]
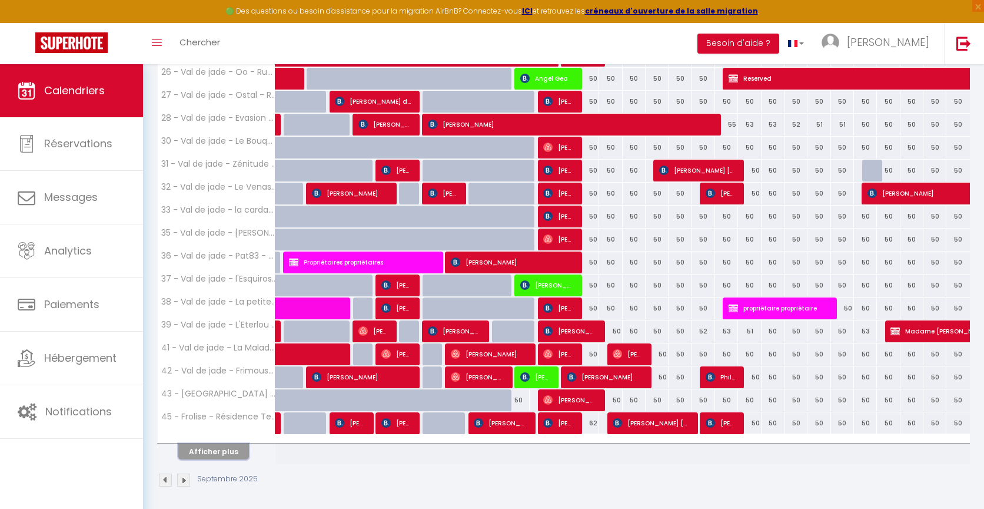
click at [239, 444] on button "Afficher plus" at bounding box center [213, 451] width 71 height 16
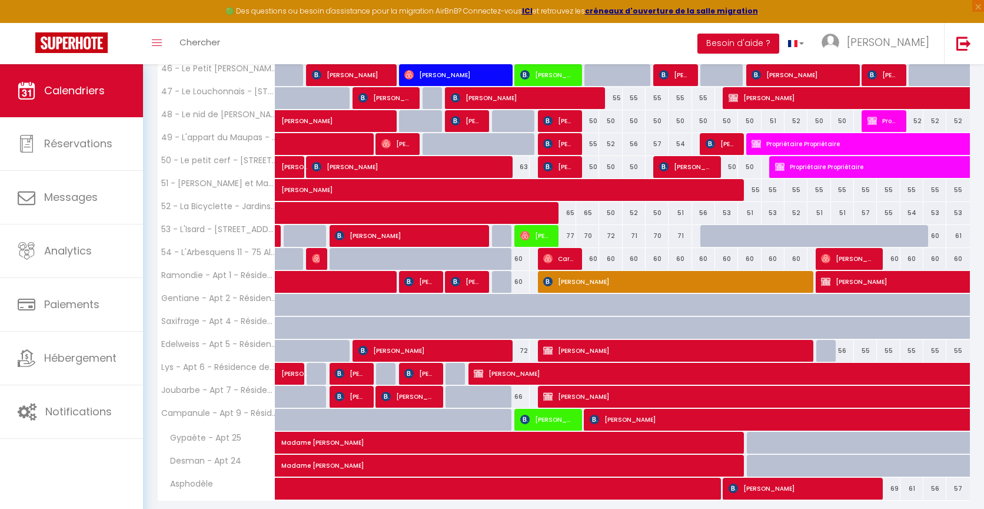
scroll to position [1208, 0]
